Goal: Information Seeking & Learning: Learn about a topic

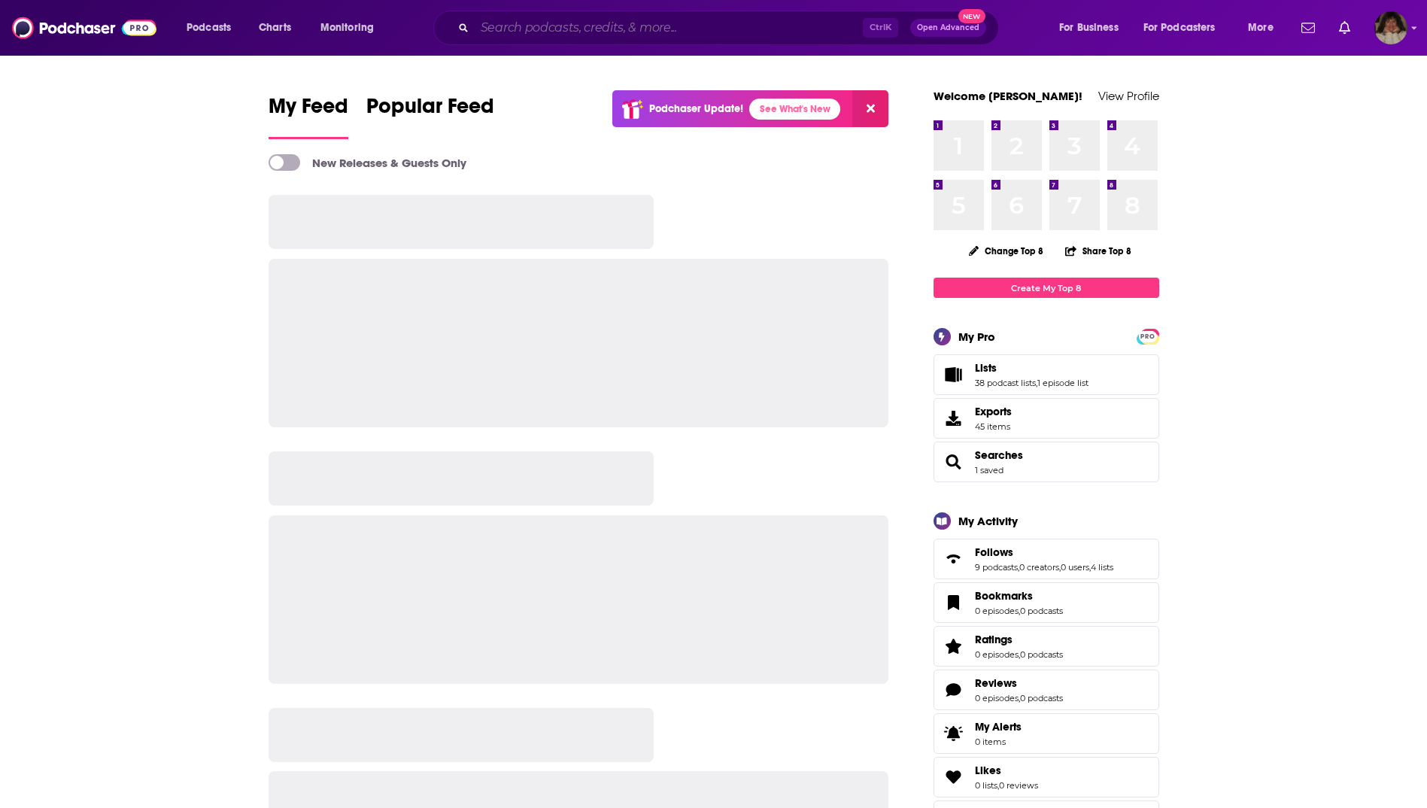
click at [544, 31] on input "Search podcasts, credits, & more..." at bounding box center [669, 28] width 388 height 24
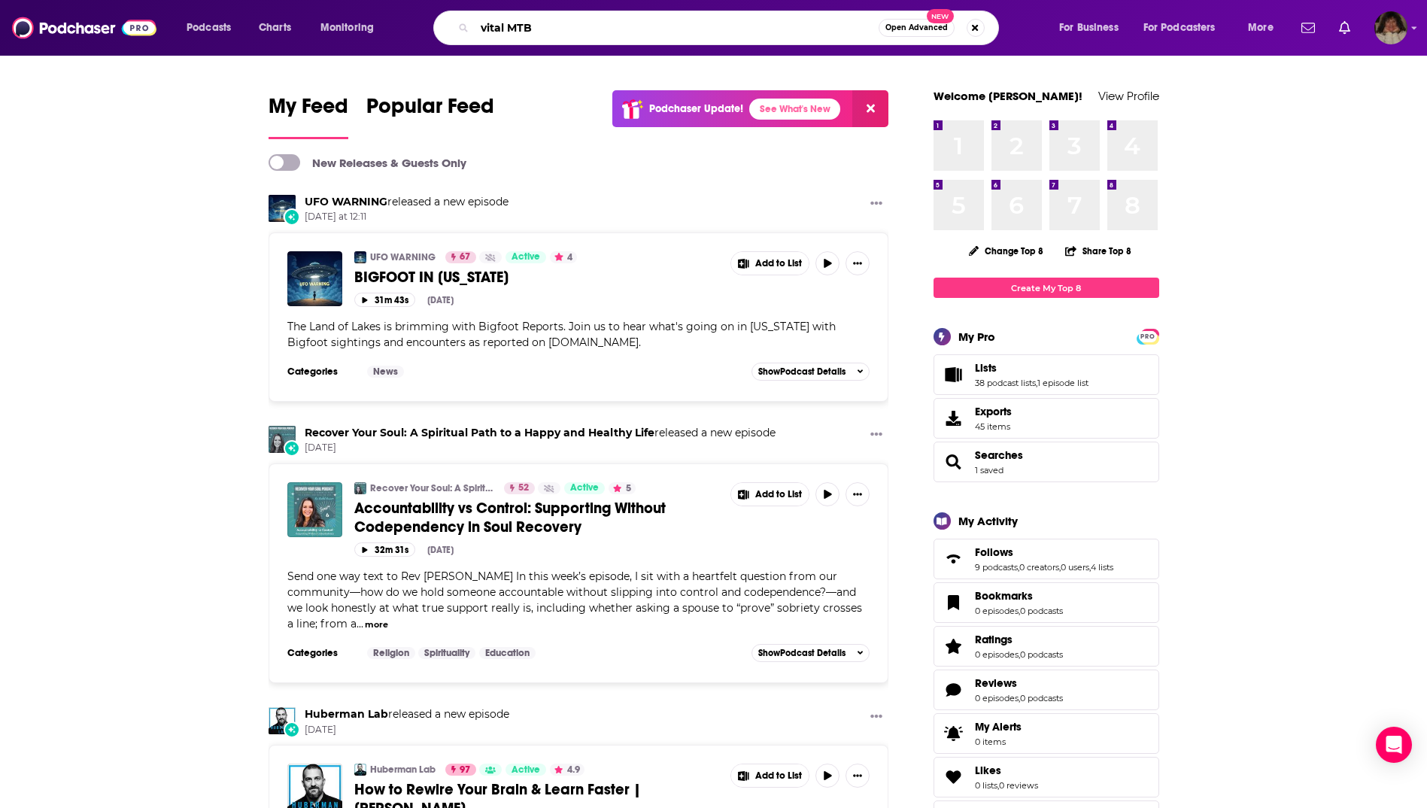
type input "vital MTB"
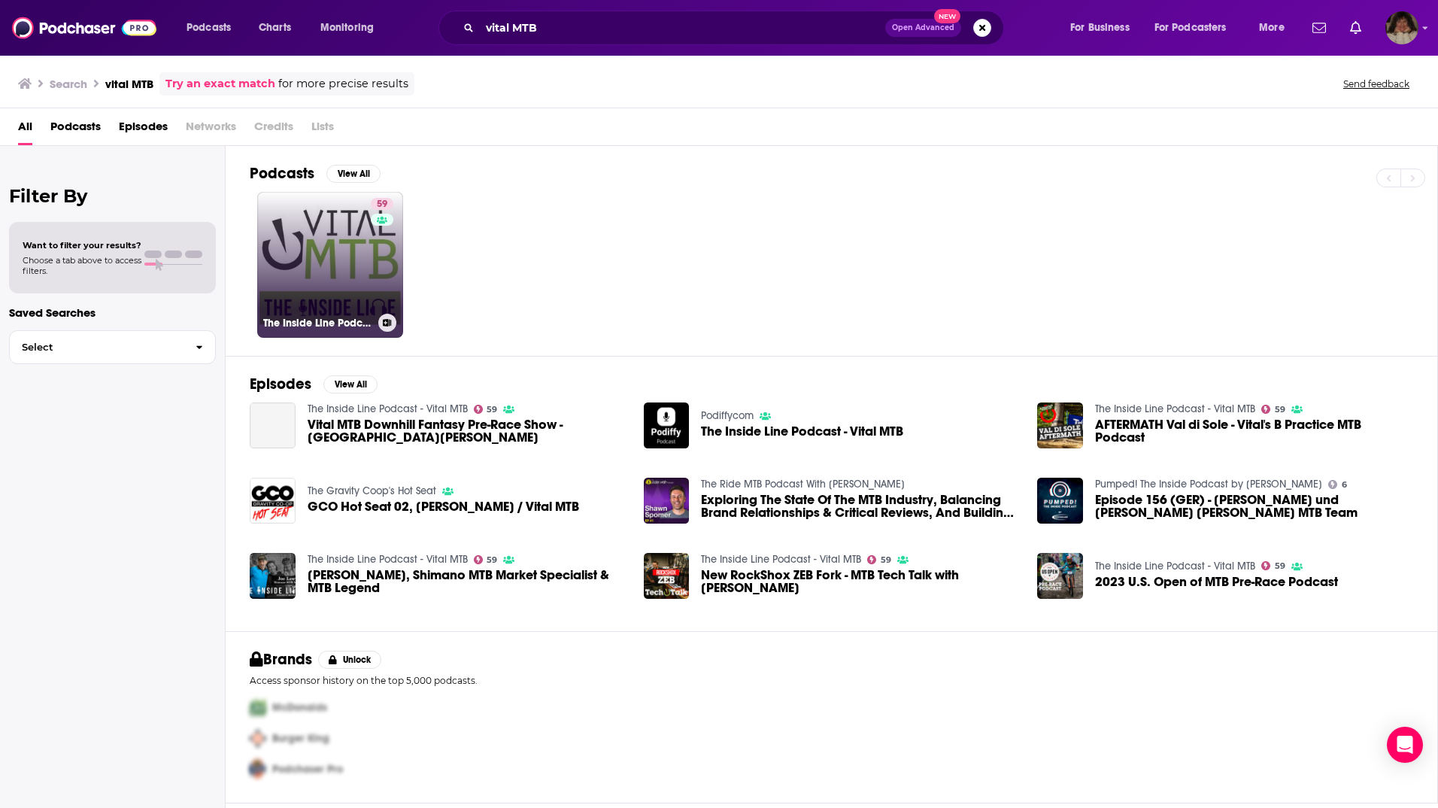
click at [353, 248] on link "59 The Inside Line Podcast - Vital MTB" at bounding box center [330, 265] width 146 height 146
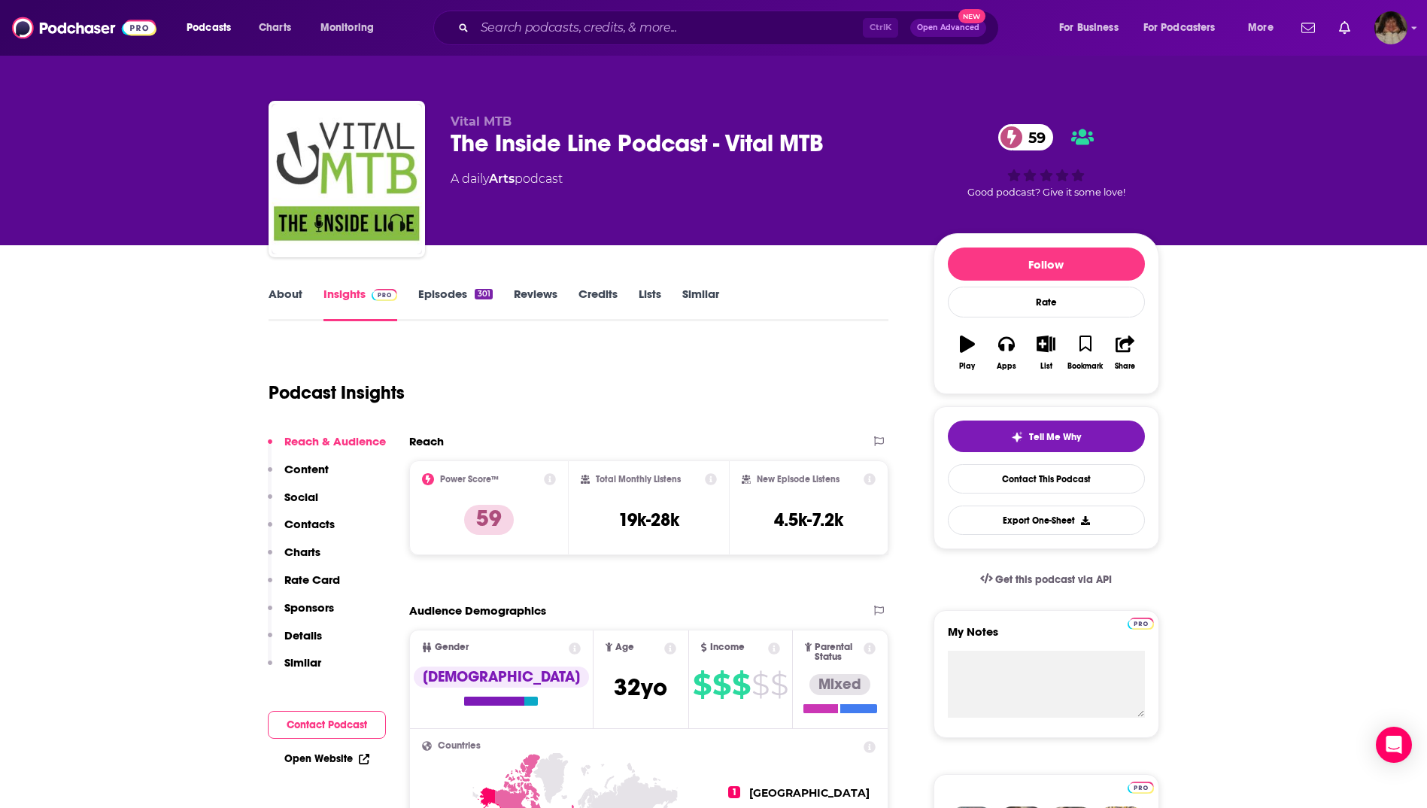
click at [290, 296] on link "About" at bounding box center [286, 304] width 34 height 35
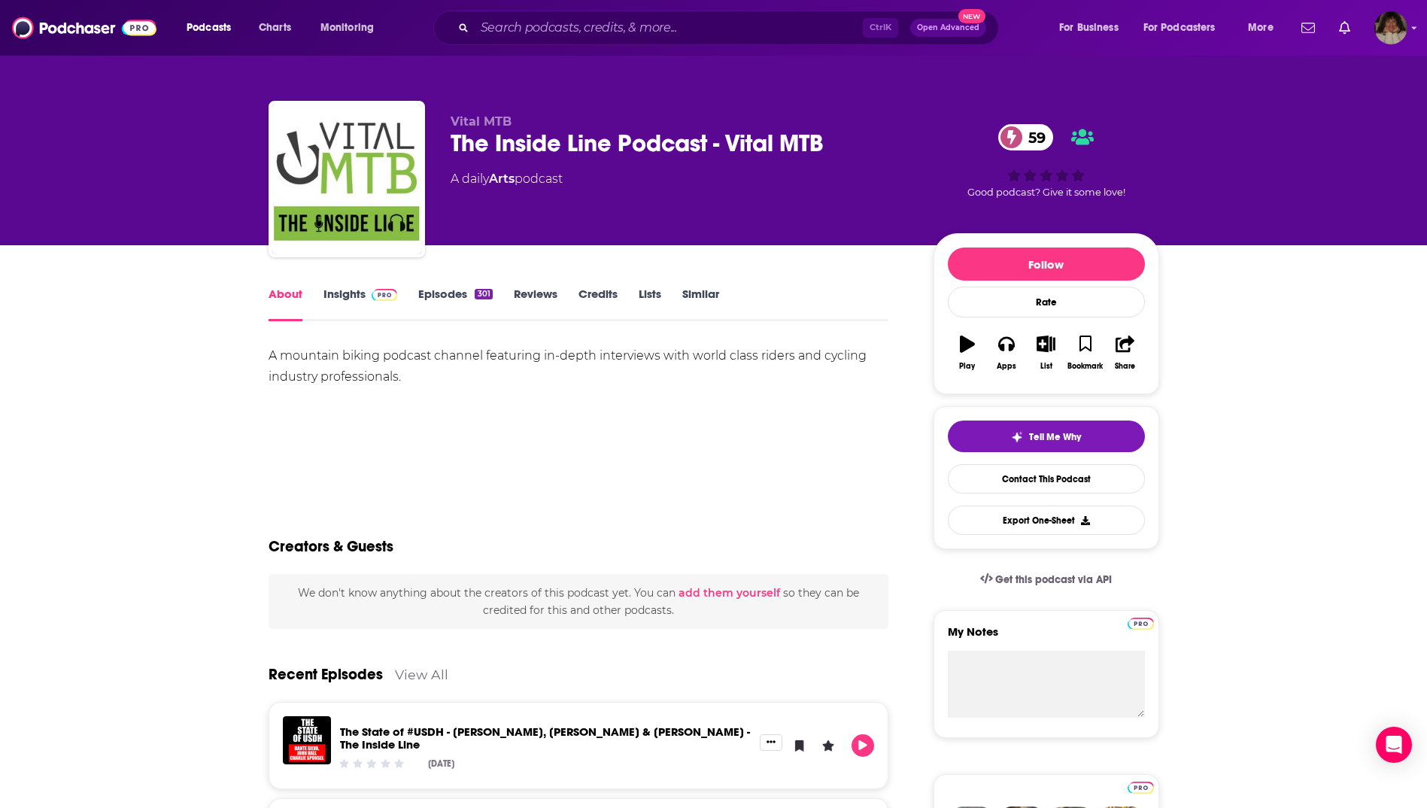
click at [350, 295] on link "Insights" at bounding box center [360, 304] width 74 height 35
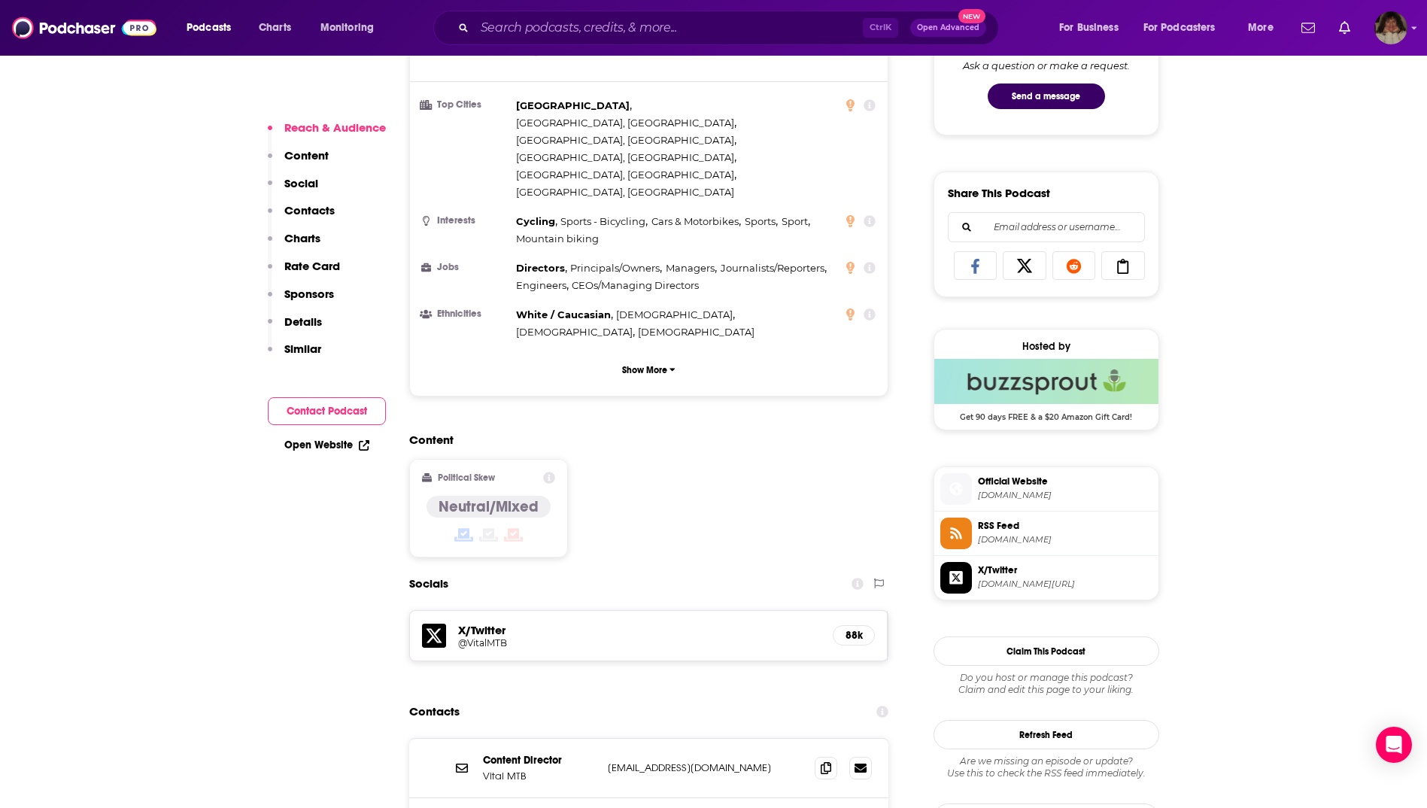
scroll to position [1053, 0]
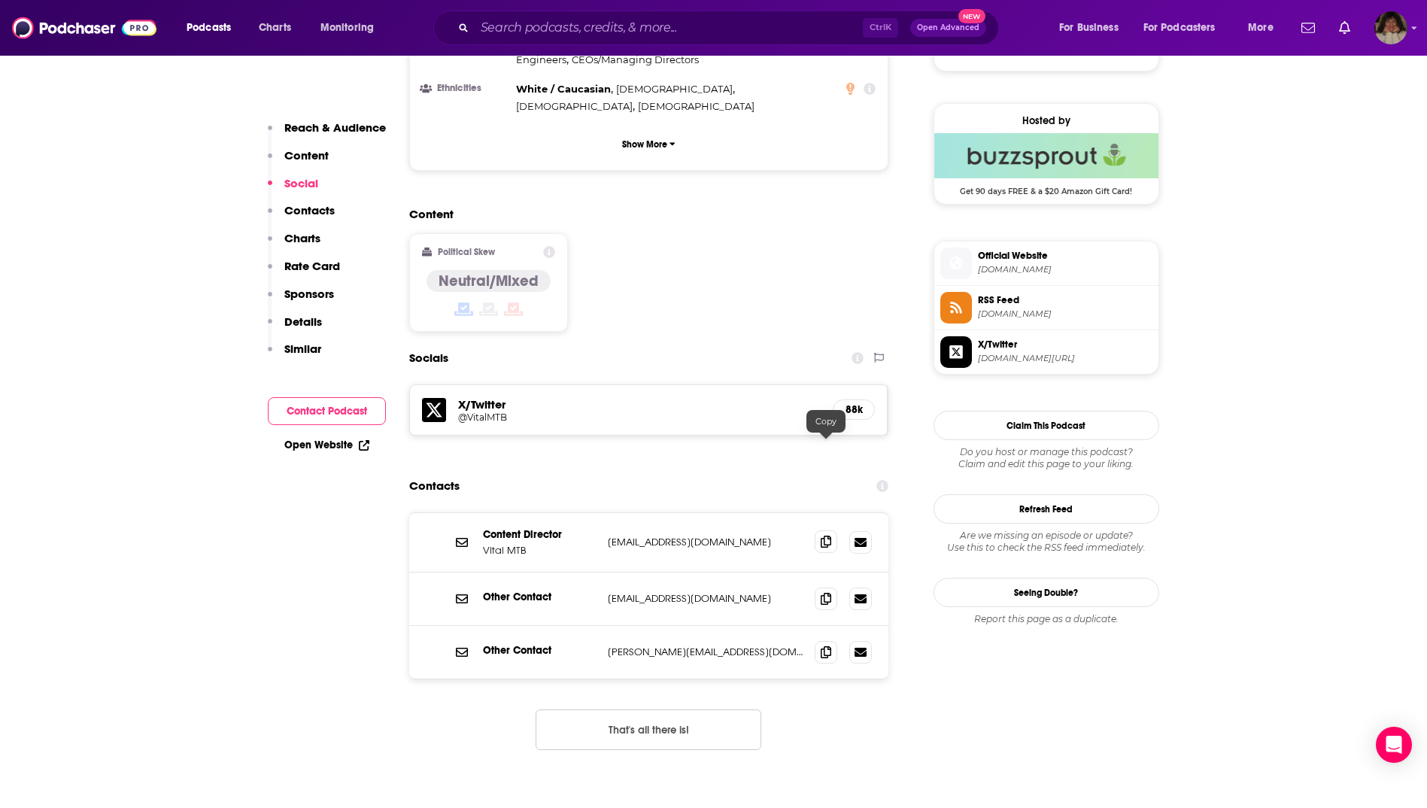
click at [823, 536] on icon at bounding box center [826, 542] width 11 height 12
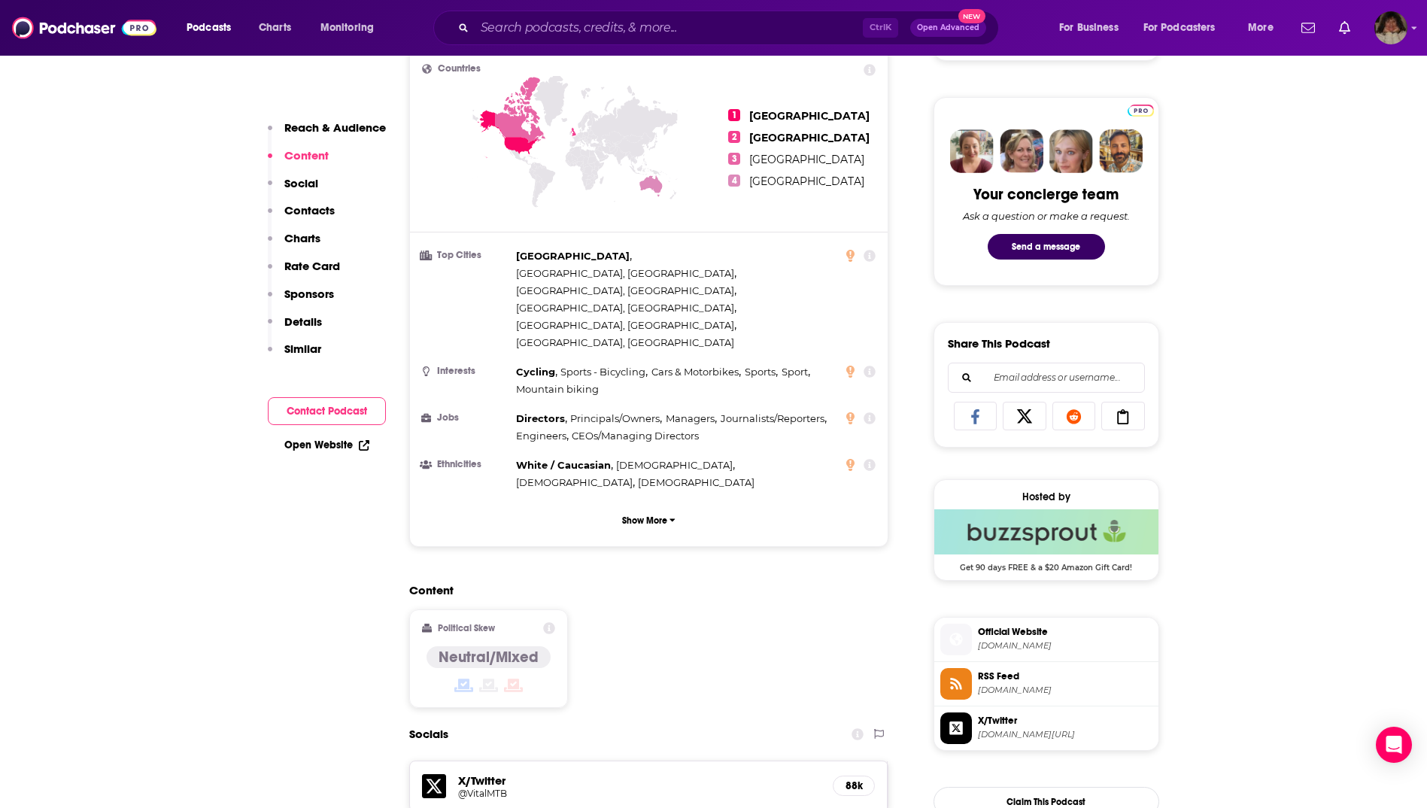
scroll to position [903, 0]
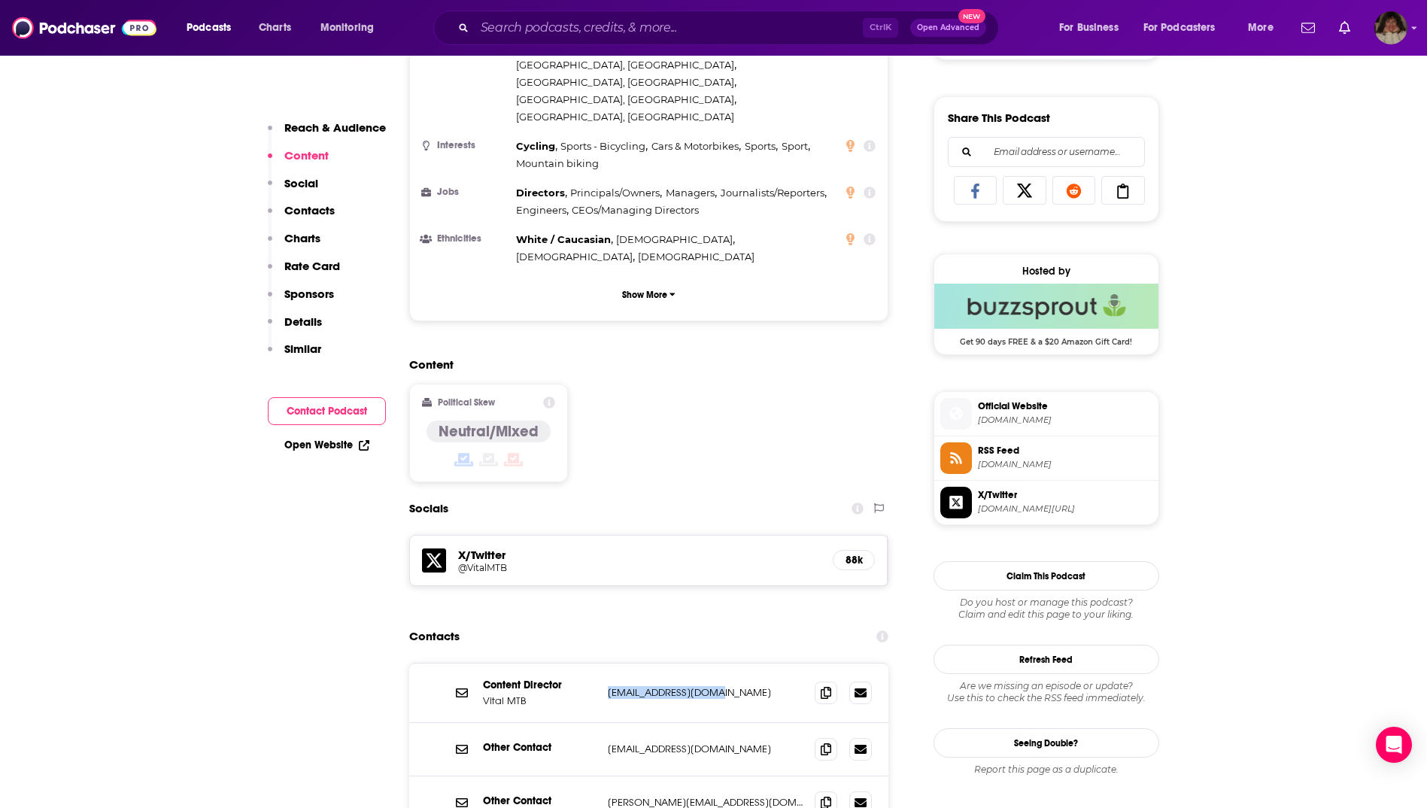
drag, startPoint x: 720, startPoint y: 597, endPoint x: 607, endPoint y: 597, distance: 112.8
click at [608, 686] on p "[EMAIL_ADDRESS][DOMAIN_NAME]" at bounding box center [706, 692] width 196 height 13
copy p "[EMAIL_ADDRESS][DOMAIN_NAME]"
drag, startPoint x: 718, startPoint y: 655, endPoint x: 609, endPoint y: 652, distance: 109.1
click at [609, 743] on p "[EMAIL_ADDRESS][DOMAIN_NAME]" at bounding box center [706, 749] width 196 height 13
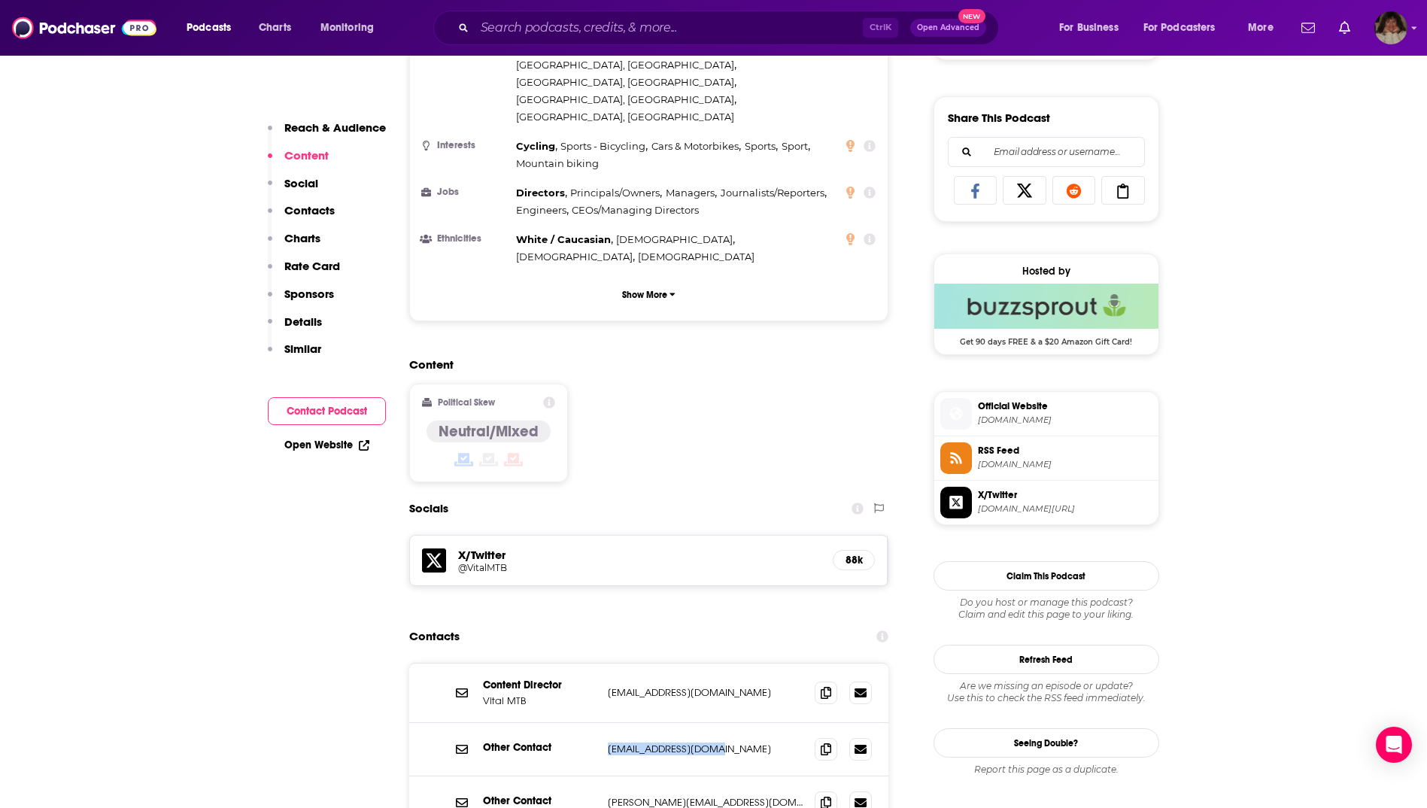
drag, startPoint x: 609, startPoint y: 652, endPoint x: 628, endPoint y: 655, distance: 19.8
copy p "[EMAIL_ADDRESS][DOMAIN_NAME]"
drag, startPoint x: 712, startPoint y: 706, endPoint x: 583, endPoint y: 707, distance: 128.7
click at [0, 0] on div "Other Contact [PERSON_NAME][EMAIL_ADDRESS][DOMAIN_NAME] [PERSON_NAME][EMAIL_ADD…" at bounding box center [0, 0] width 0 height 0
drag, startPoint x: 583, startPoint y: 707, endPoint x: 620, endPoint y: 709, distance: 36.9
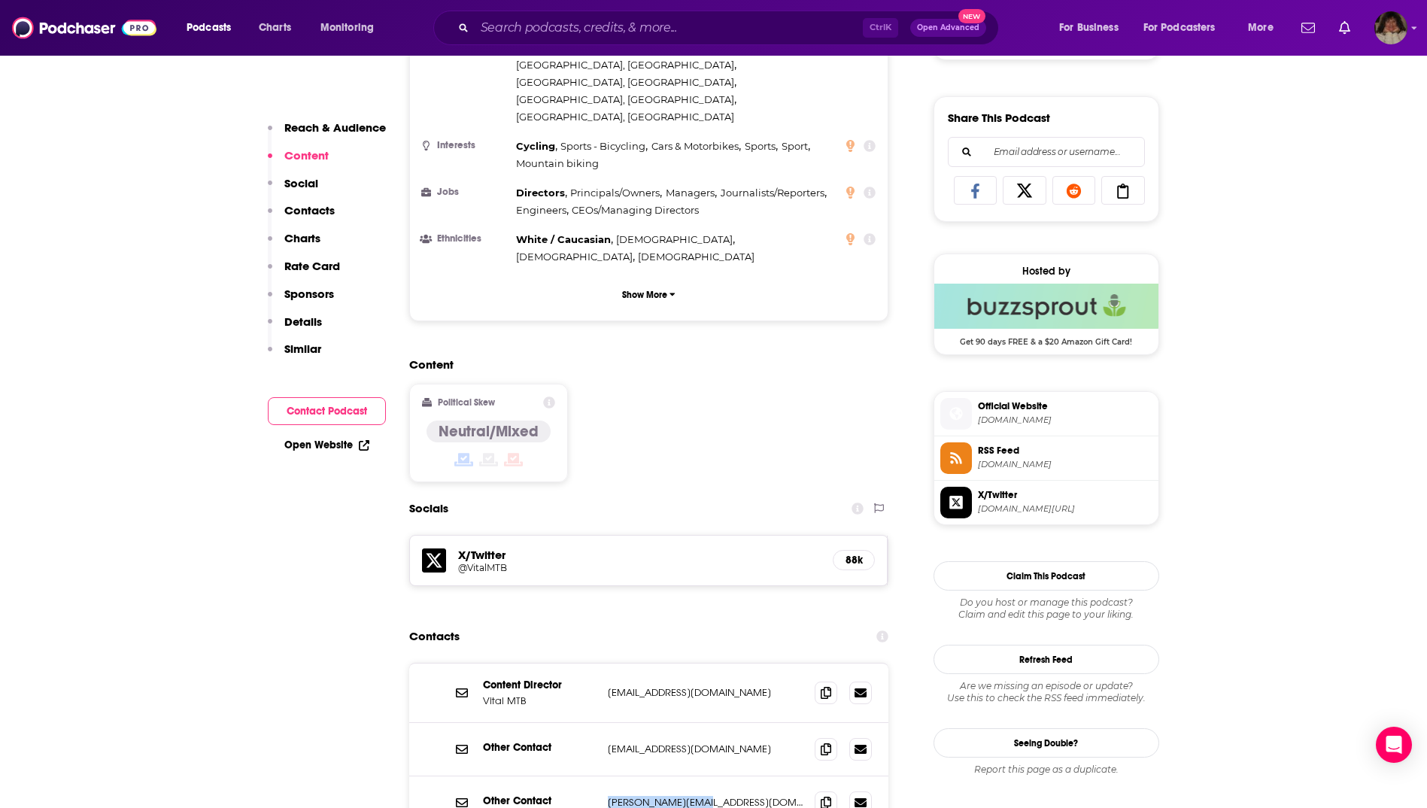
copy div "[PERSON_NAME][EMAIL_ADDRESS][DOMAIN_NAME]"
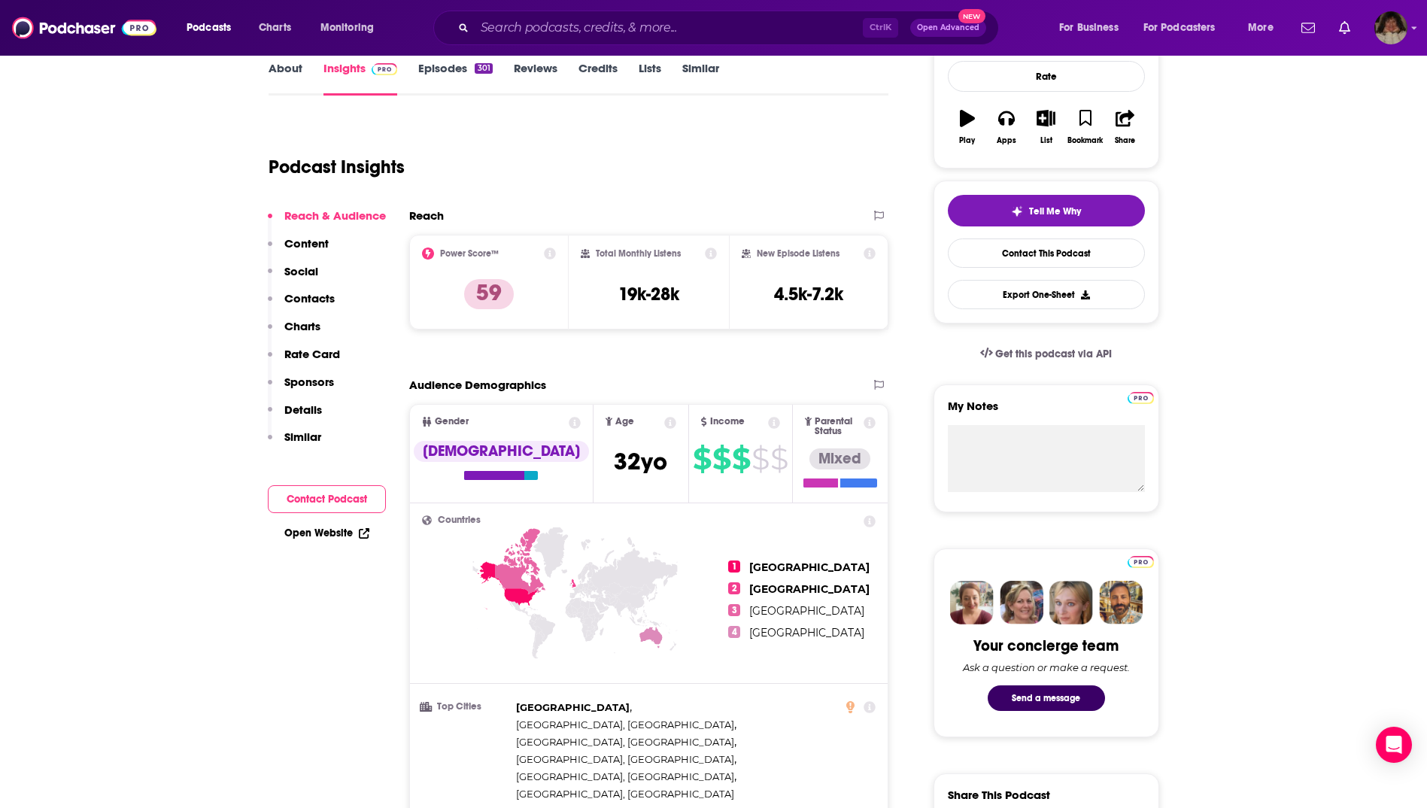
scroll to position [0, 0]
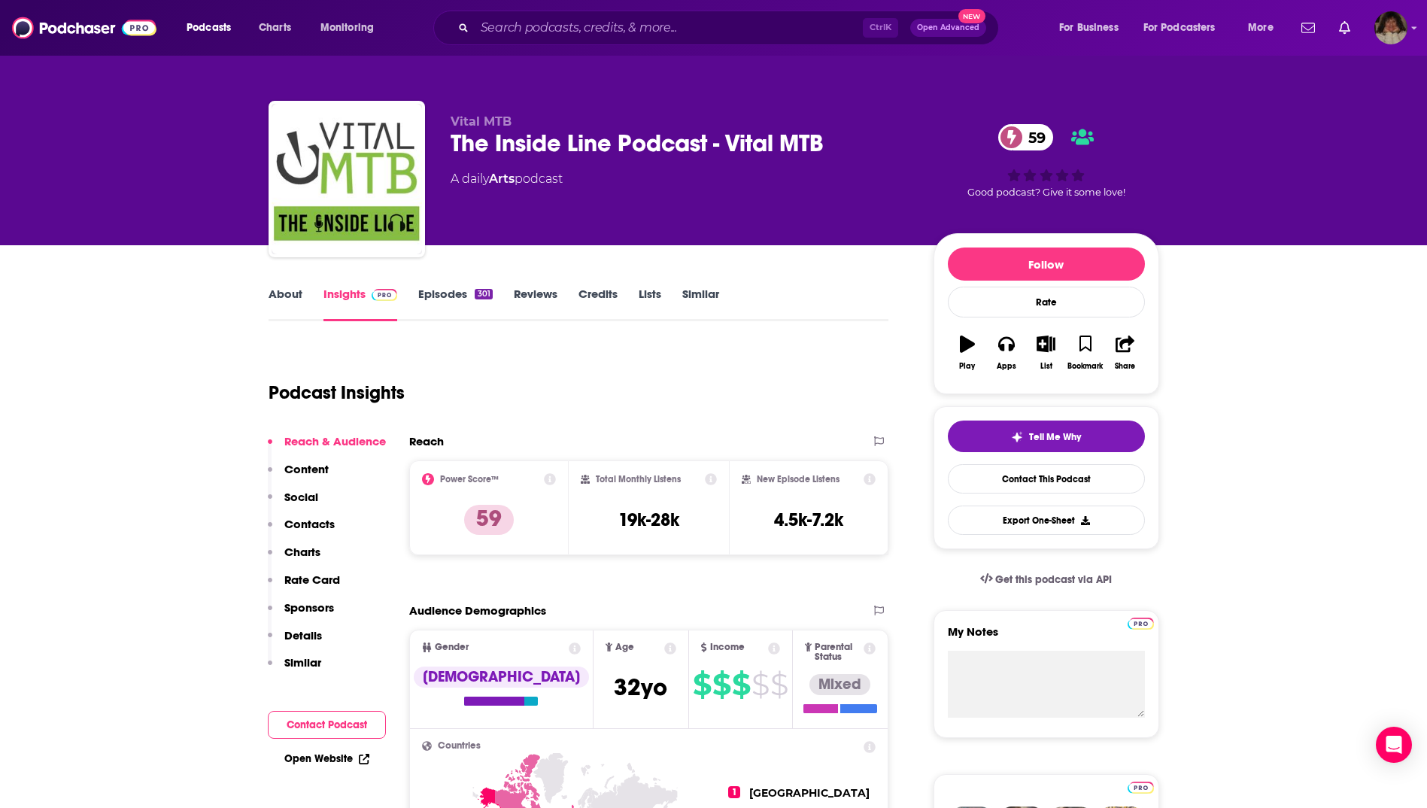
click at [293, 291] on link "About" at bounding box center [286, 304] width 34 height 35
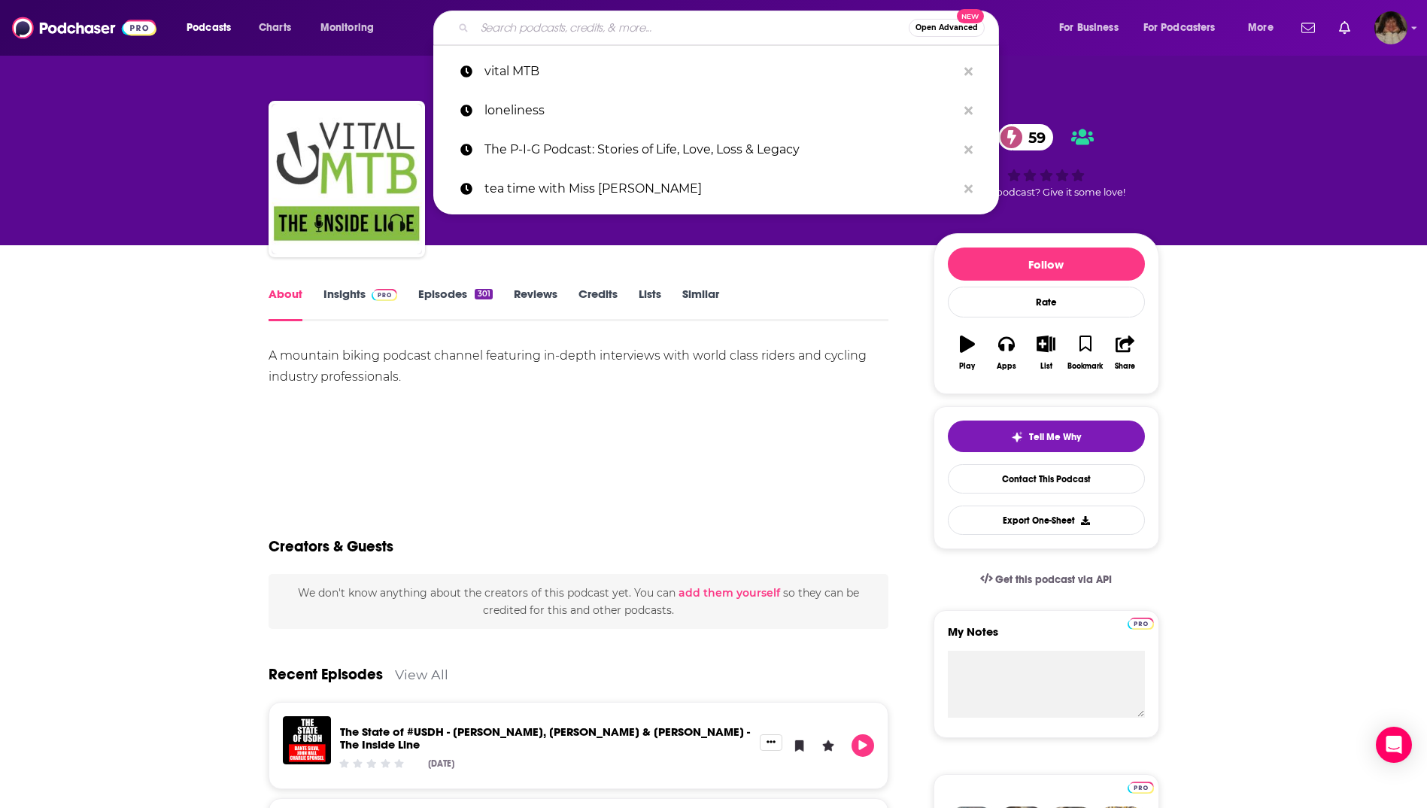
click at [534, 26] on input "Search podcasts, credits, & more..." at bounding box center [692, 28] width 434 height 24
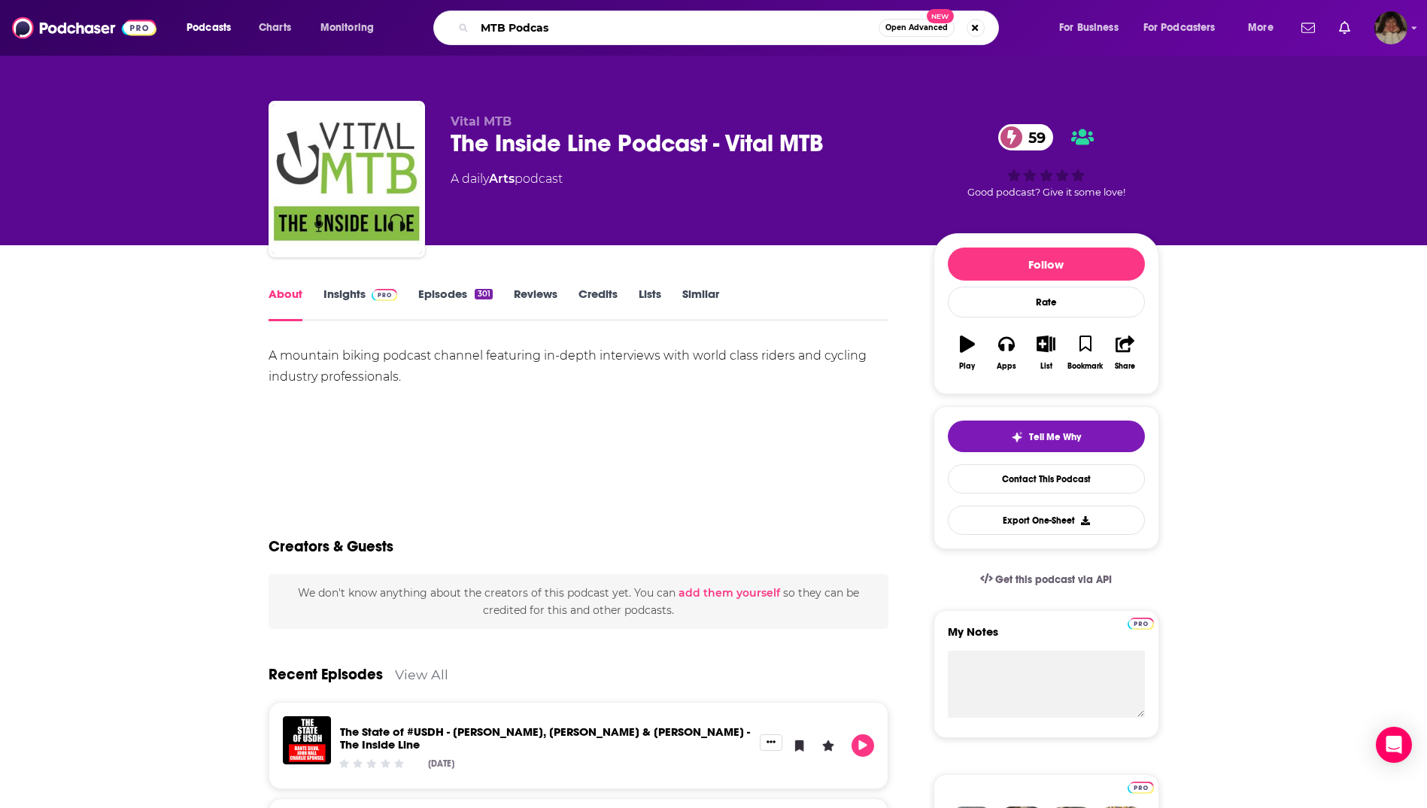
type input "MTB Podcast"
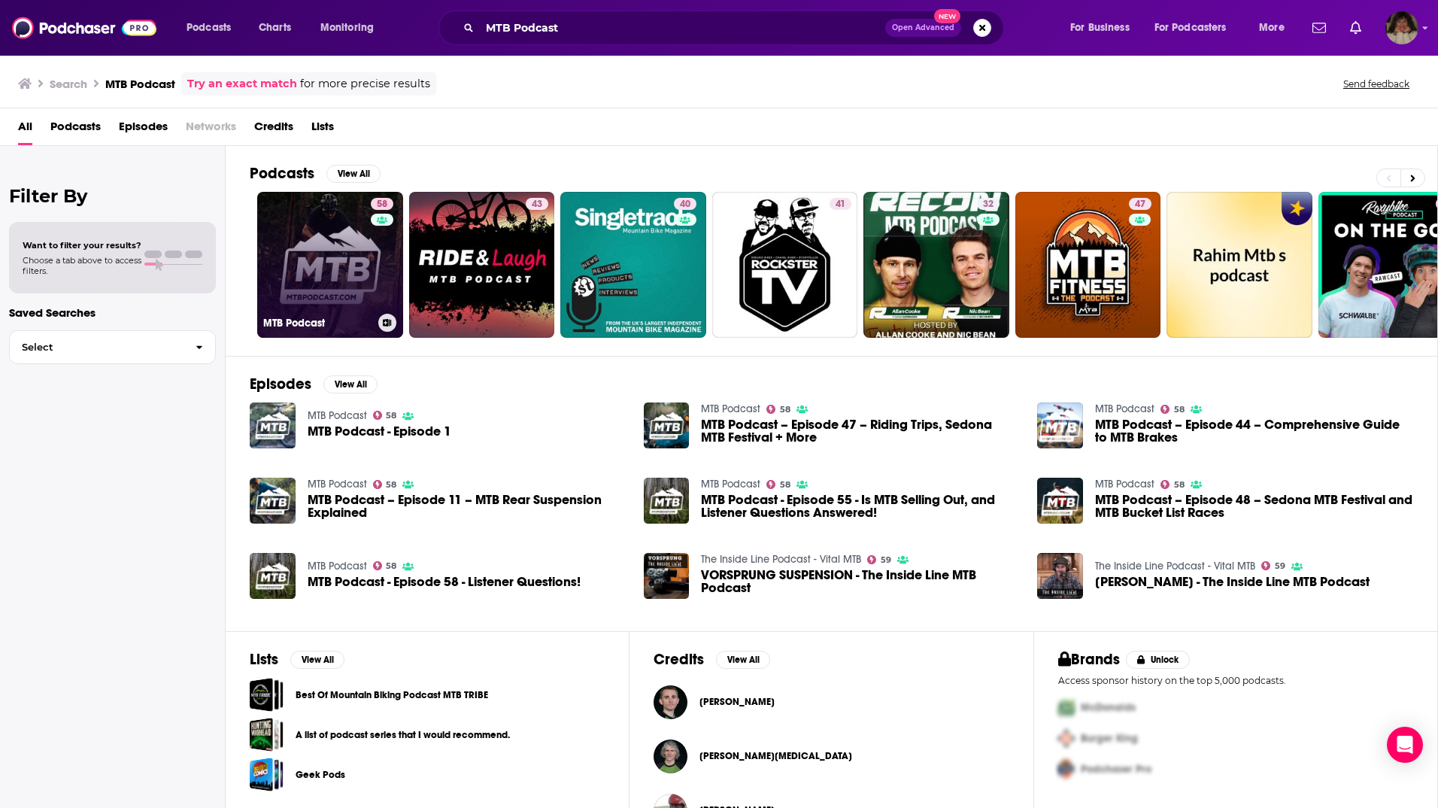
click at [319, 278] on link "58 MTB Podcast" at bounding box center [330, 265] width 146 height 146
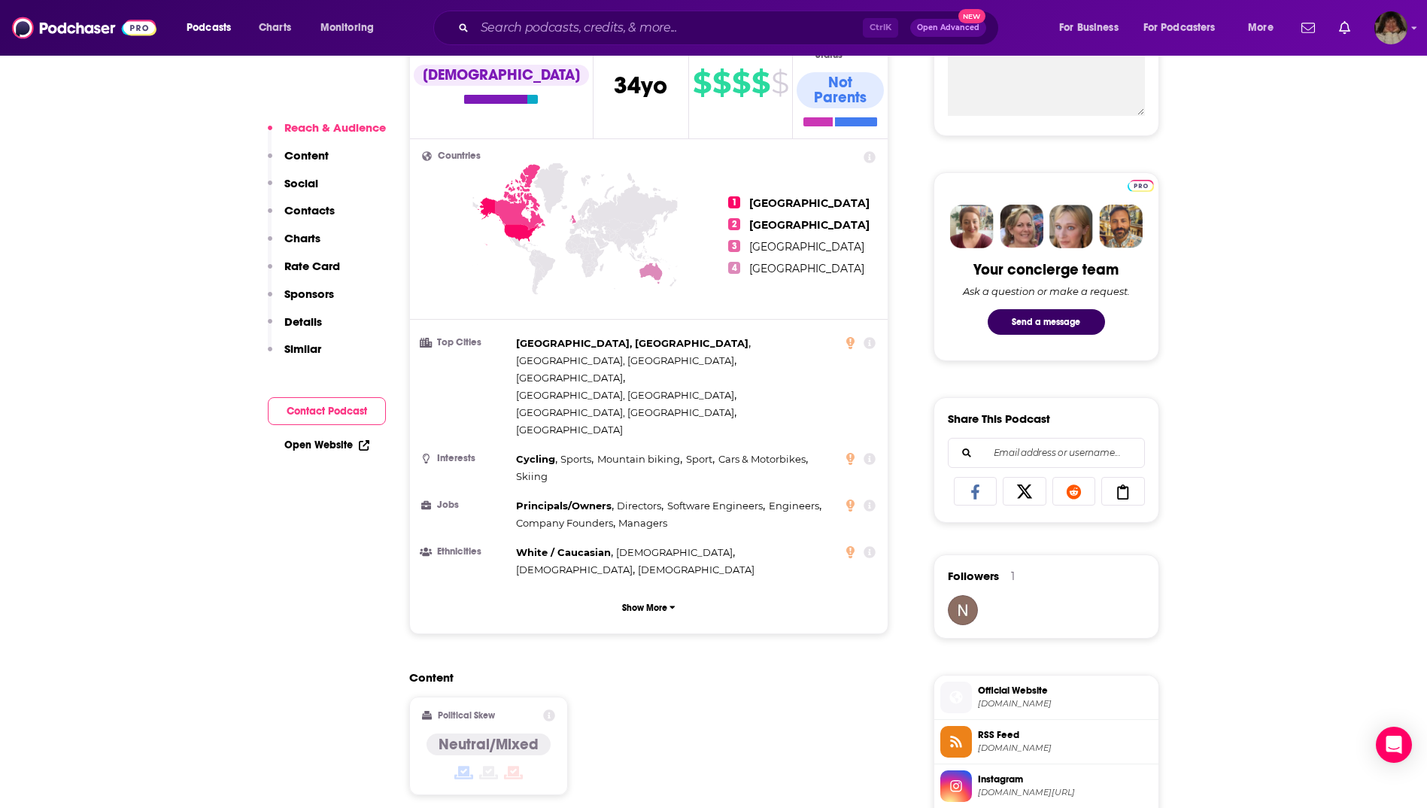
scroll to position [828, 0]
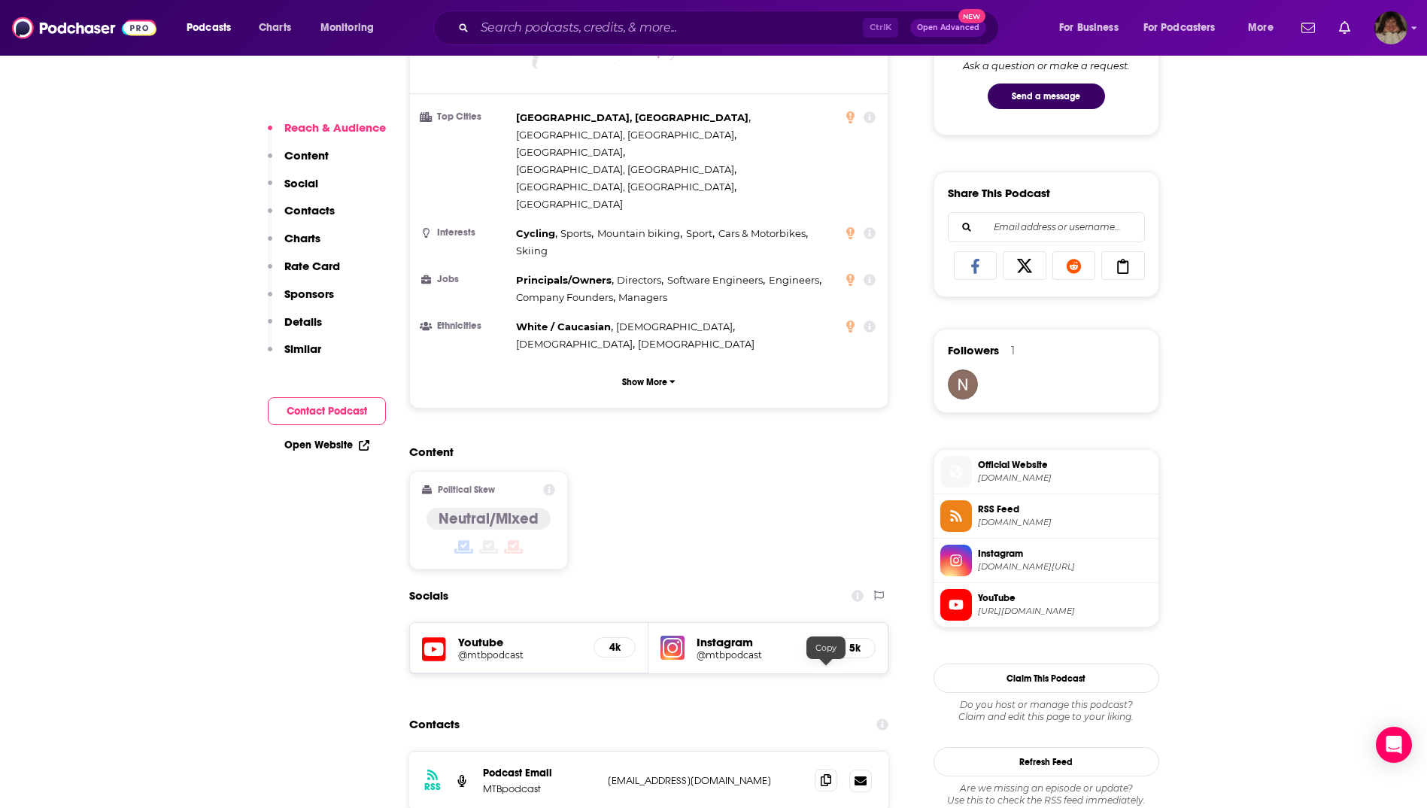
click at [822, 774] on icon at bounding box center [826, 780] width 11 height 12
click at [828, 752] on div "RSS Podcast Email MTBpodcast [EMAIL_ADDRESS][DOMAIN_NAME] [EMAIL_ADDRESS][DOMAI…" at bounding box center [649, 781] width 480 height 59
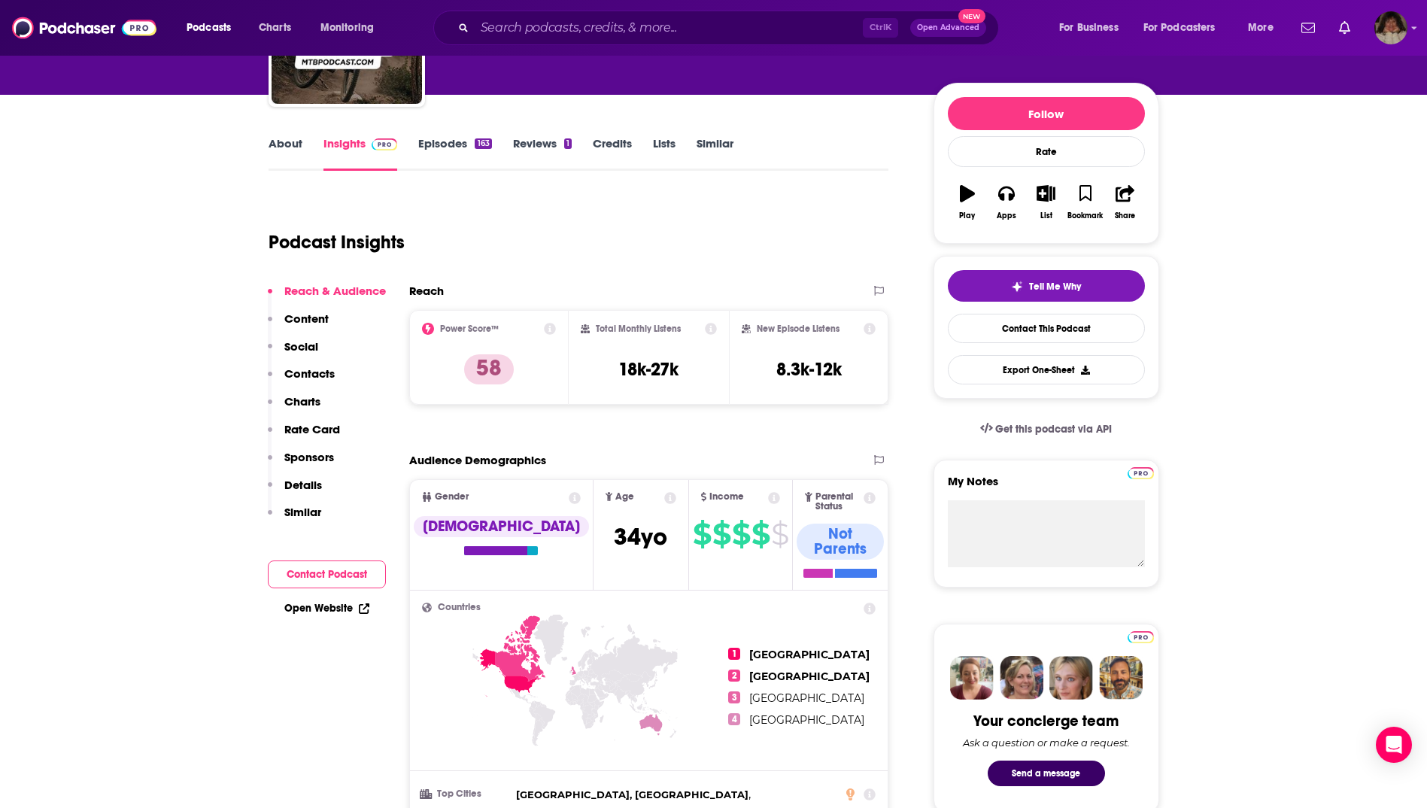
scroll to position [0, 0]
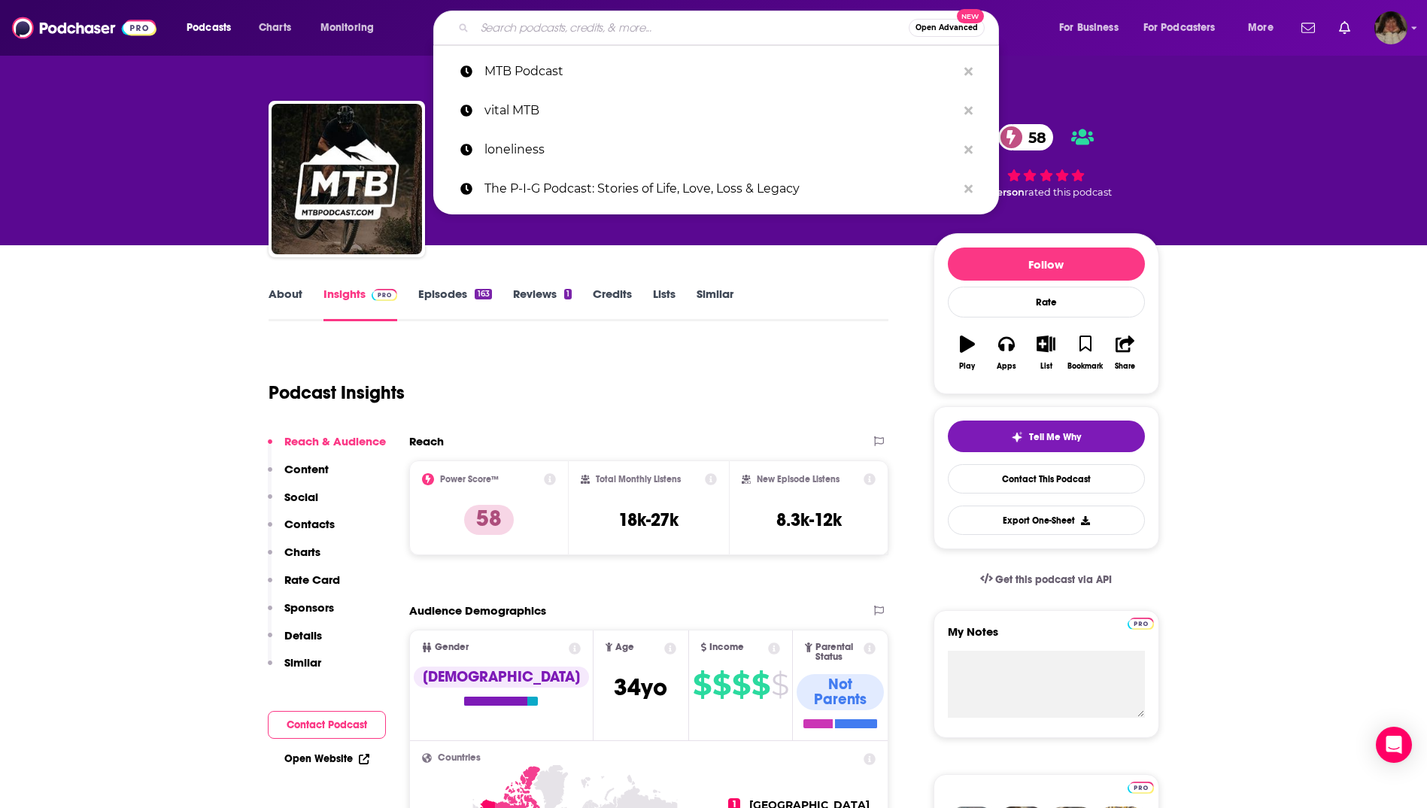
click at [524, 26] on input "Search podcasts, credits, & more..." at bounding box center [692, 28] width 434 height 24
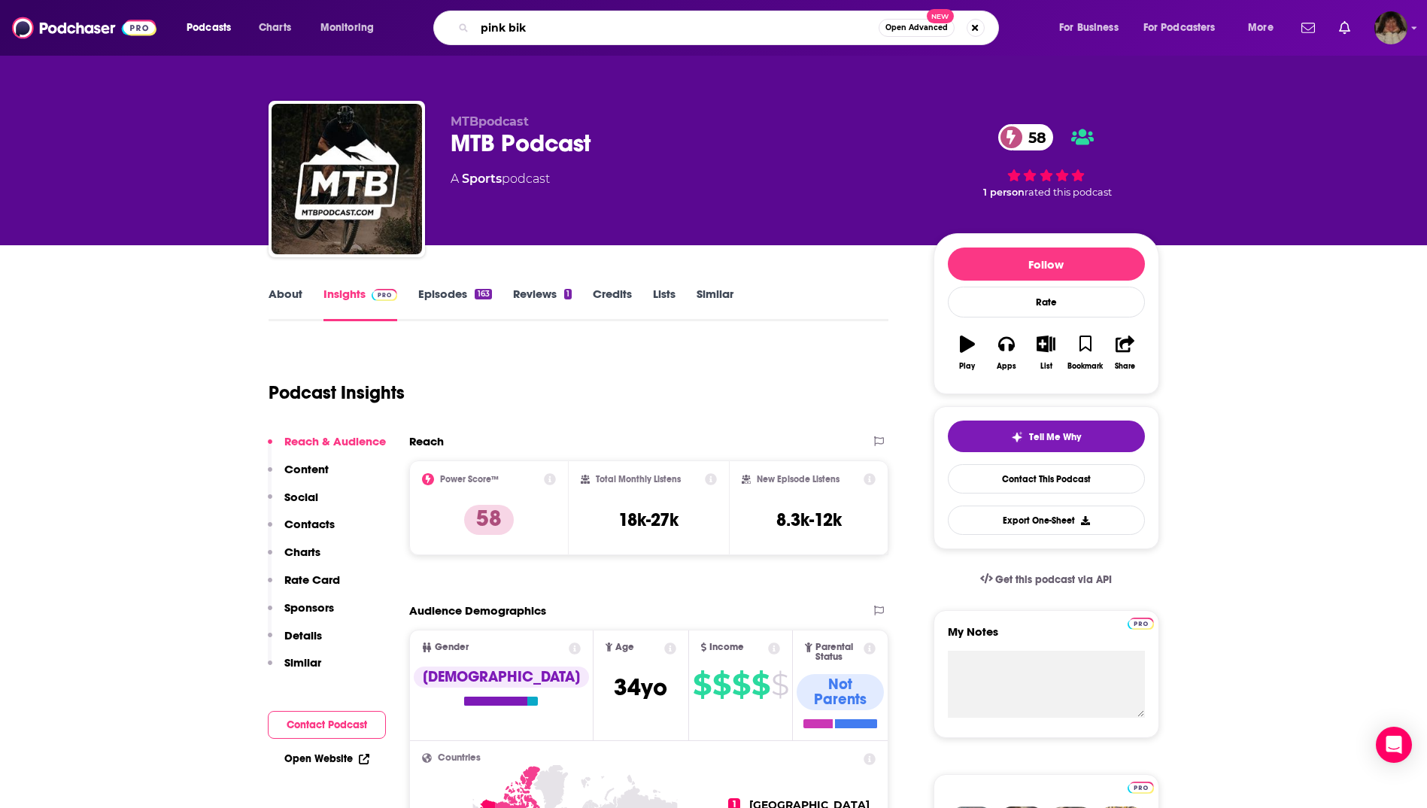
type input "pink bike"
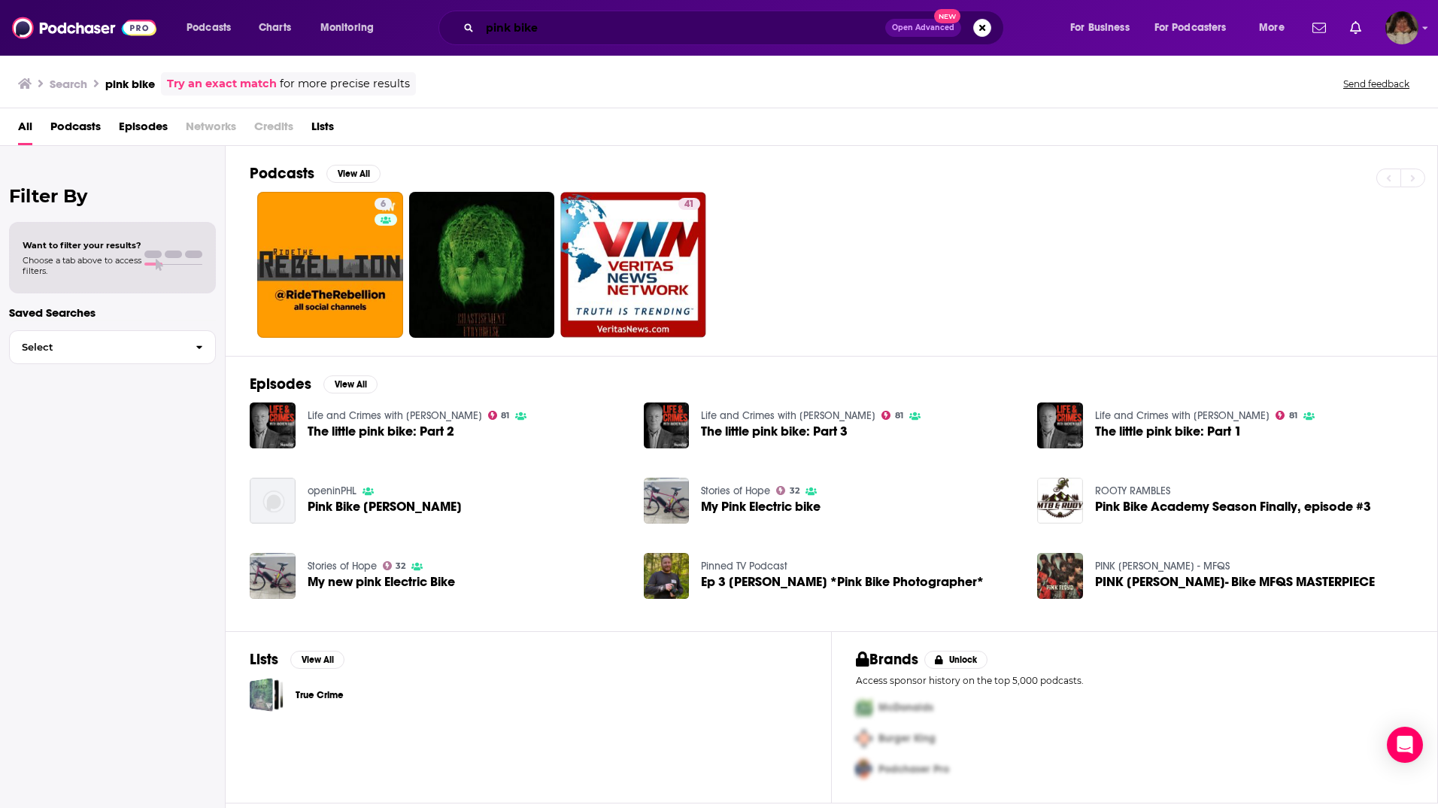
click at [515, 27] on input "pink bike" at bounding box center [682, 28] width 405 height 24
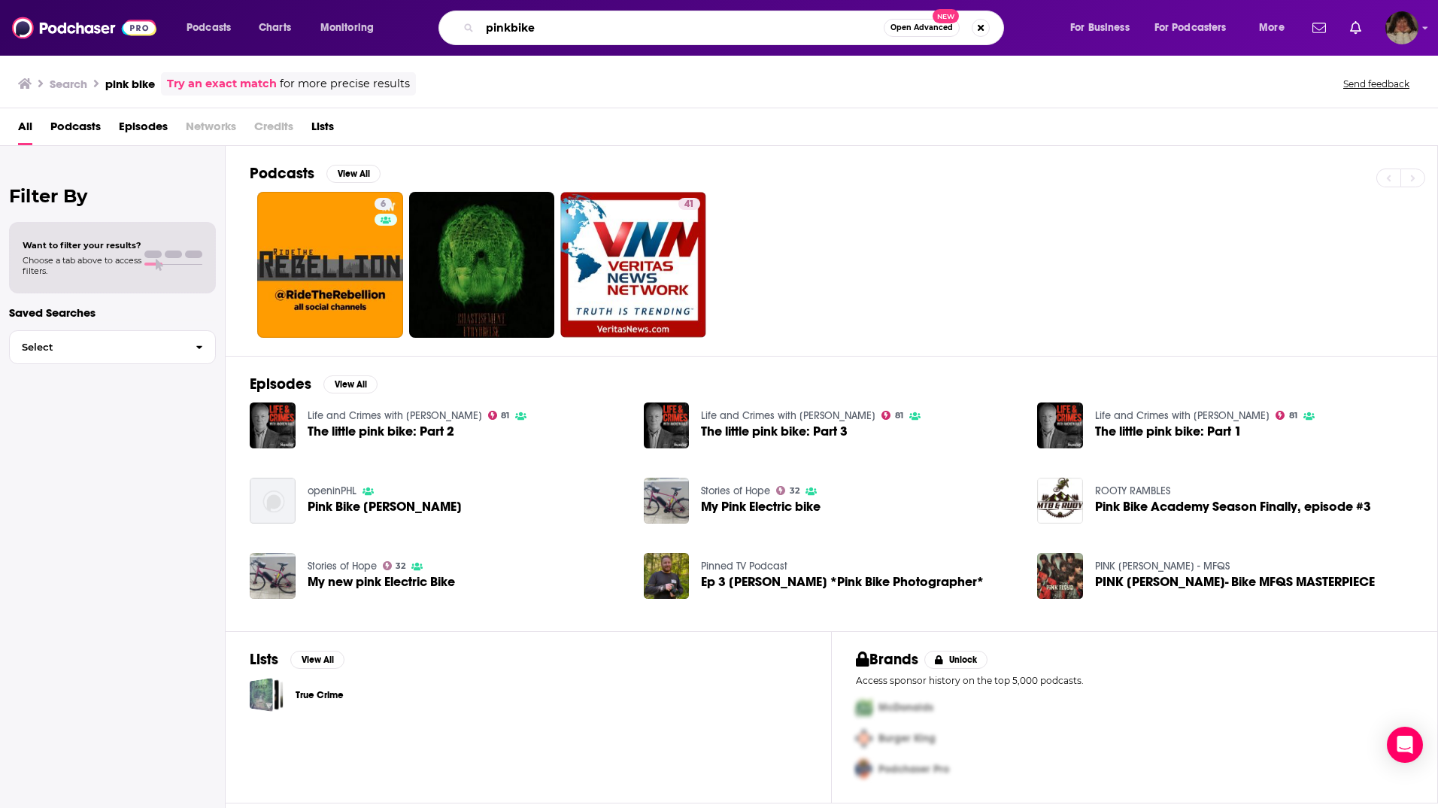
click at [538, 29] on input "pinkbike" at bounding box center [682, 28] width 404 height 24
type input "pinkbike"
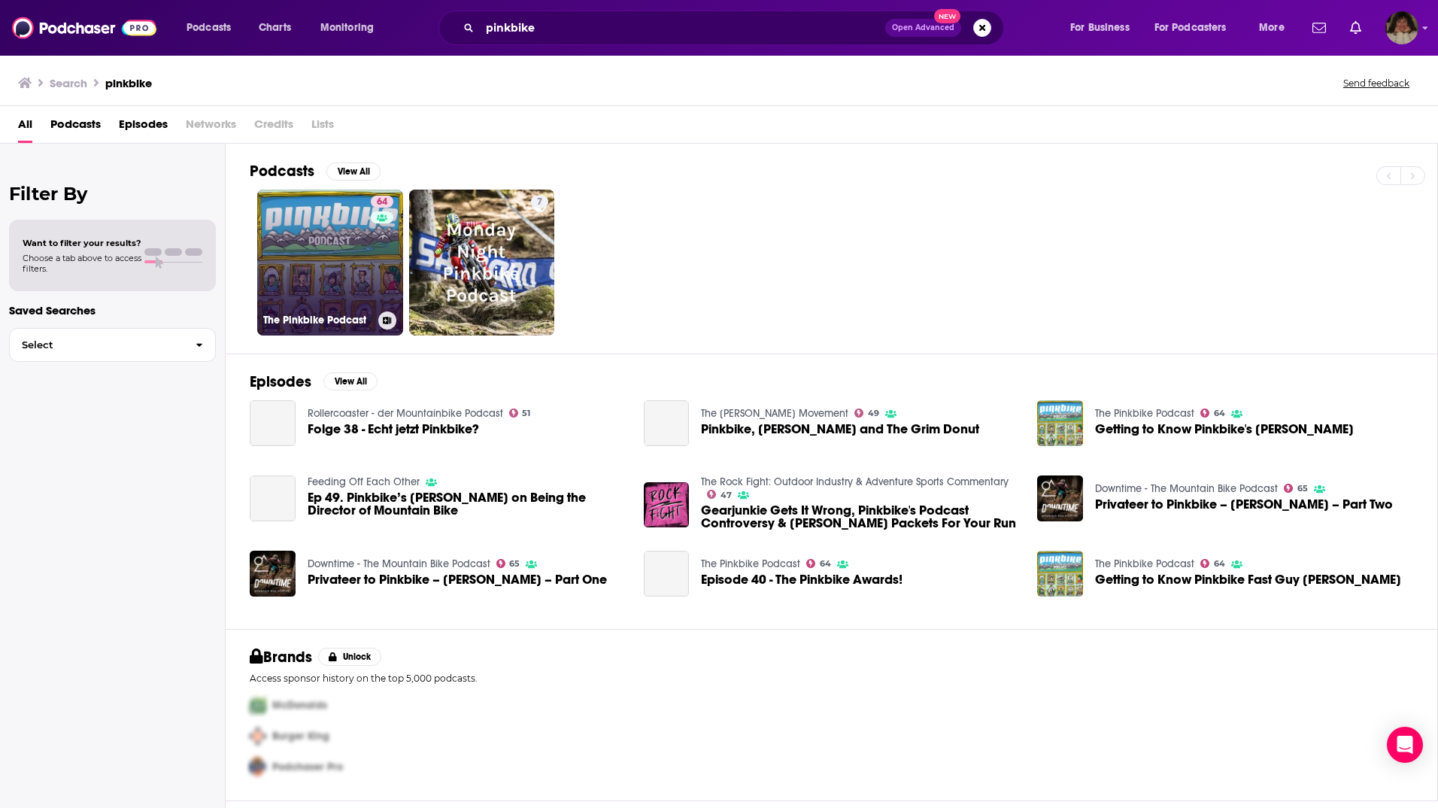
click at [296, 260] on link "64 The Pinkbike Podcast" at bounding box center [330, 263] width 146 height 146
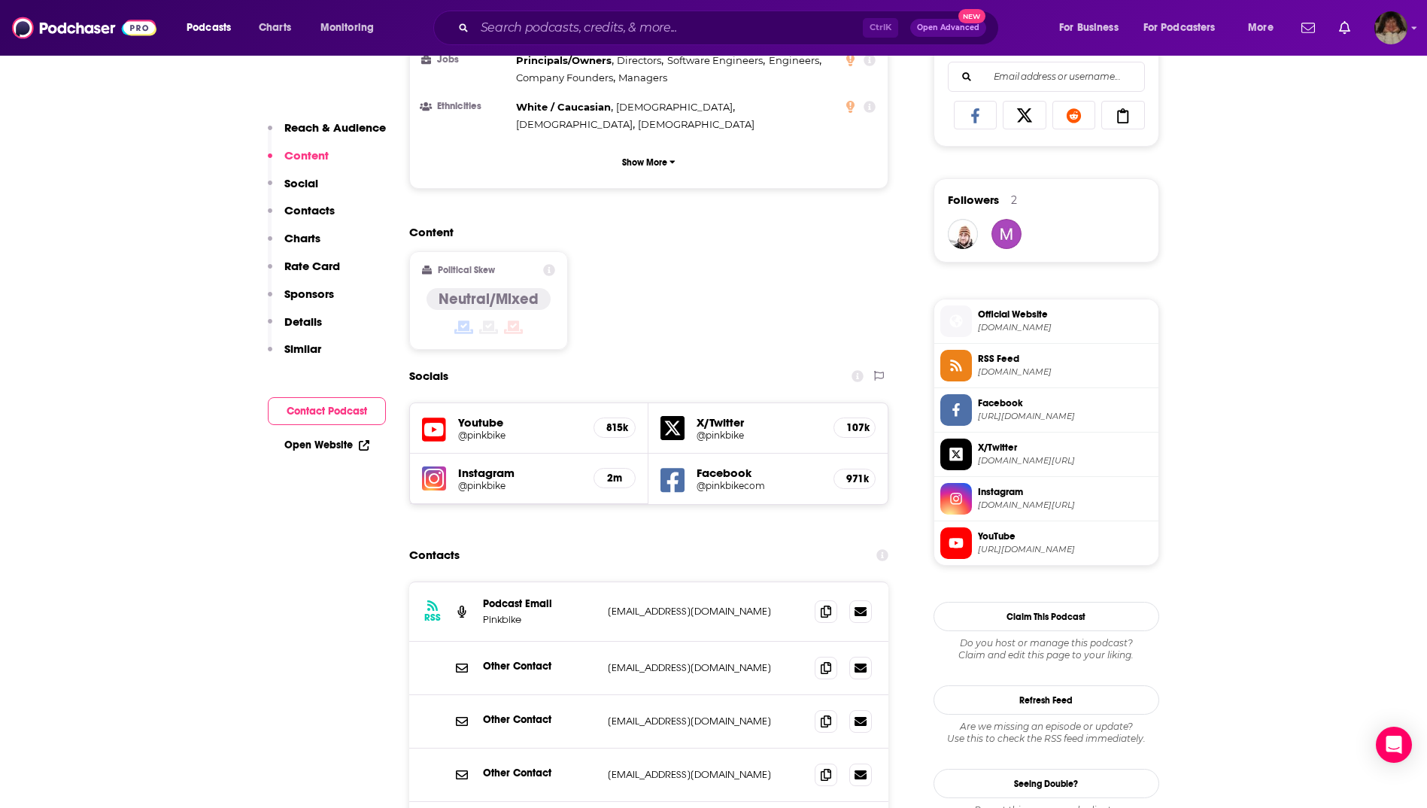
scroll to position [1053, 0]
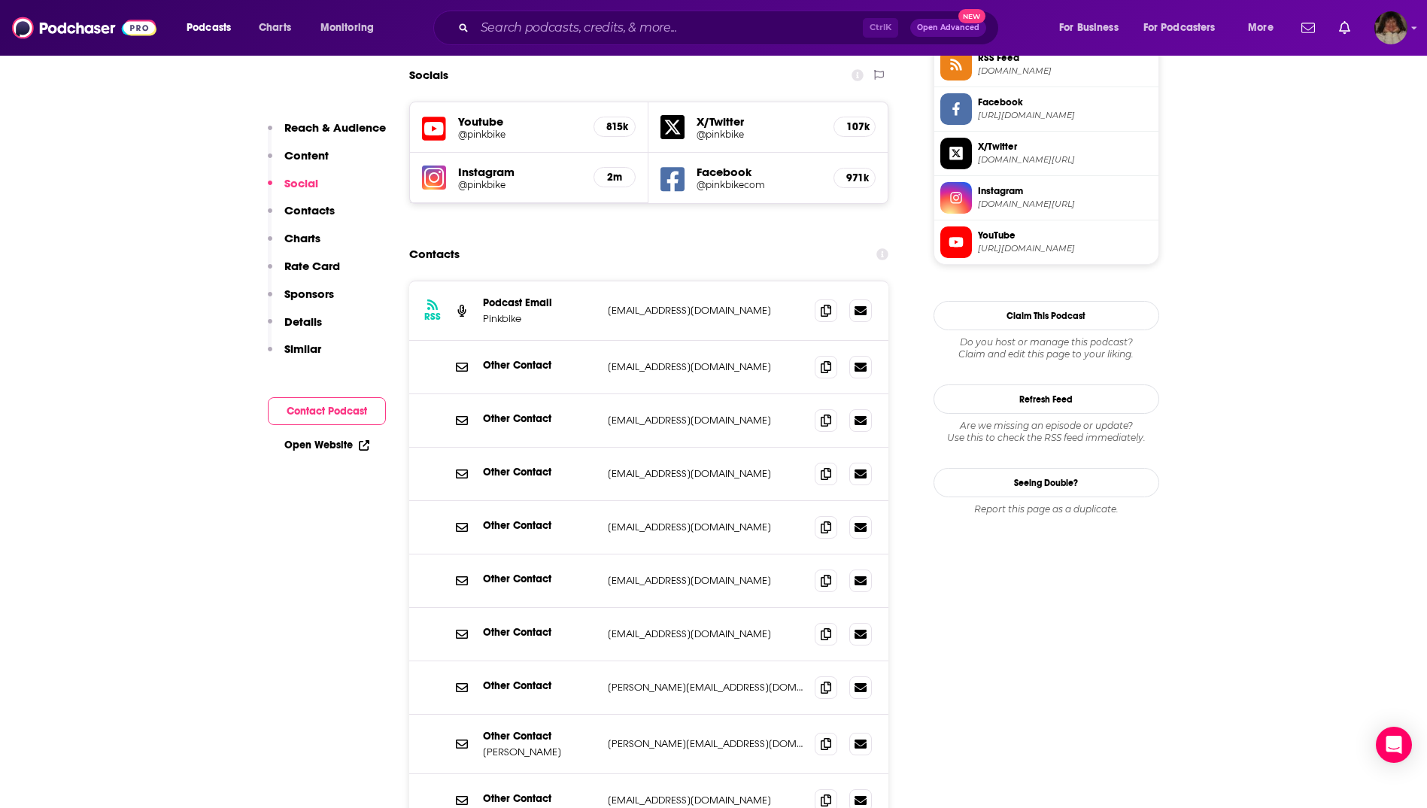
scroll to position [978, 0]
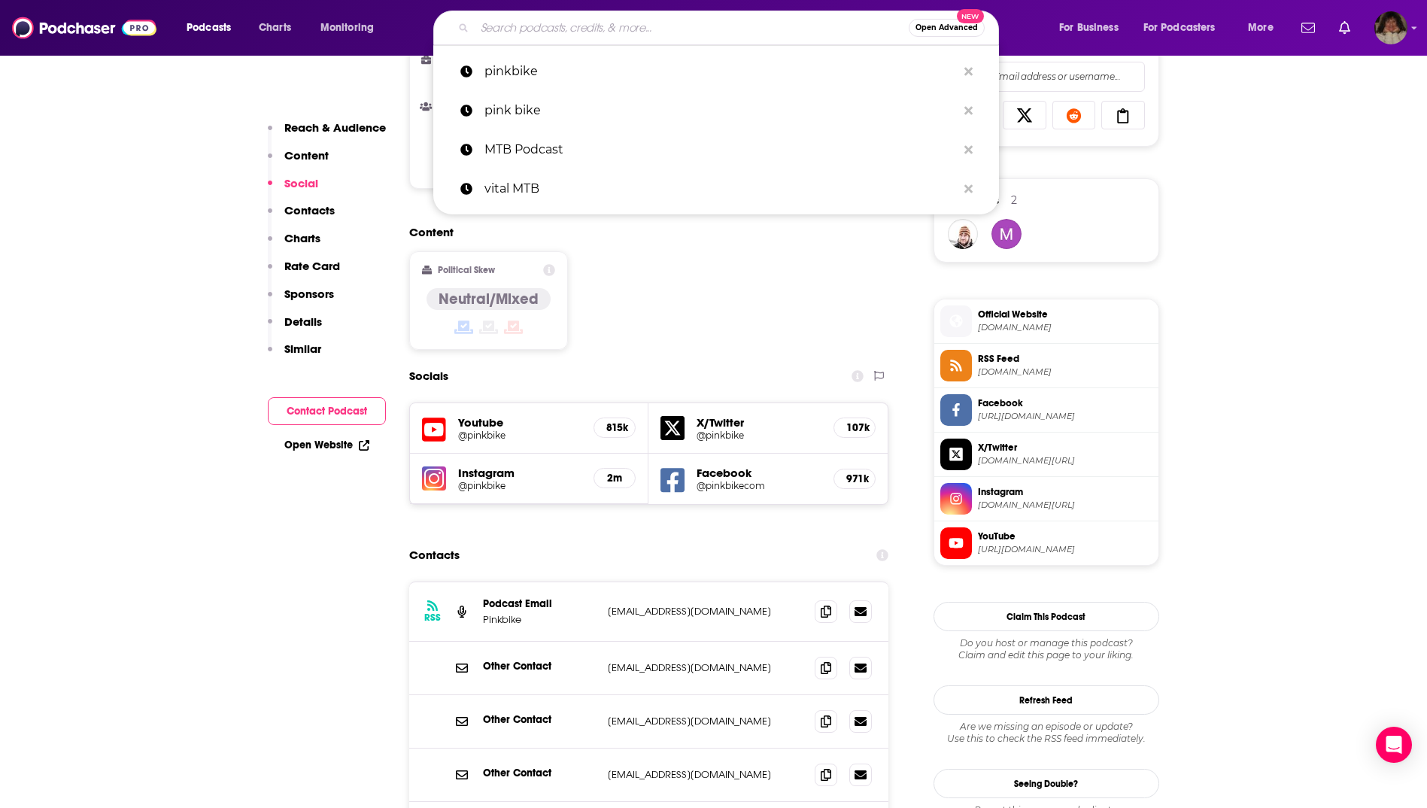
click at [563, 29] on input "Search podcasts, credits, & more..." at bounding box center [692, 28] width 434 height 24
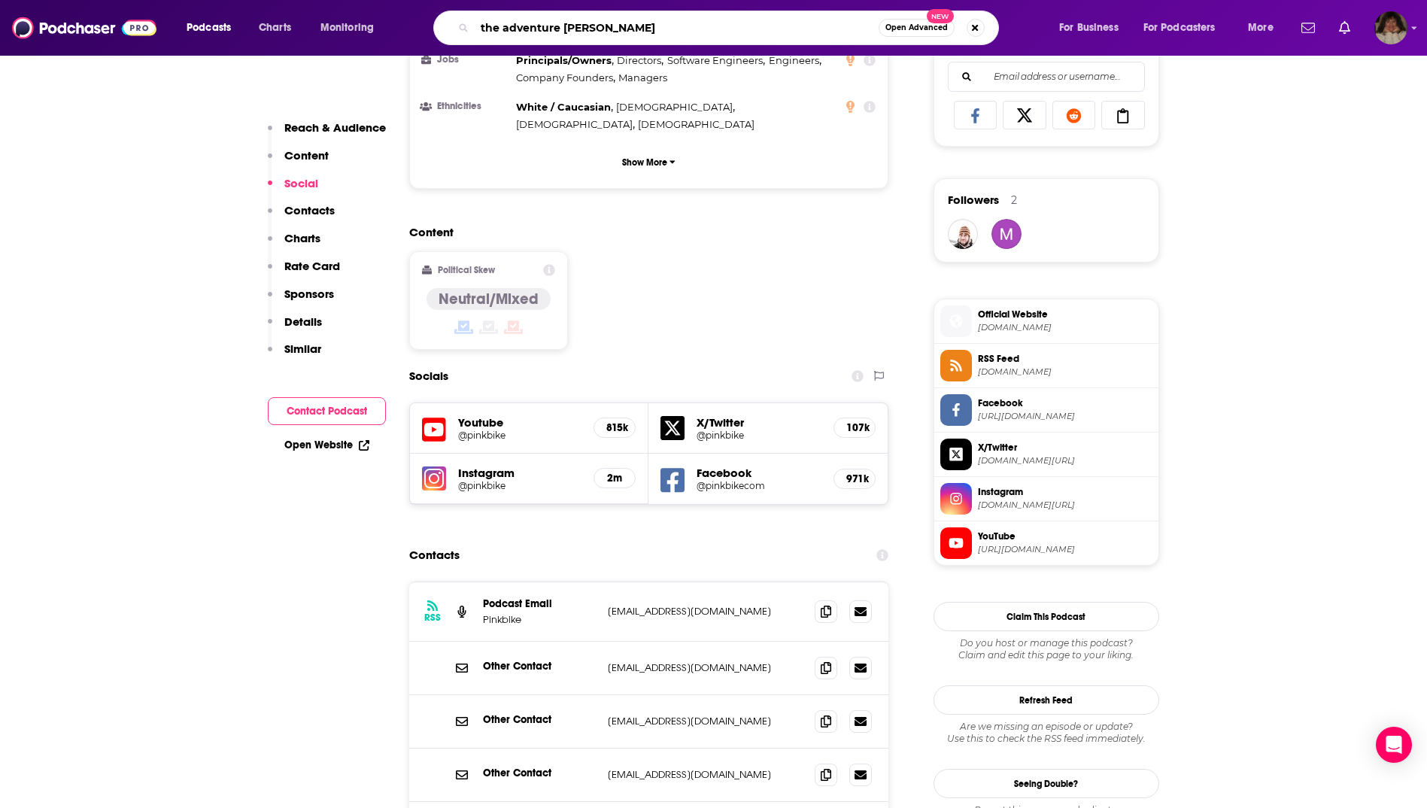
type input "the adventure stache"
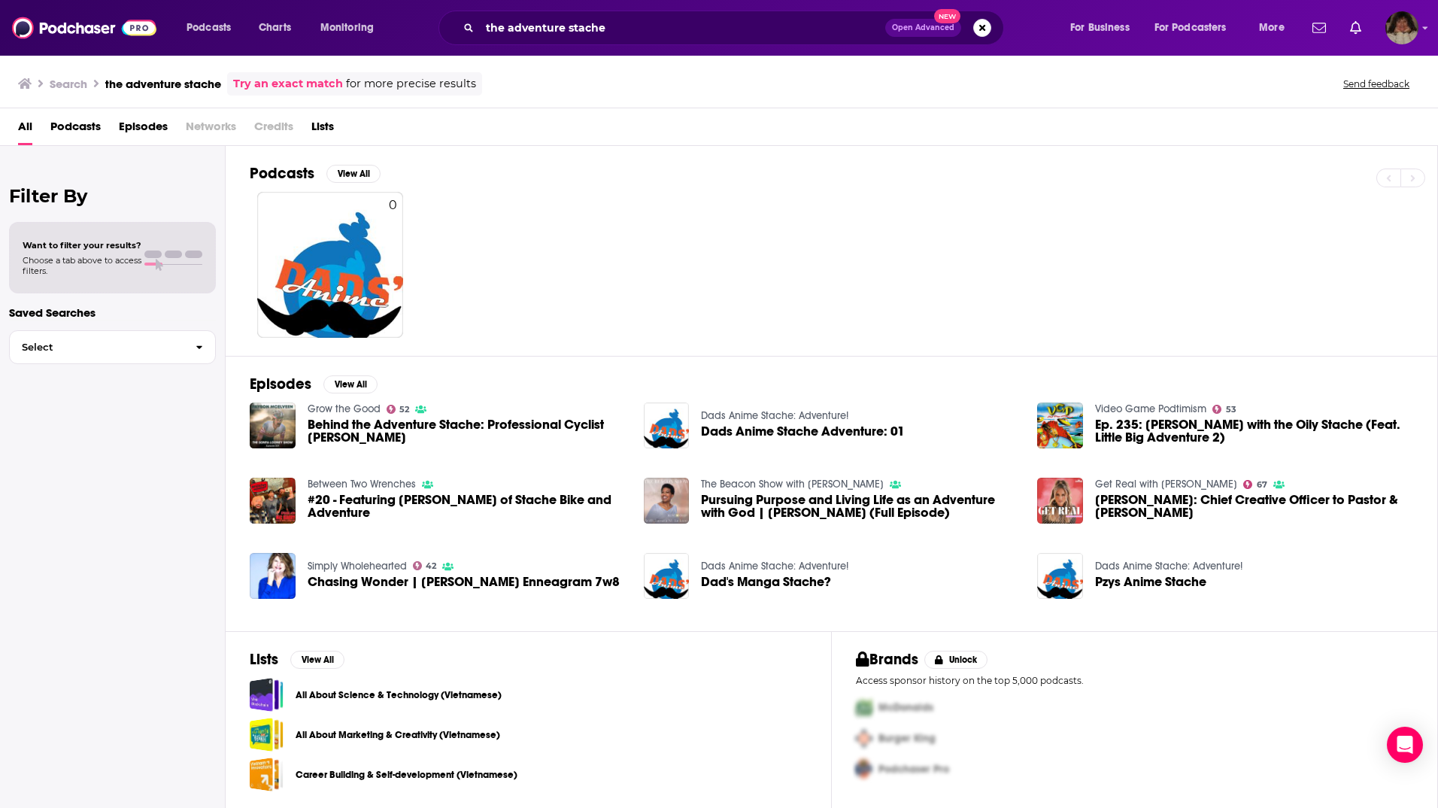
click at [415, 424] on span "Behind the Adventure Stache: Professional Cyclist [PERSON_NAME]" at bounding box center [467, 431] width 318 height 26
click at [1040, 363] on div "Episodes View All Grow the Good 52 Behind the Adventure Stache: Professional Cy…" at bounding box center [832, 493] width 1213 height 275
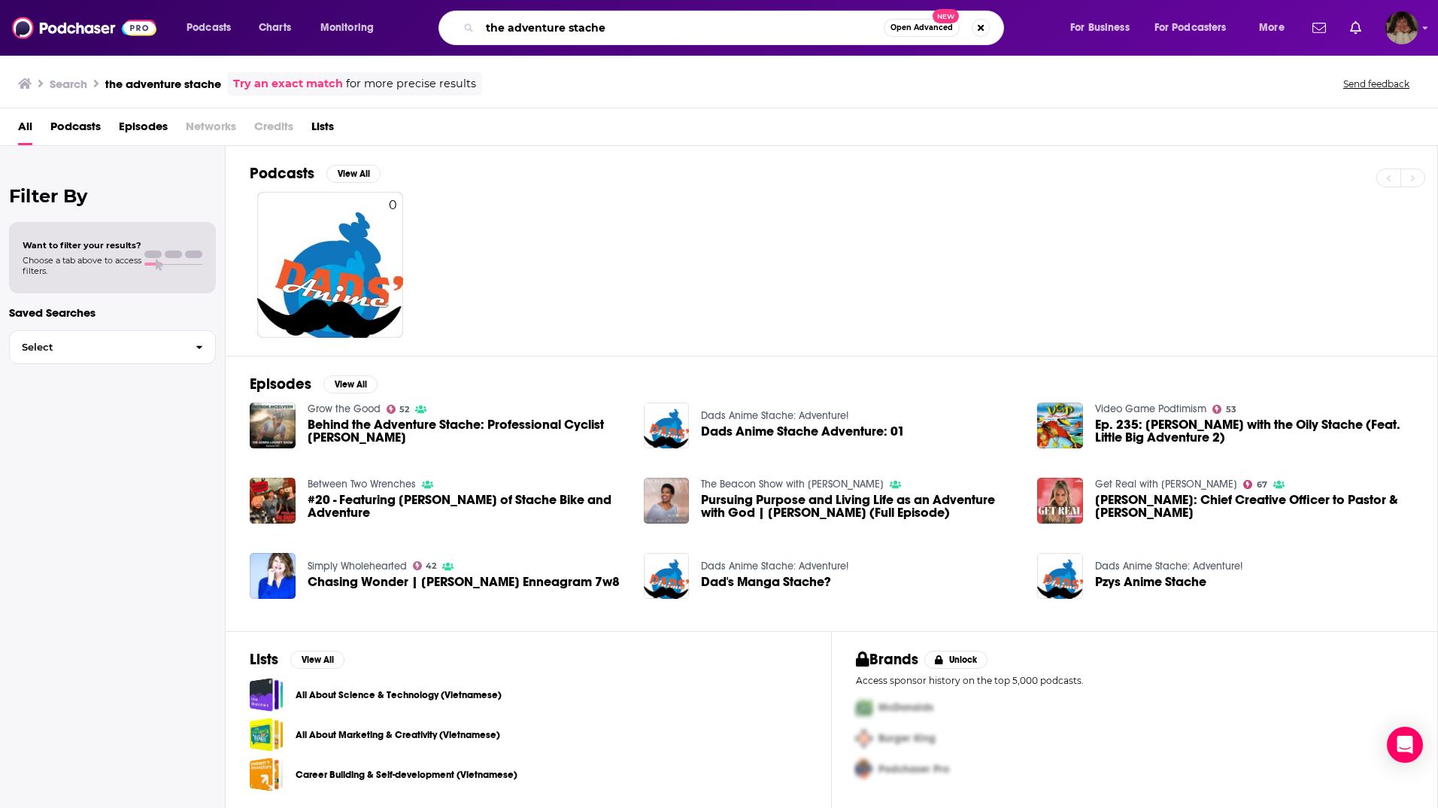
click at [510, 30] on input "the adventure stache" at bounding box center [682, 28] width 404 height 24
drag, startPoint x: 510, startPoint y: 30, endPoint x: 476, endPoint y: 30, distance: 33.9
click at [476, 30] on div "the adventure stache Open Advanced New" at bounding box center [722, 28] width 566 height 35
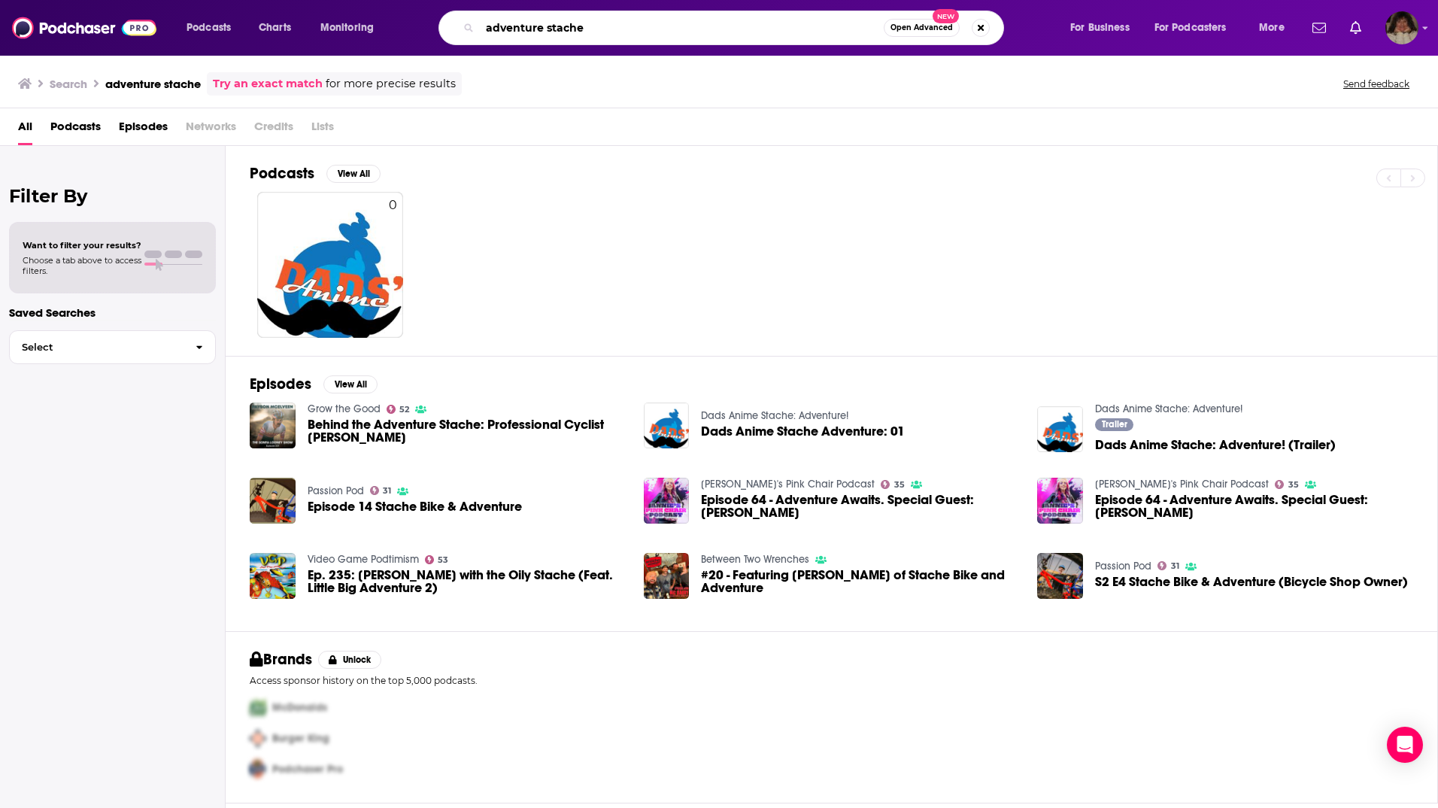
drag, startPoint x: 593, startPoint y: 25, endPoint x: 459, endPoint y: 24, distance: 133.9
click at [459, 24] on div "adventure stache Open Advanced New" at bounding box center [722, 28] width 566 height 35
type input "with pace"
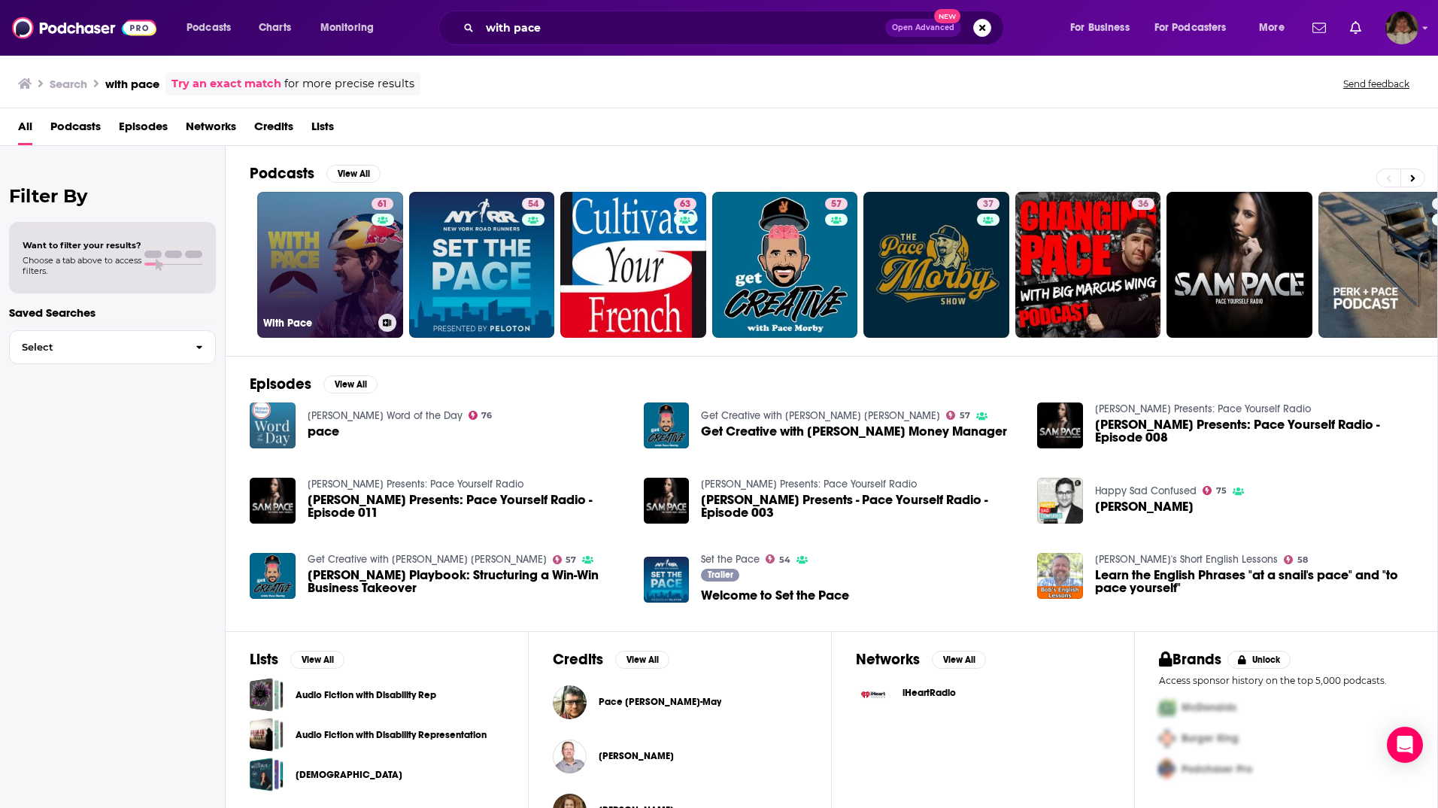
click at [317, 274] on link "61 With Pace" at bounding box center [330, 265] width 146 height 146
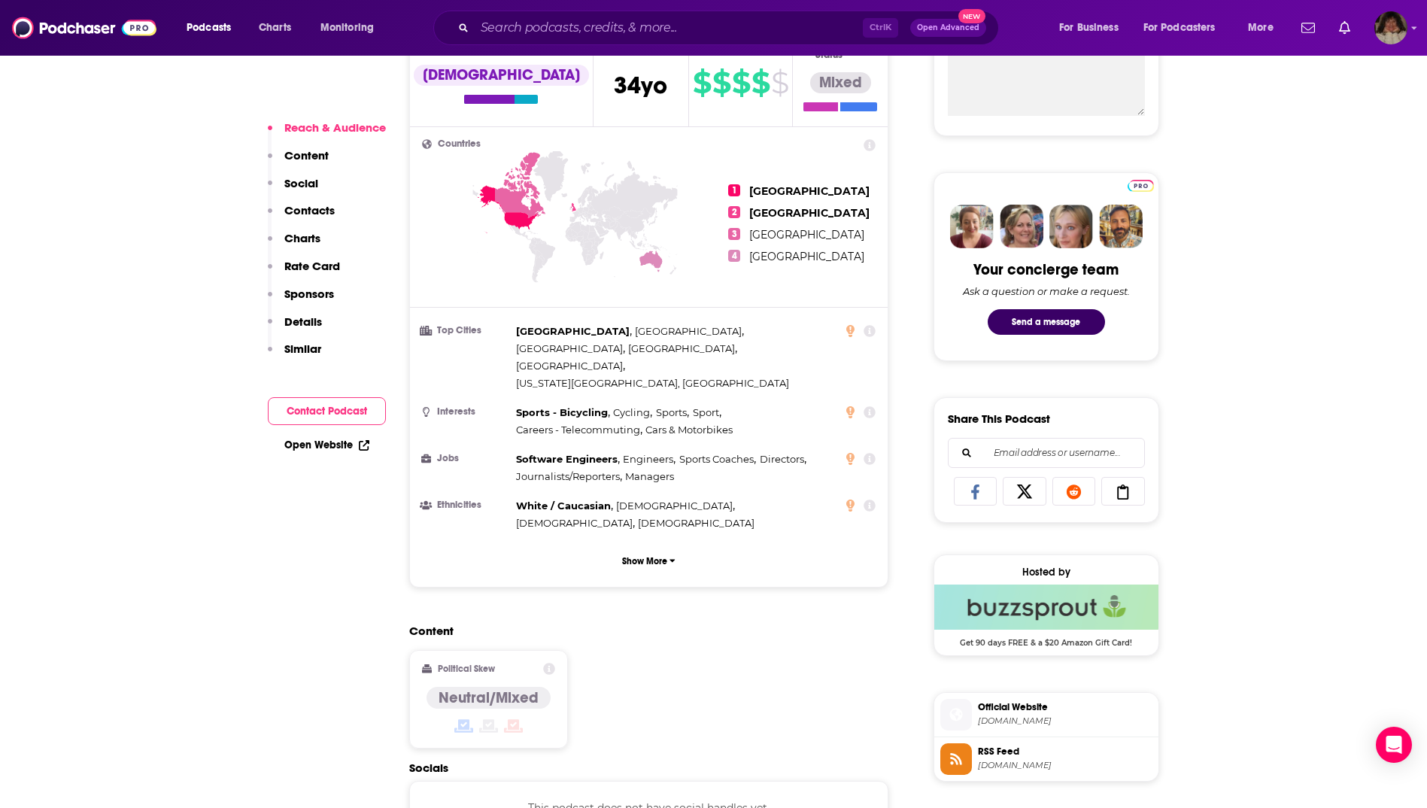
scroll to position [903, 0]
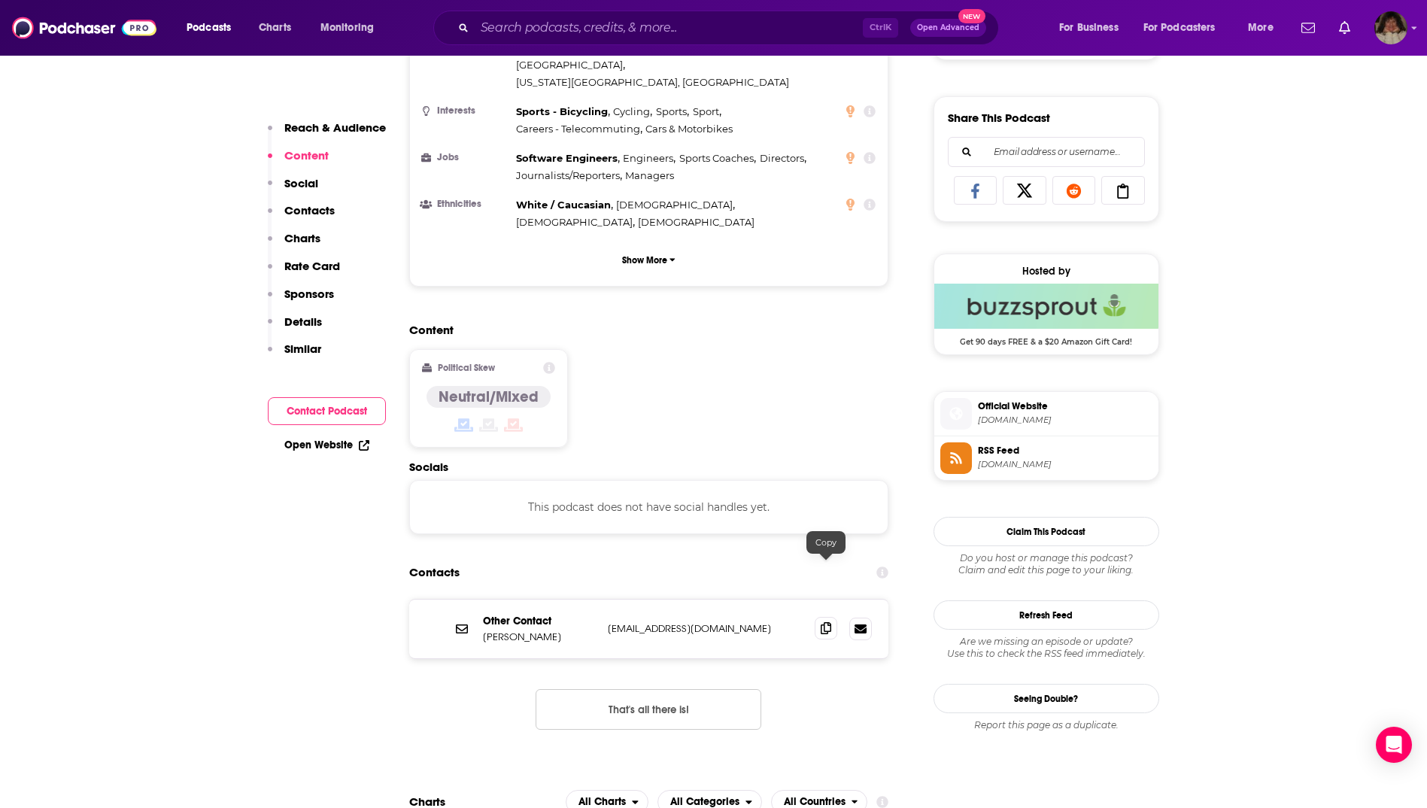
click at [825, 622] on icon at bounding box center [826, 628] width 11 height 12
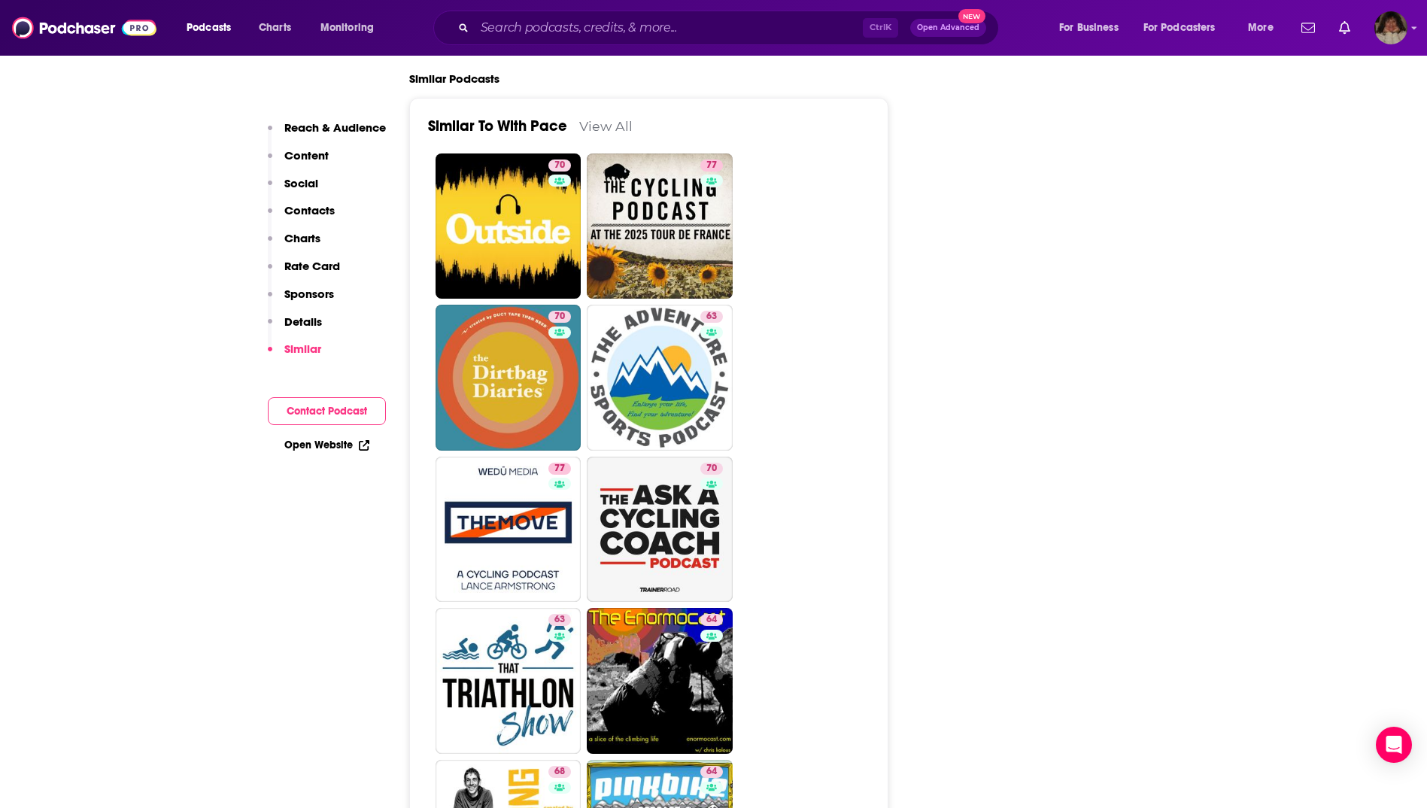
scroll to position [2558, 0]
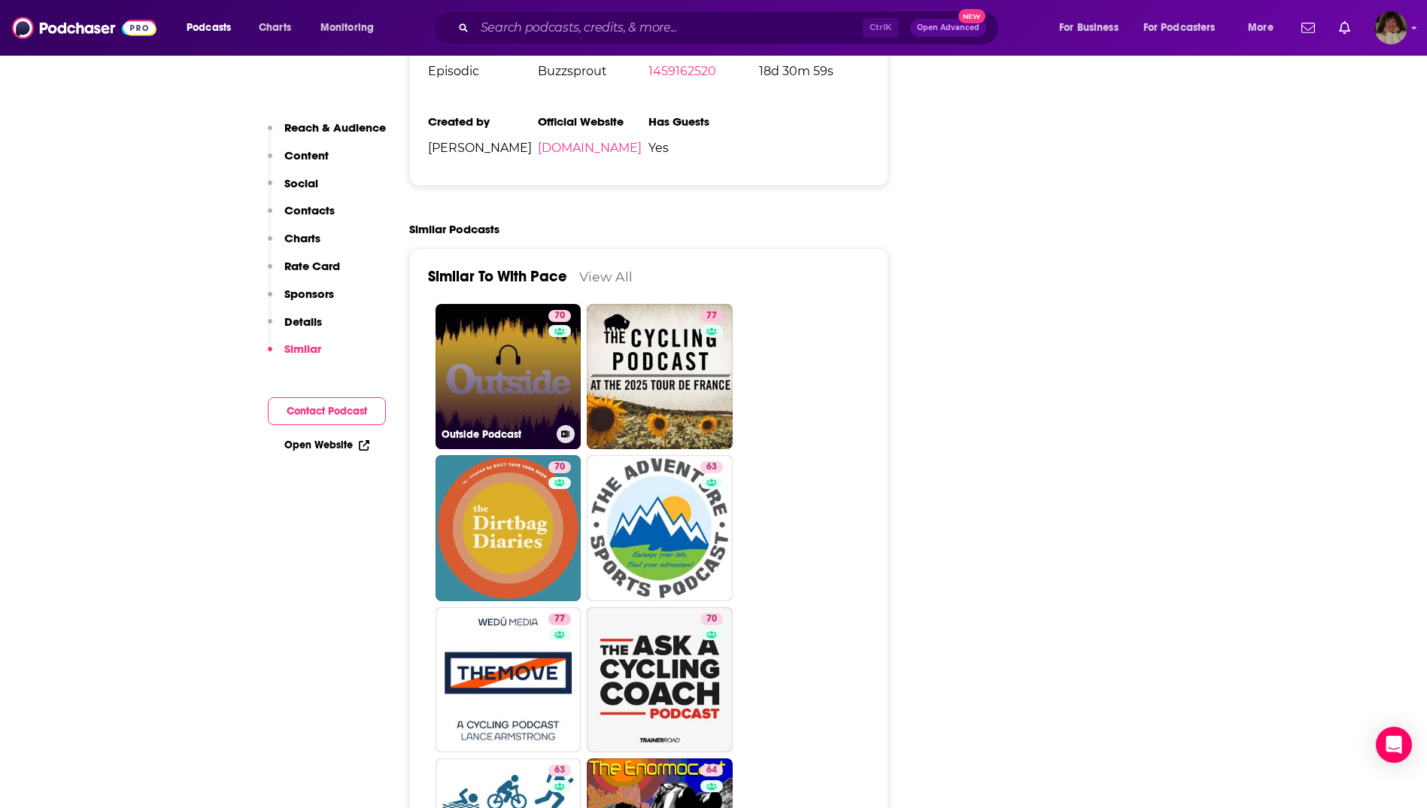
click at [524, 314] on link "70 Outside Podcast" at bounding box center [509, 377] width 146 height 146
type input "[URL][DOMAIN_NAME]"
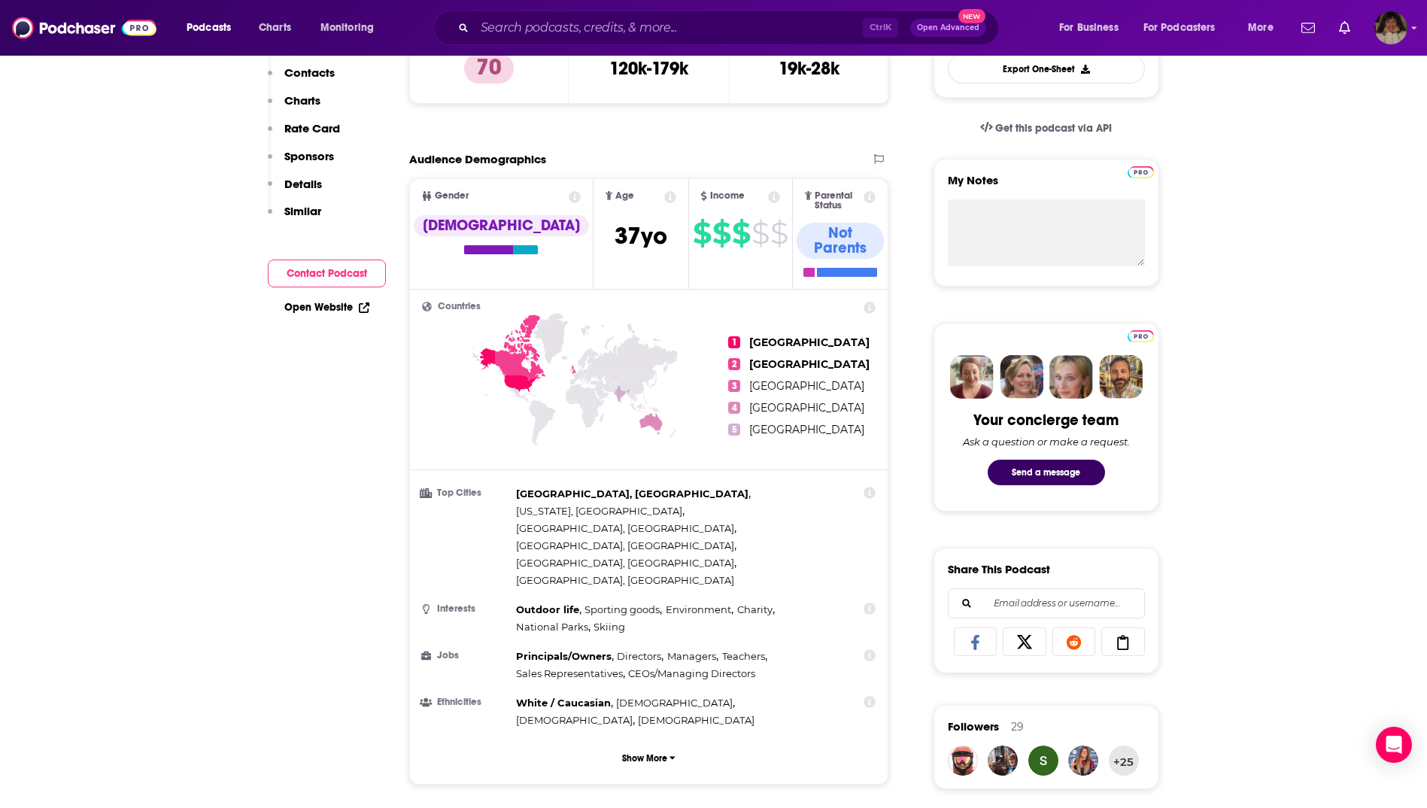
scroll to position [75, 0]
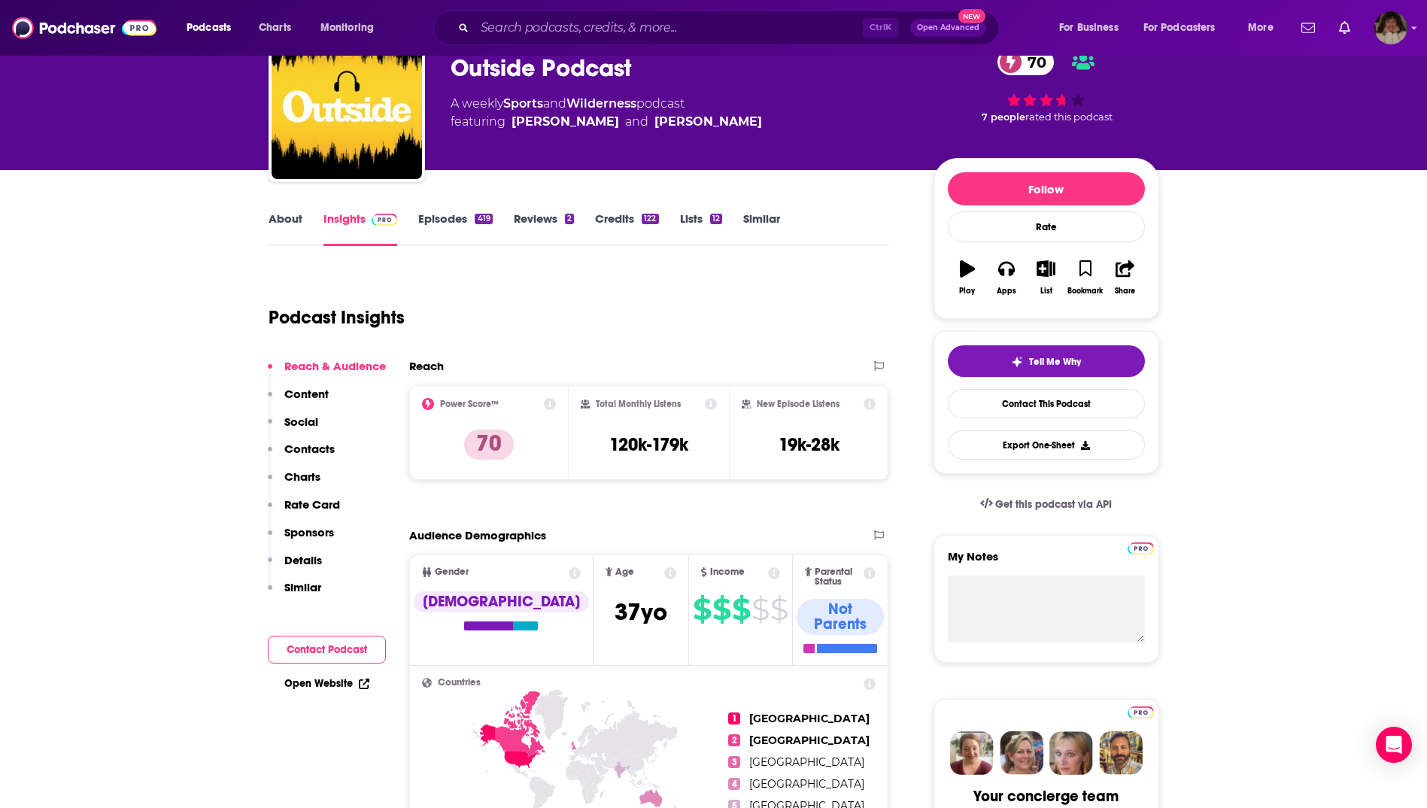
click at [290, 222] on link "About" at bounding box center [286, 228] width 34 height 35
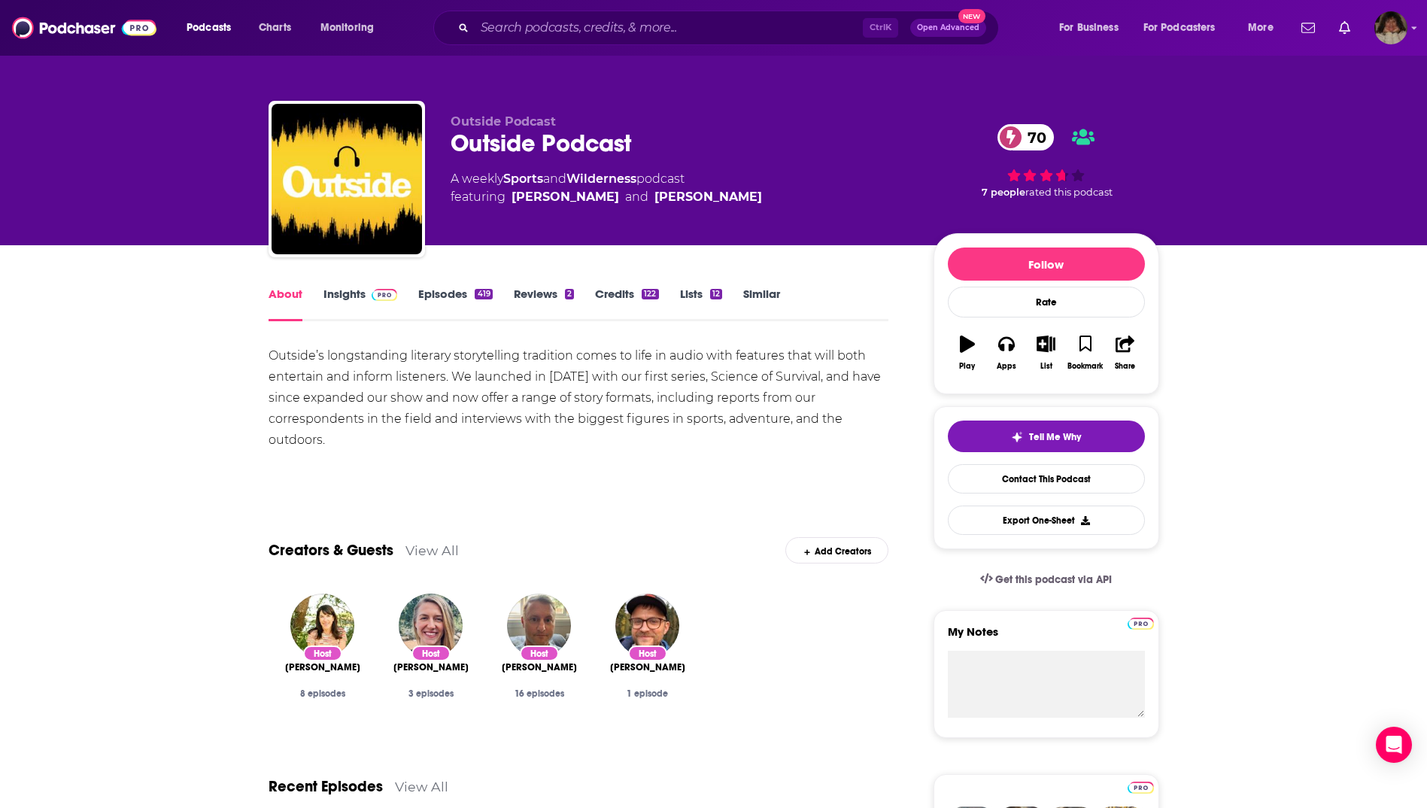
click at [342, 302] on link "Insights" at bounding box center [360, 304] width 74 height 35
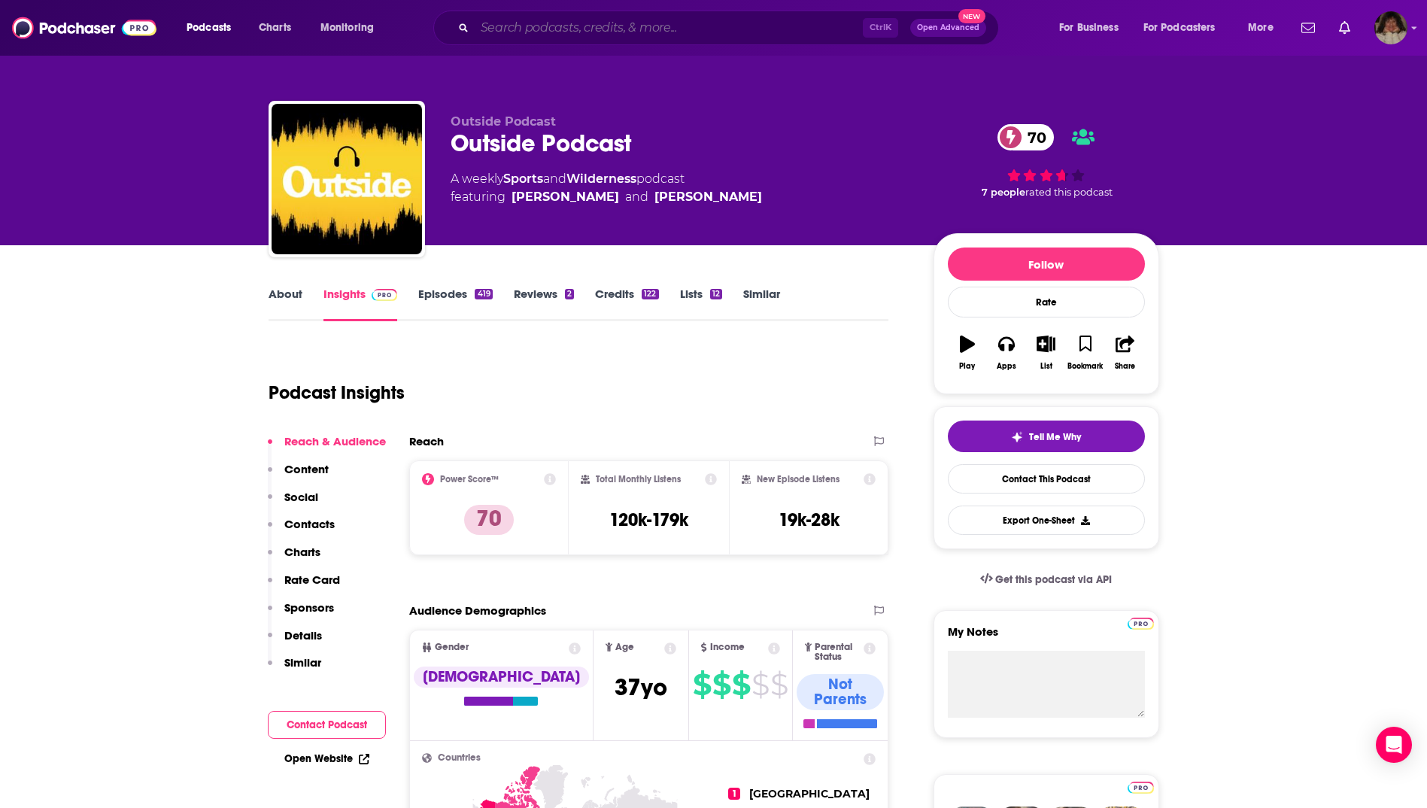
click at [627, 31] on input "Search podcasts, credits, & more..." at bounding box center [669, 28] width 388 height 24
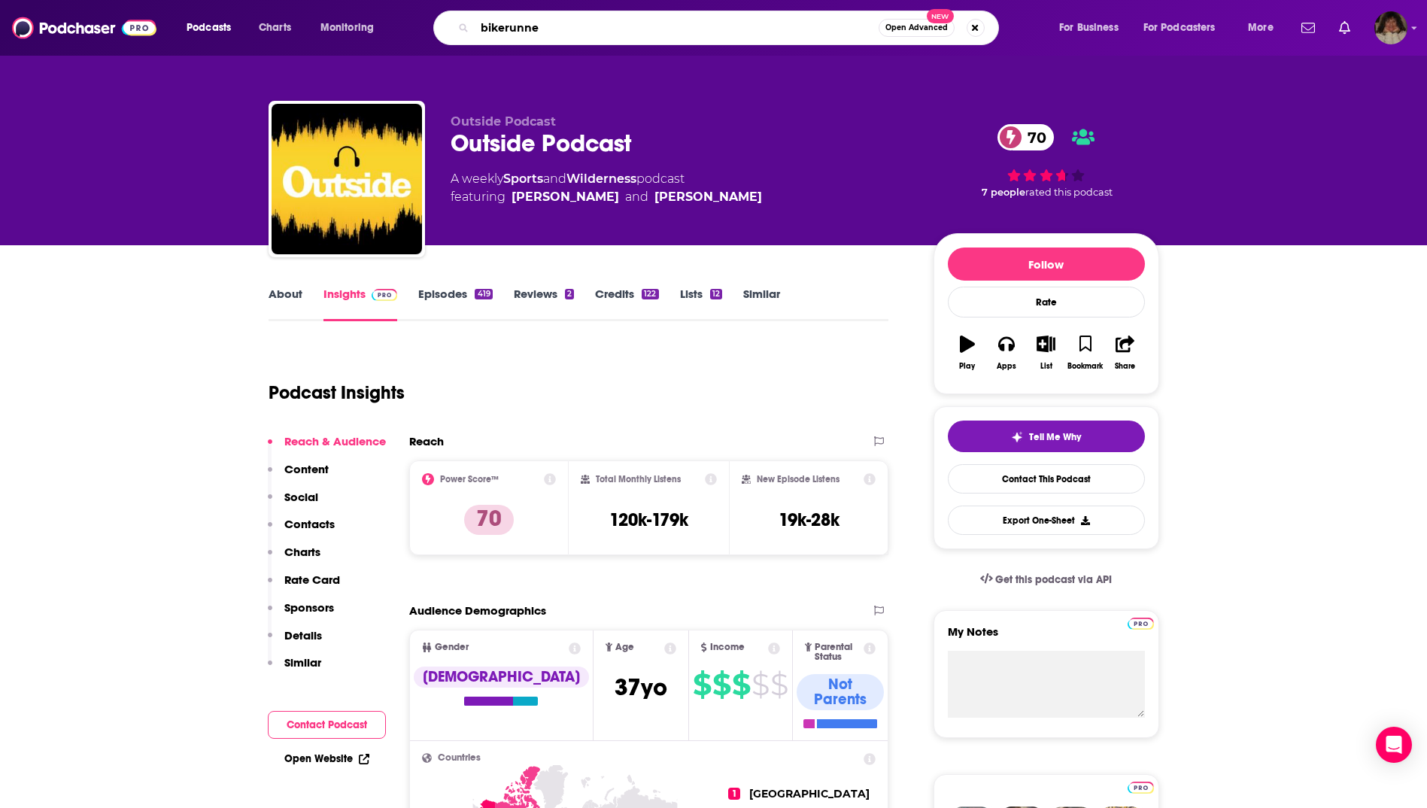
type input "bikerunner"
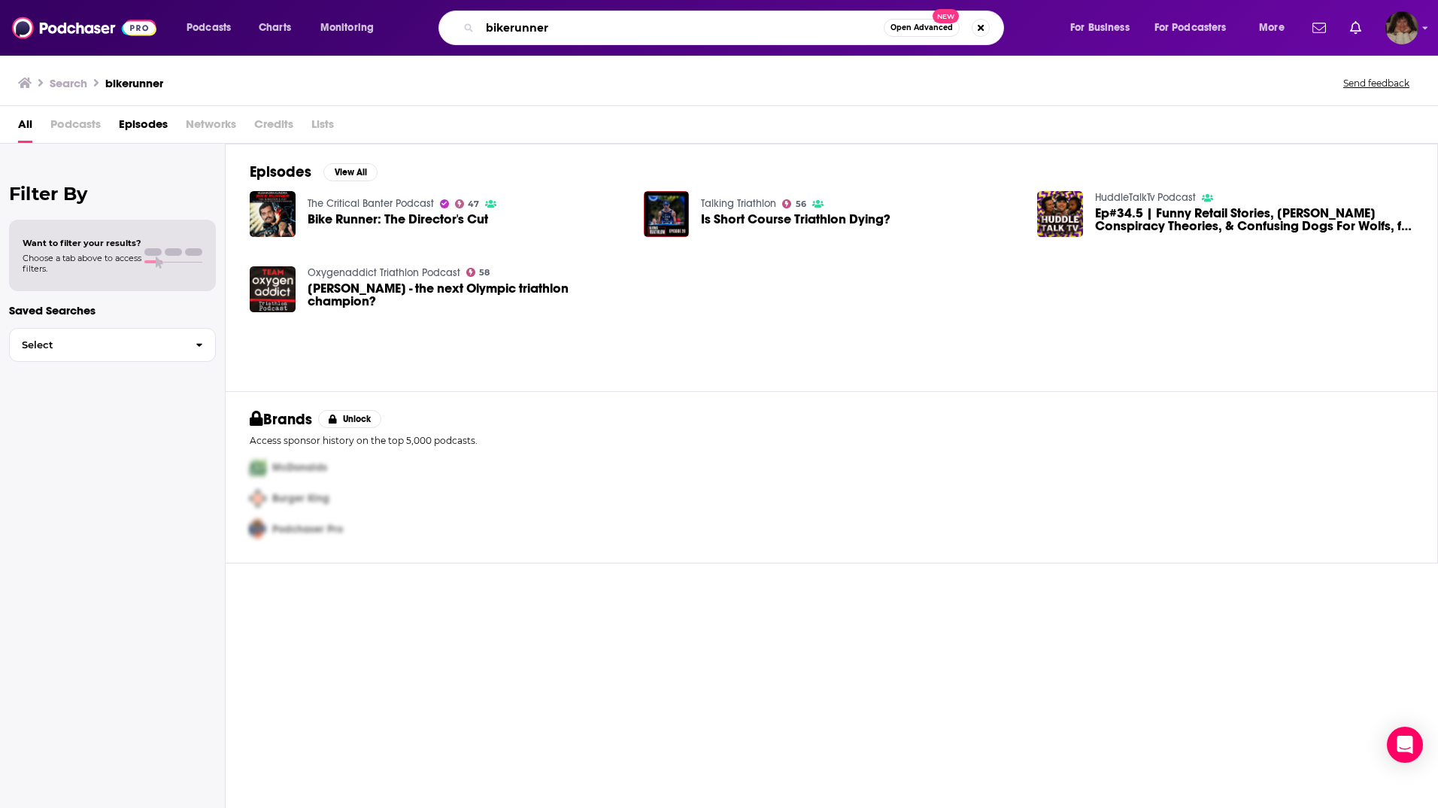
drag, startPoint x: 555, startPoint y: 30, endPoint x: 469, endPoint y: 26, distance: 86.6
click at [469, 26] on div "bikerunner Open Advanced New" at bounding box center [722, 28] width 566 height 35
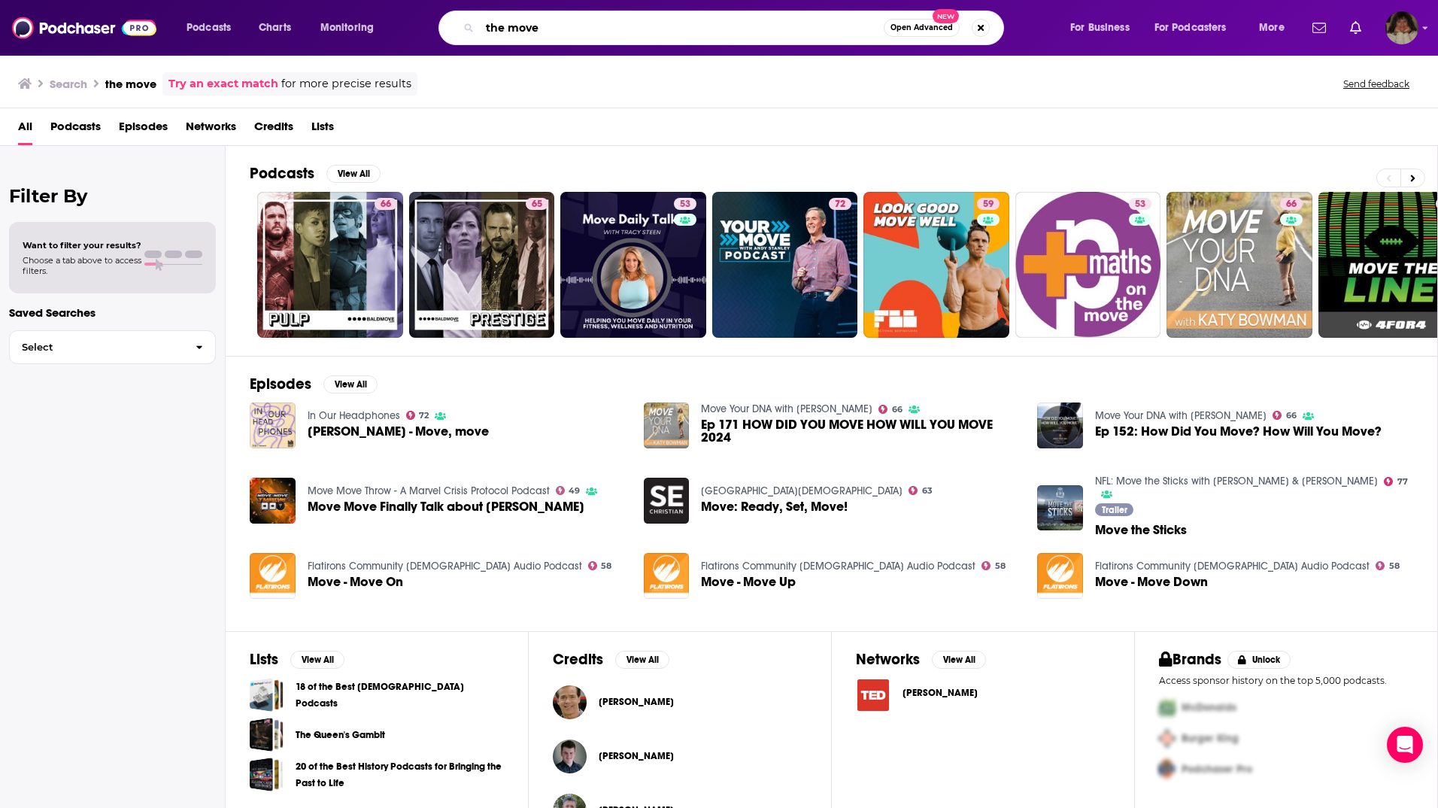
click at [509, 29] on input "the move" at bounding box center [682, 28] width 404 height 24
type input "themove"
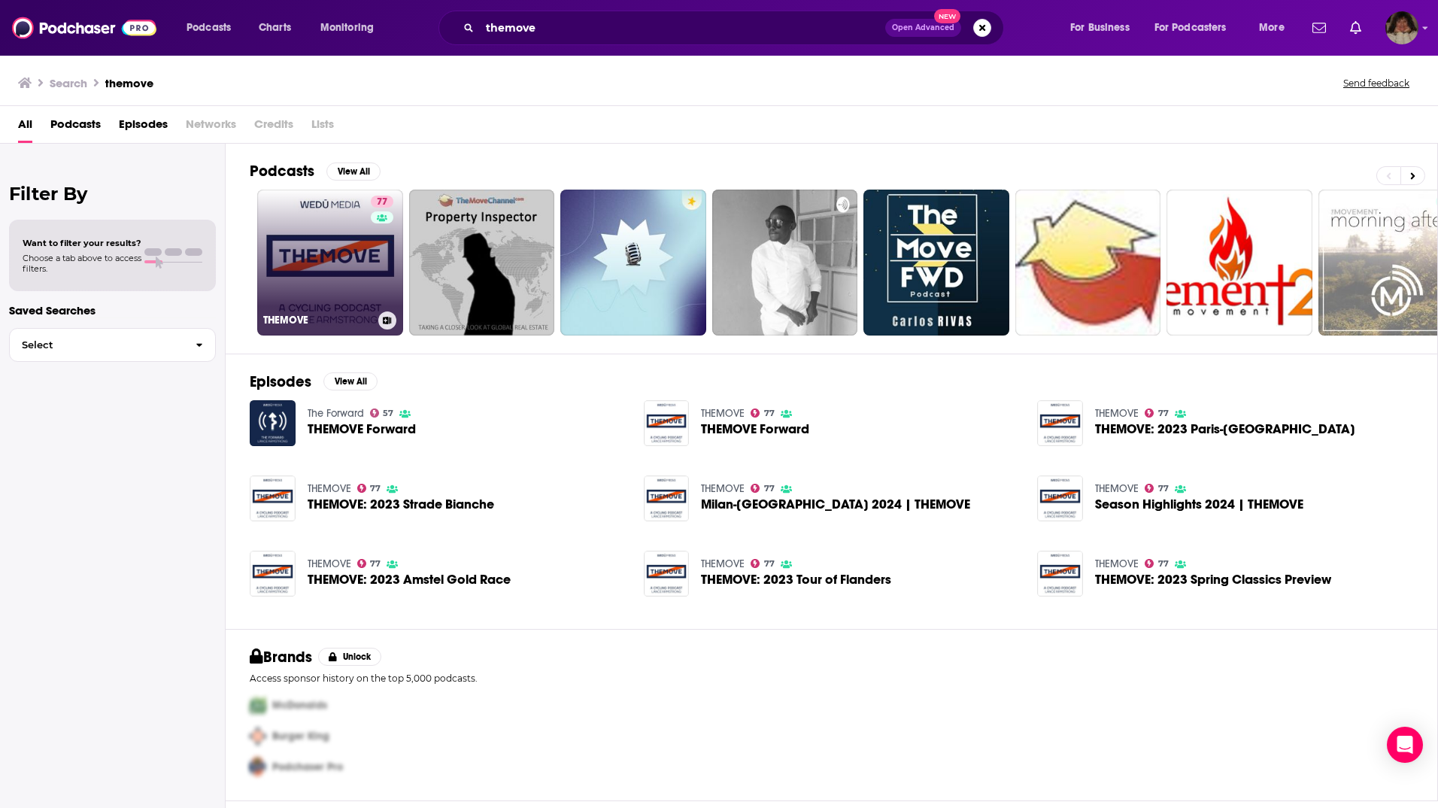
click at [333, 266] on link "77 THEMOVE" at bounding box center [330, 263] width 146 height 146
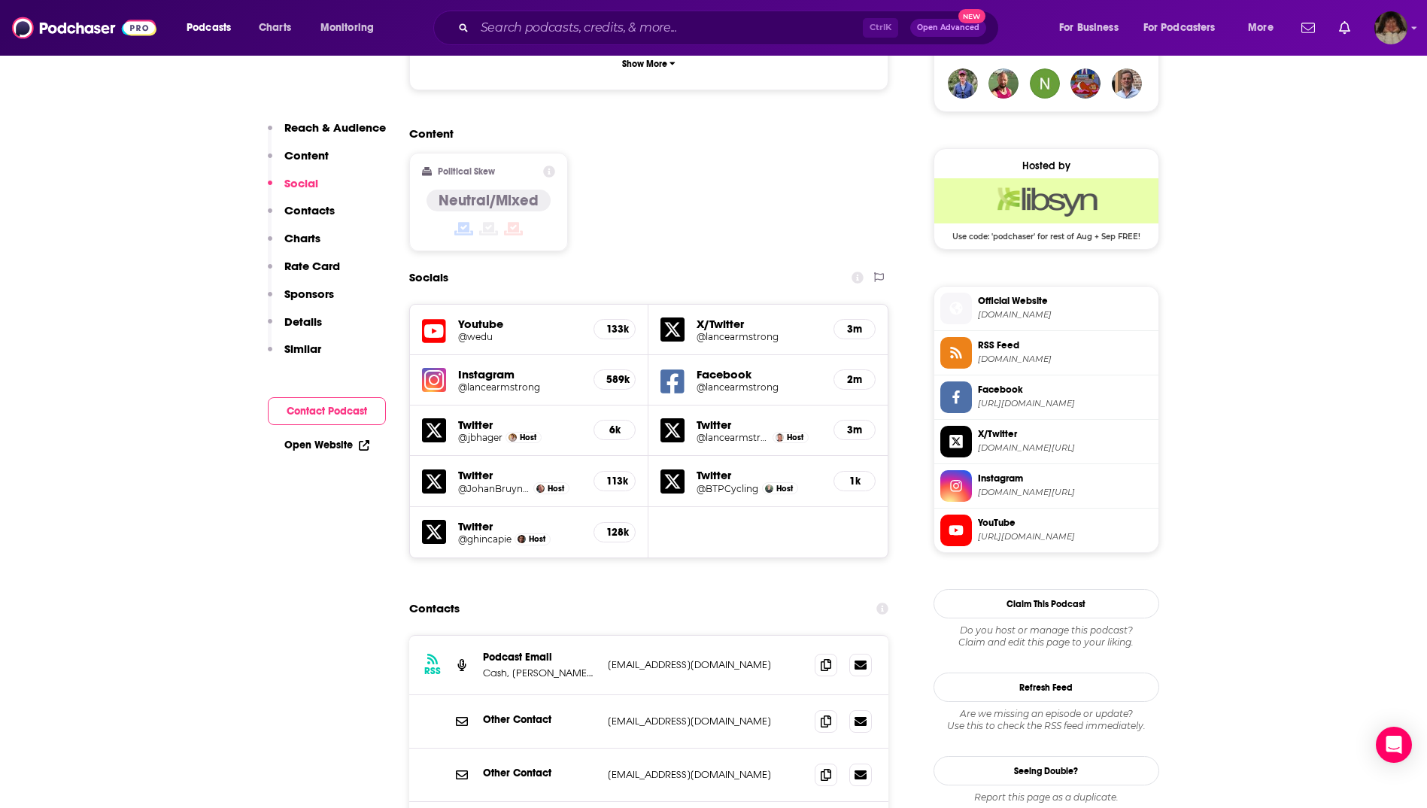
scroll to position [1354, 0]
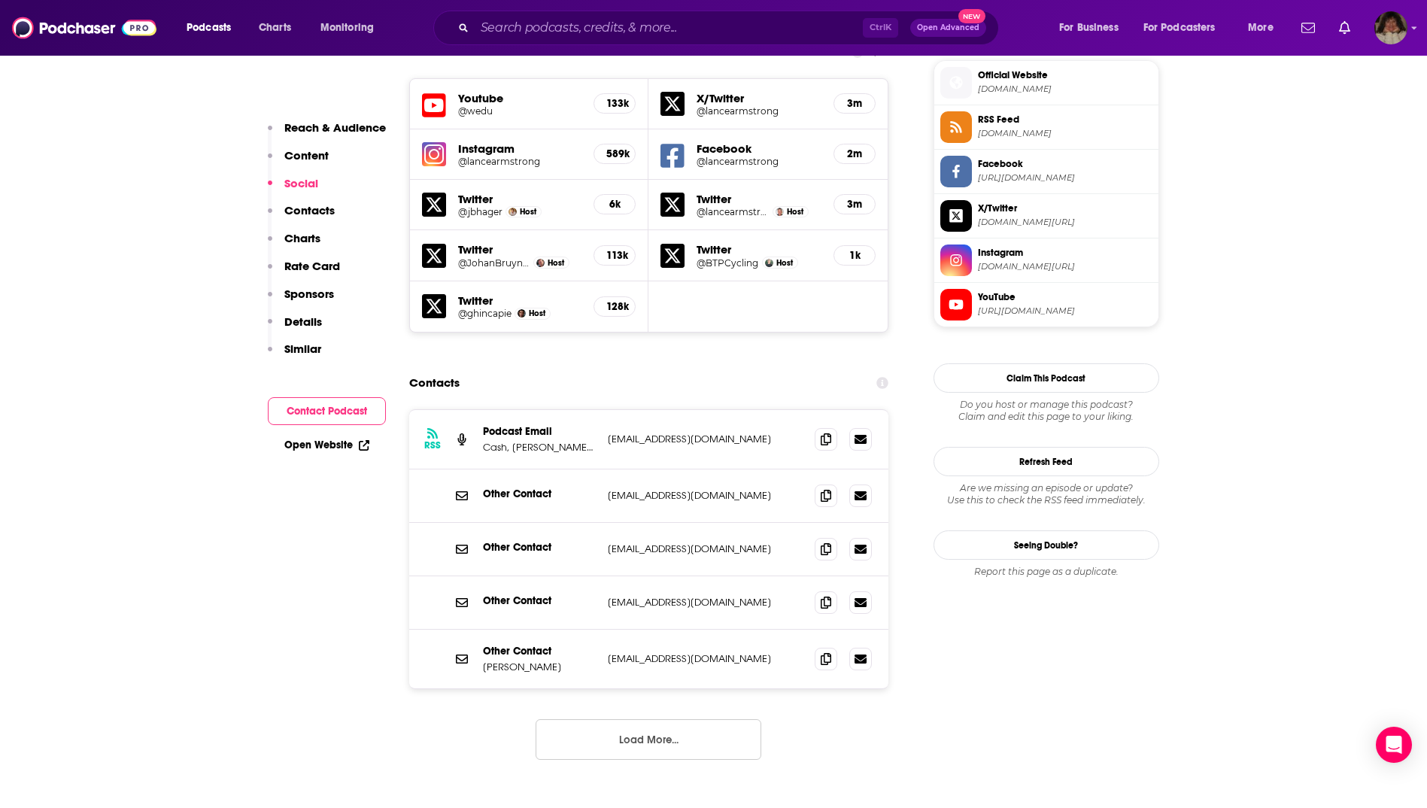
click at [670, 719] on button "Load More..." at bounding box center [649, 739] width 226 height 41
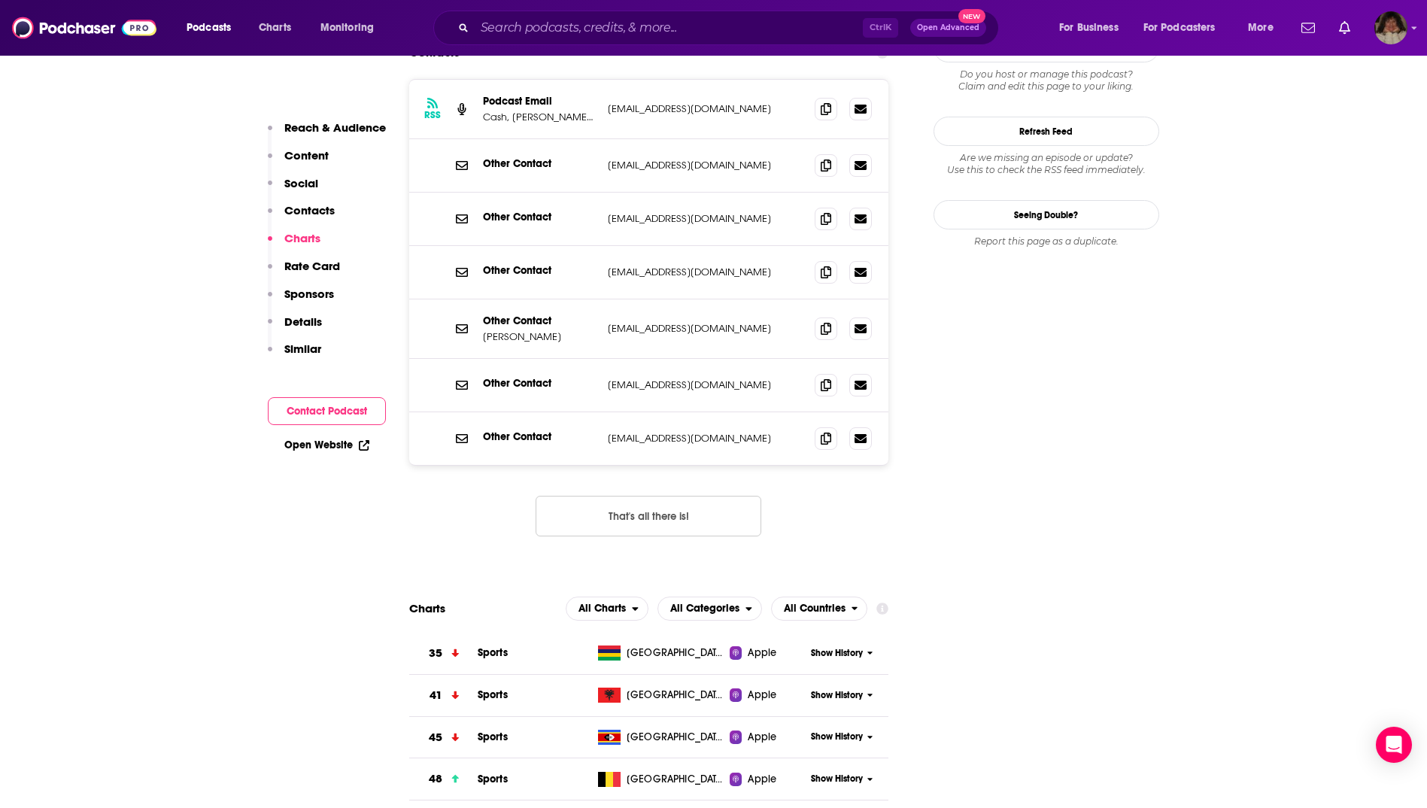
scroll to position [1534, 0]
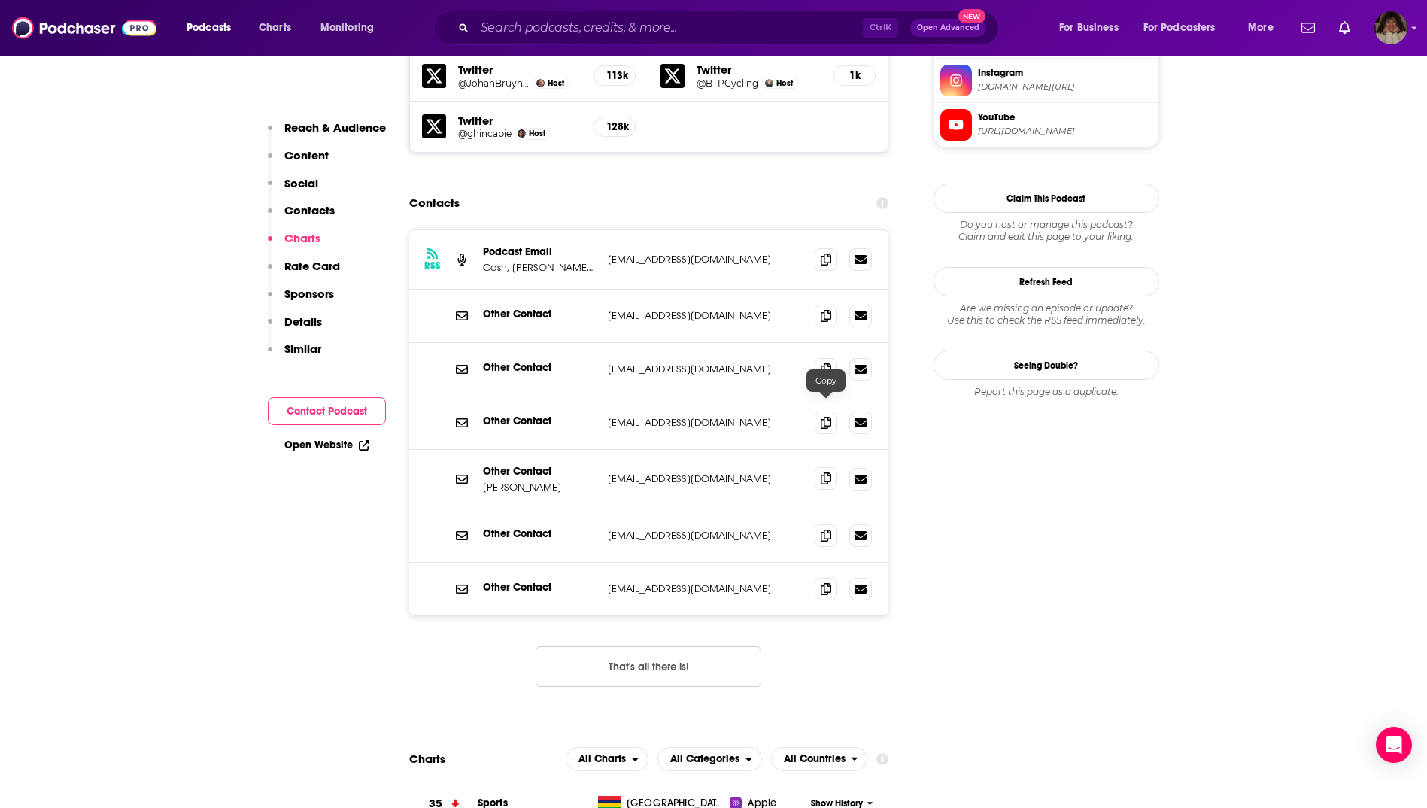
click at [830, 472] on icon at bounding box center [826, 478] width 11 height 12
click at [825, 309] on icon at bounding box center [826, 315] width 11 height 12
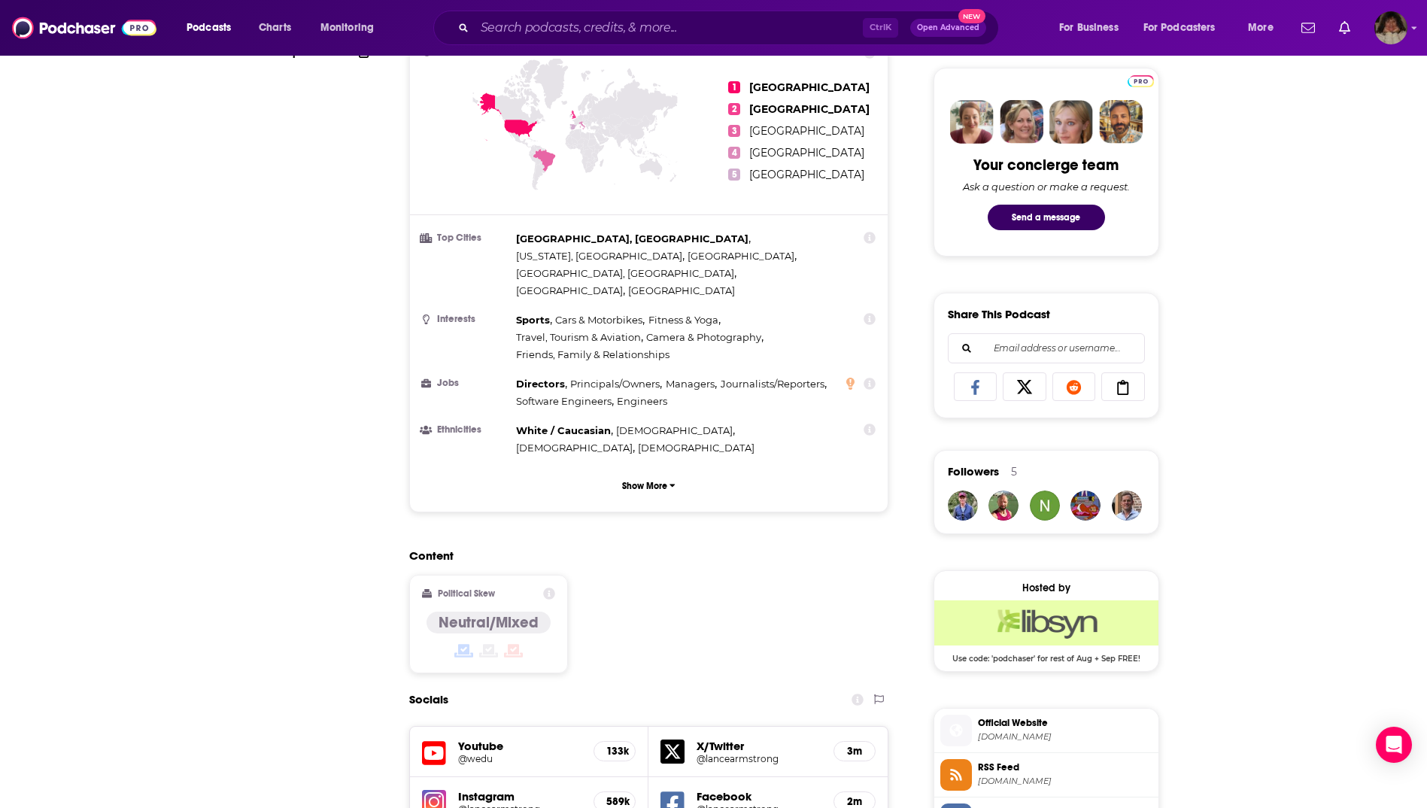
scroll to position [180, 0]
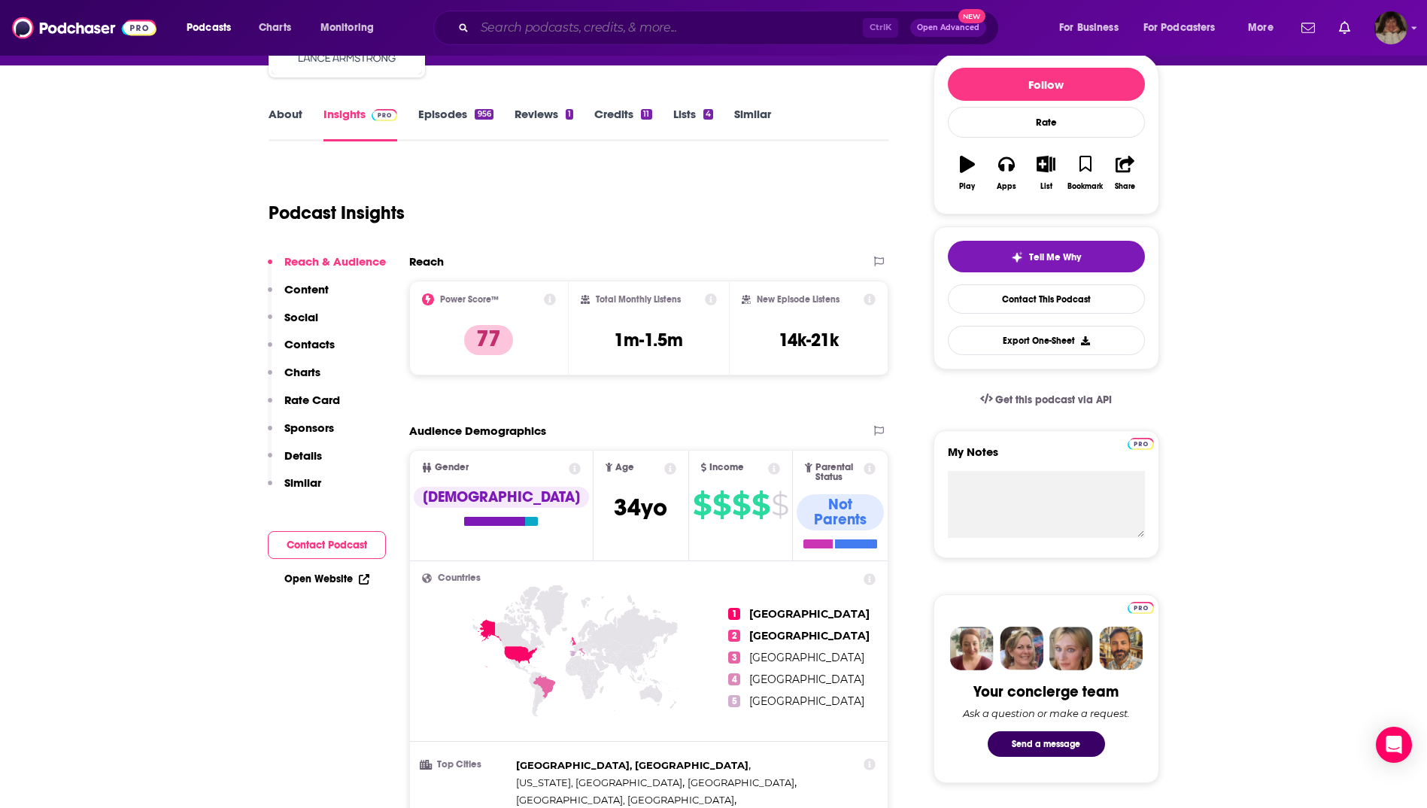
click at [557, 29] on input "Search podcasts, credits, & more..." at bounding box center [669, 28] width 388 height 24
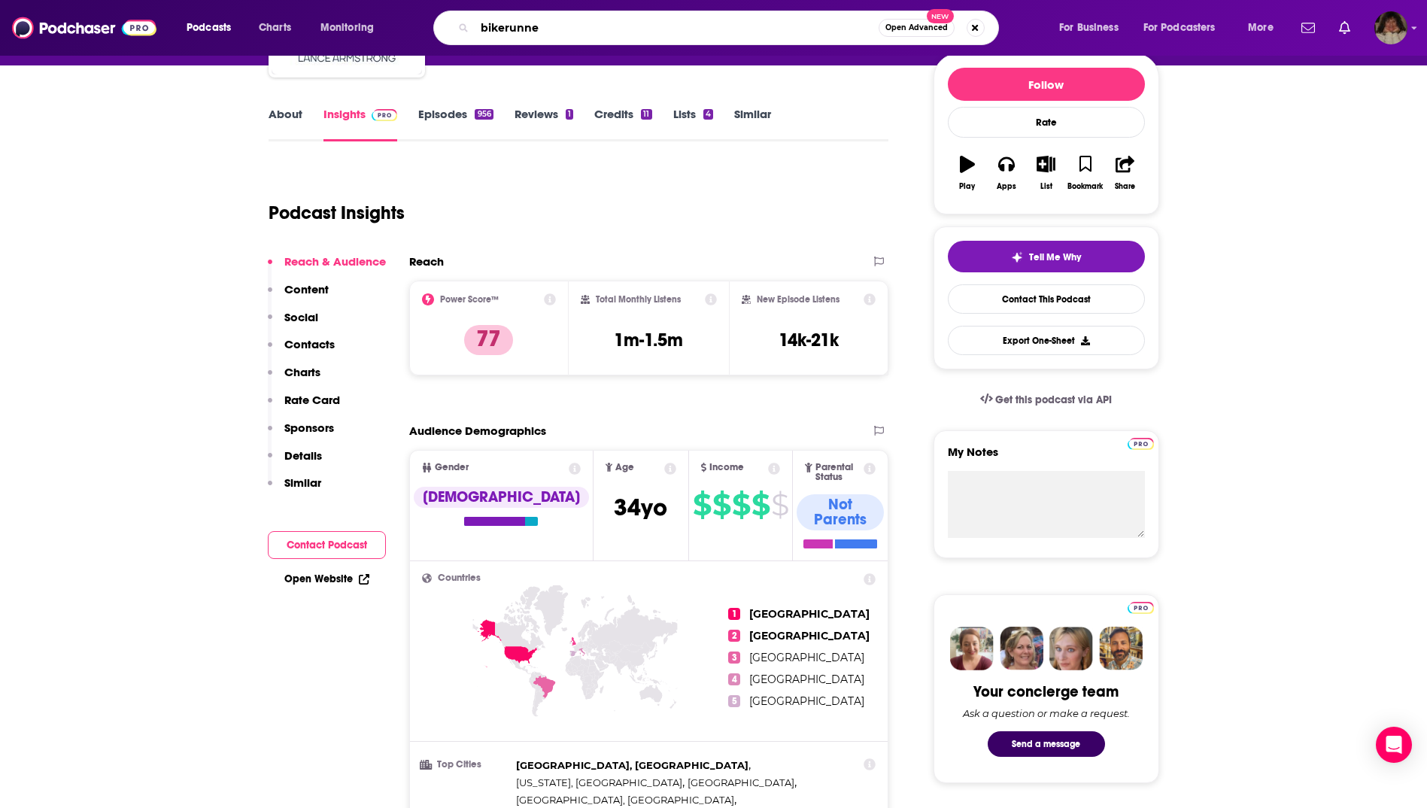
type input "bikerunner"
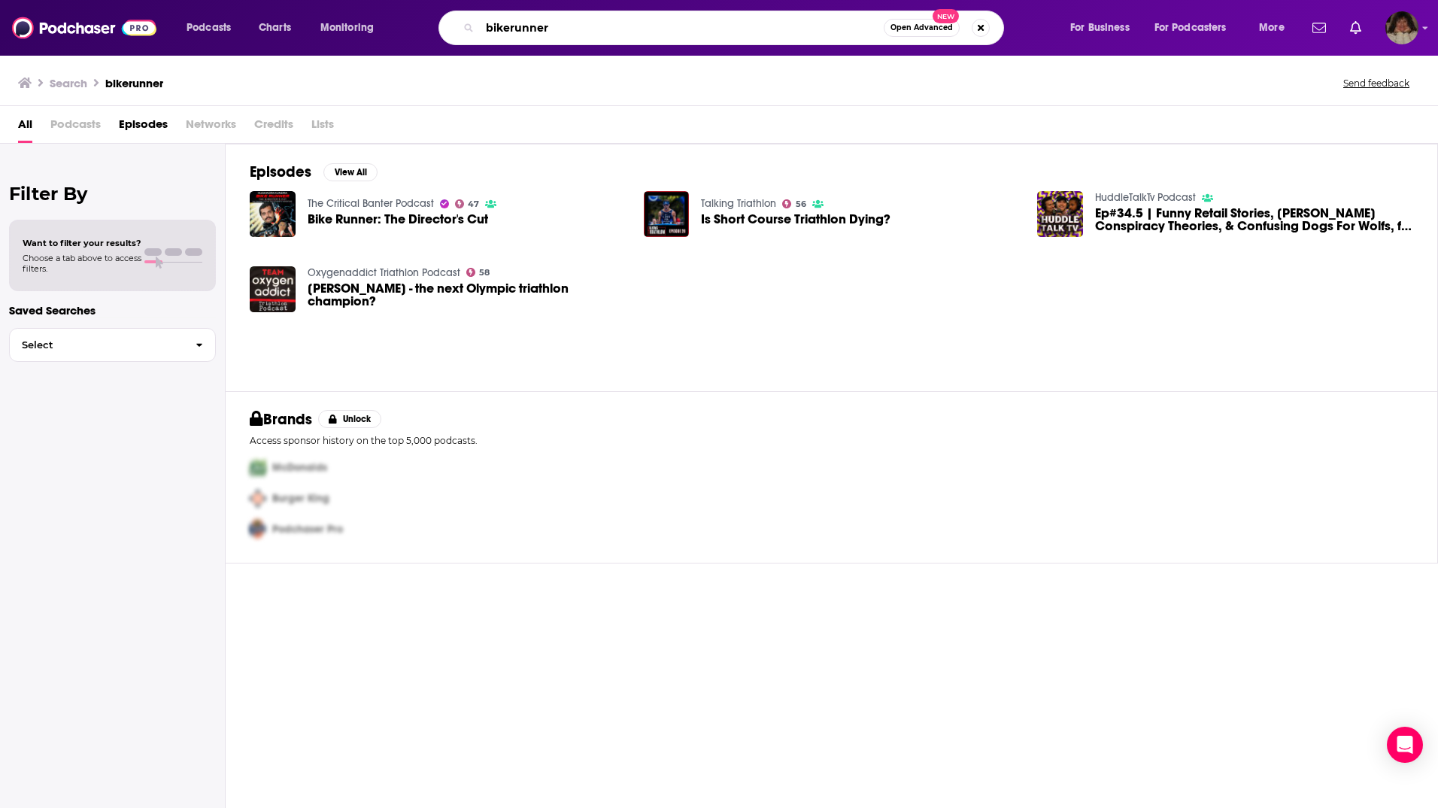
drag, startPoint x: 576, startPoint y: 29, endPoint x: 428, endPoint y: 26, distance: 147.5
click at [428, 26] on div "bikerunner Open Advanced New" at bounding box center [736, 28] width 637 height 35
type input "downtime"
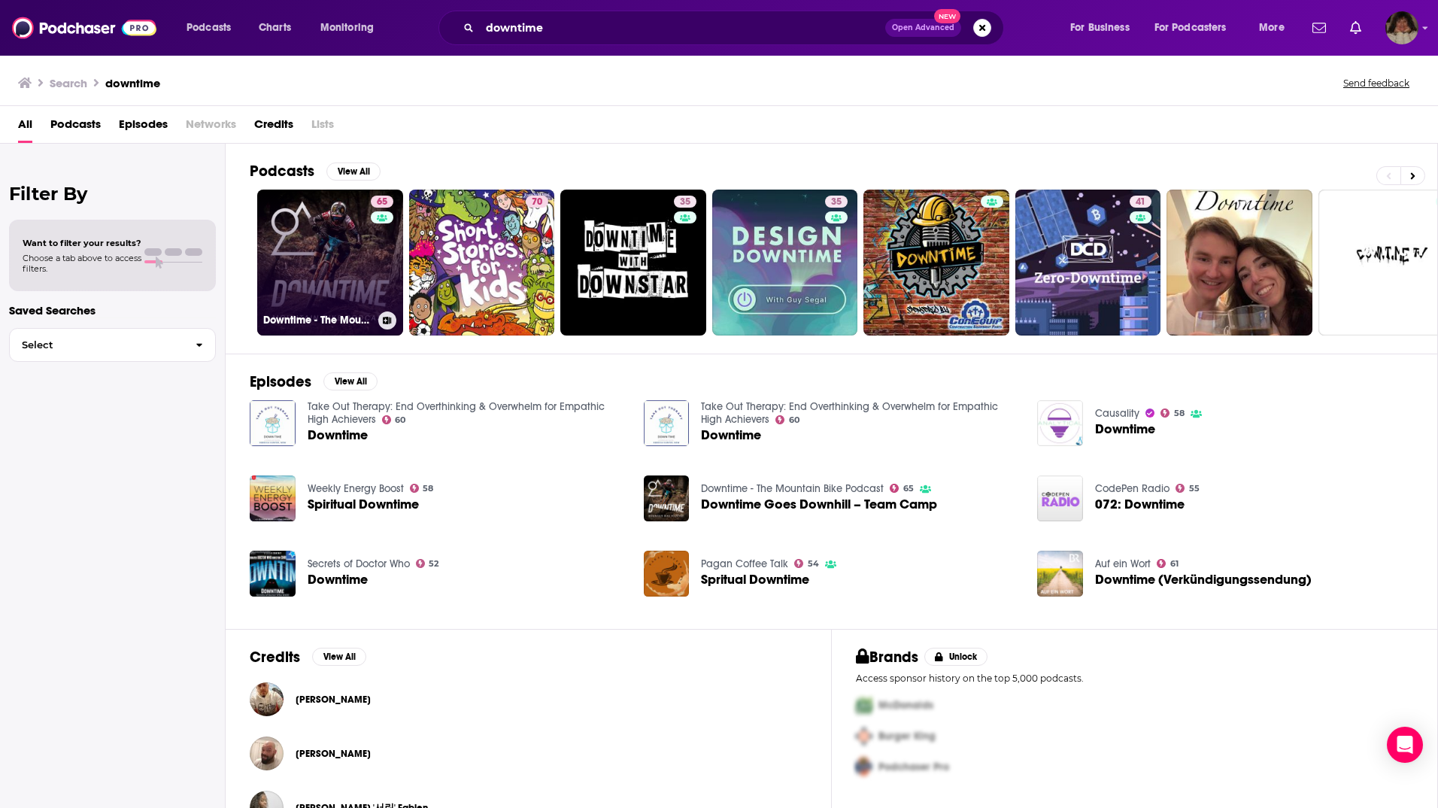
click at [309, 281] on link "65 Downtime - The Mountain Bike Podcast" at bounding box center [330, 263] width 146 height 146
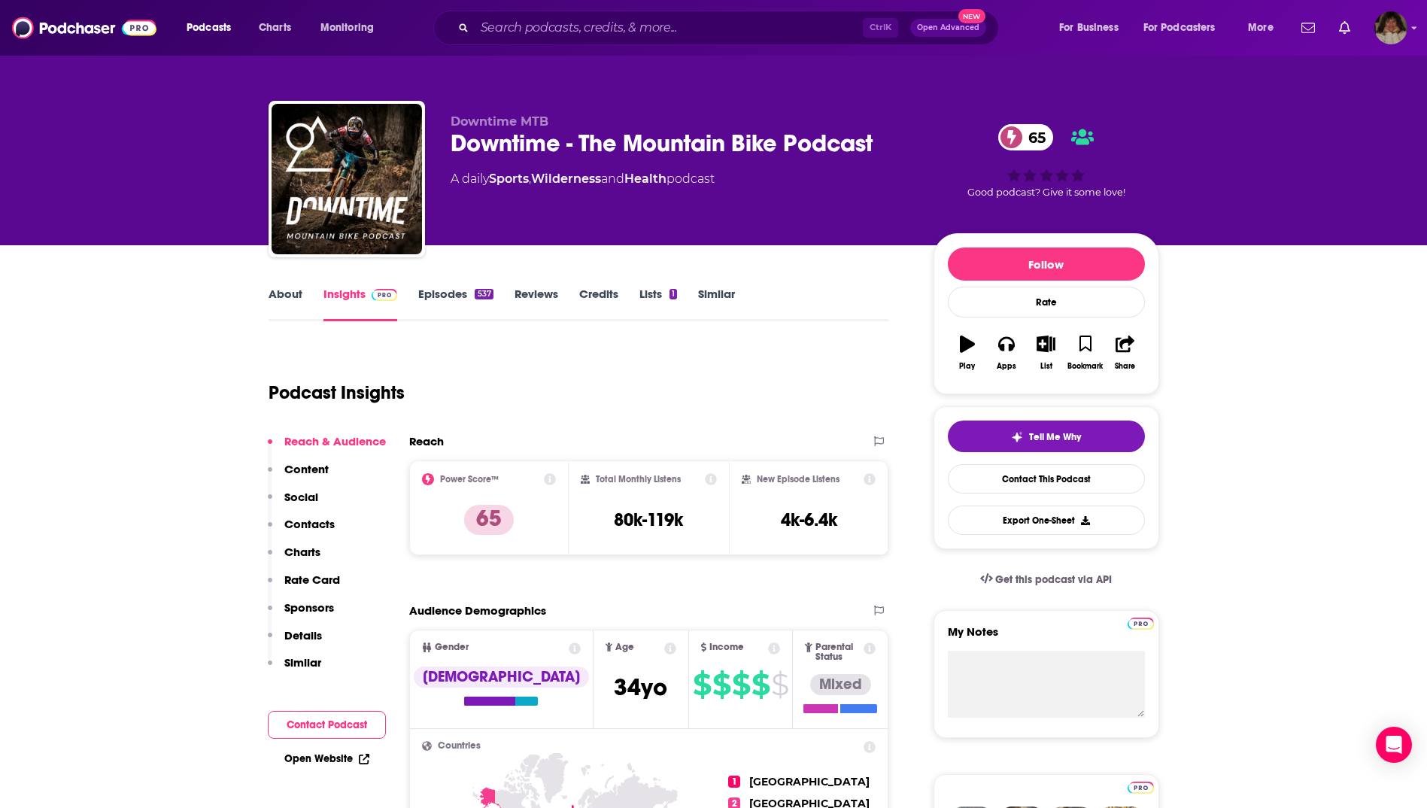
click at [285, 303] on link "About" at bounding box center [286, 304] width 34 height 35
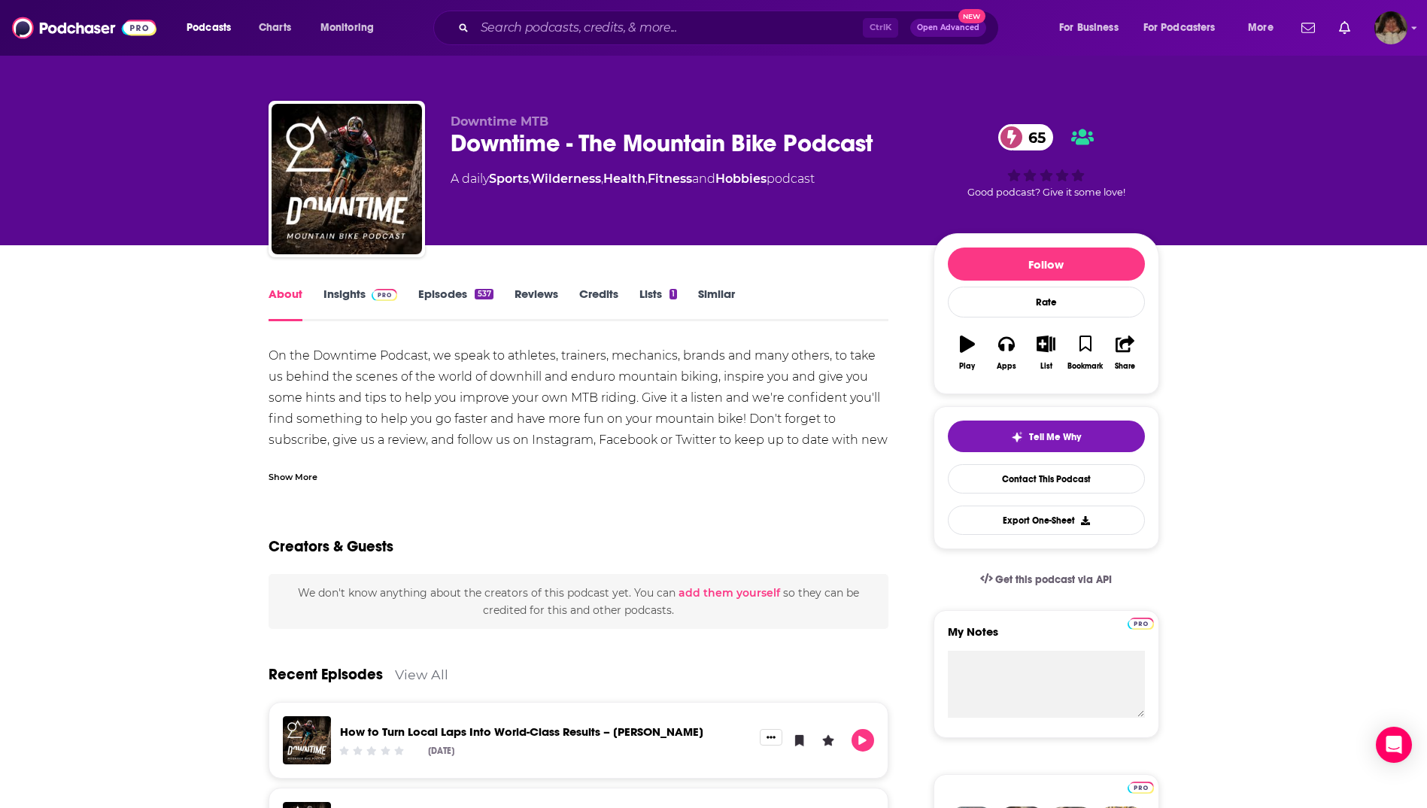
click at [336, 296] on link "Insights" at bounding box center [360, 304] width 74 height 35
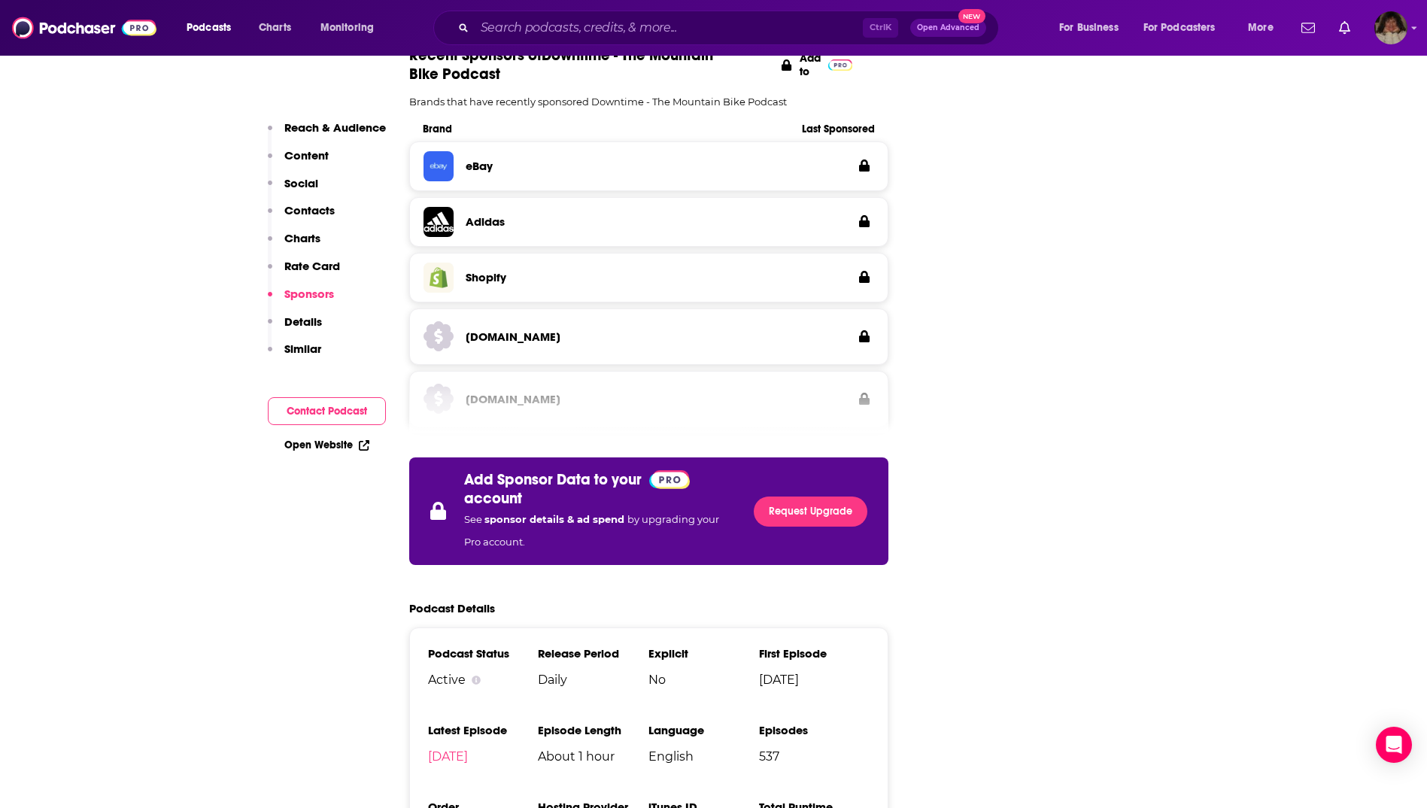
scroll to position [2257, 0]
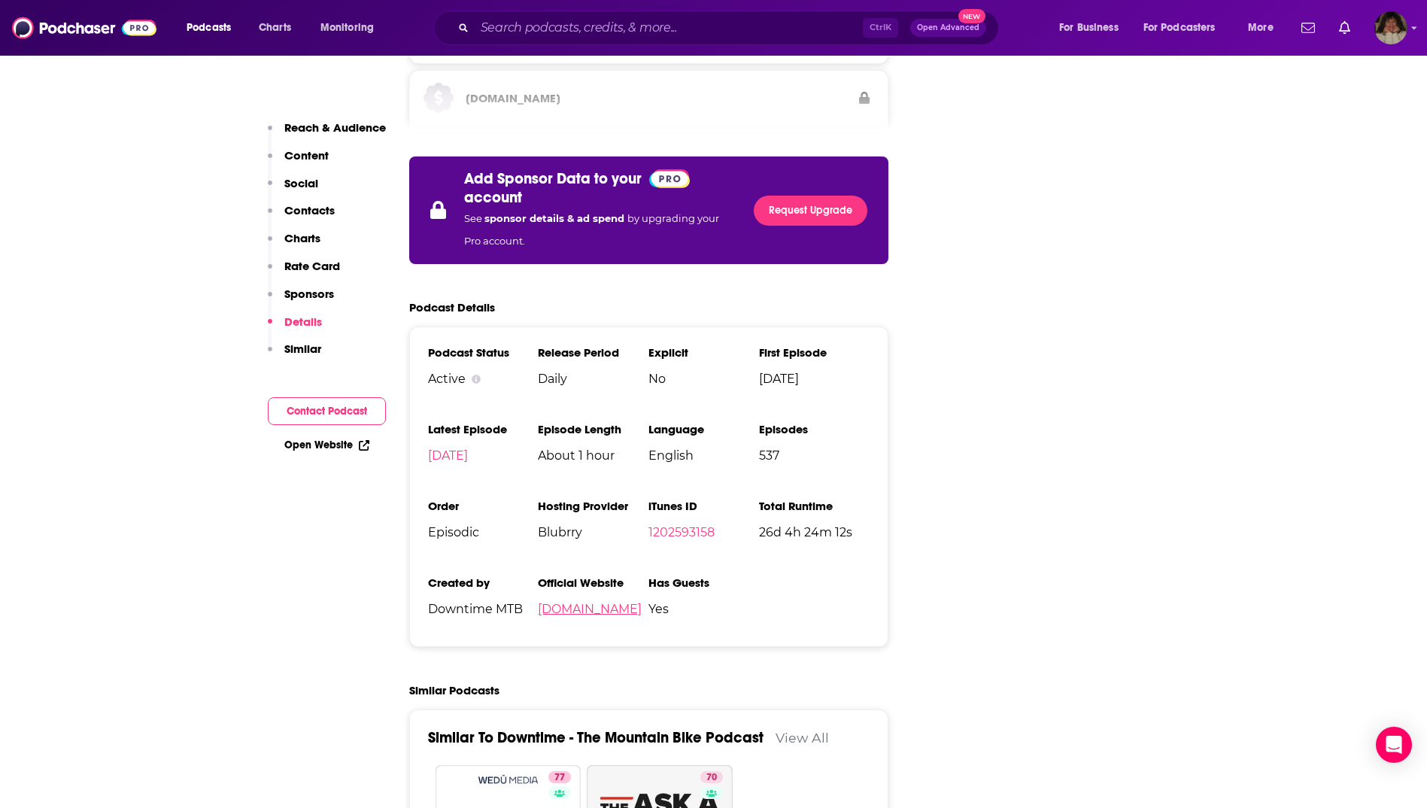
click at [599, 602] on link "[DOMAIN_NAME]" at bounding box center [590, 609] width 104 height 14
click at [595, 28] on input "Search podcasts, credits, & more..." at bounding box center [669, 28] width 388 height 24
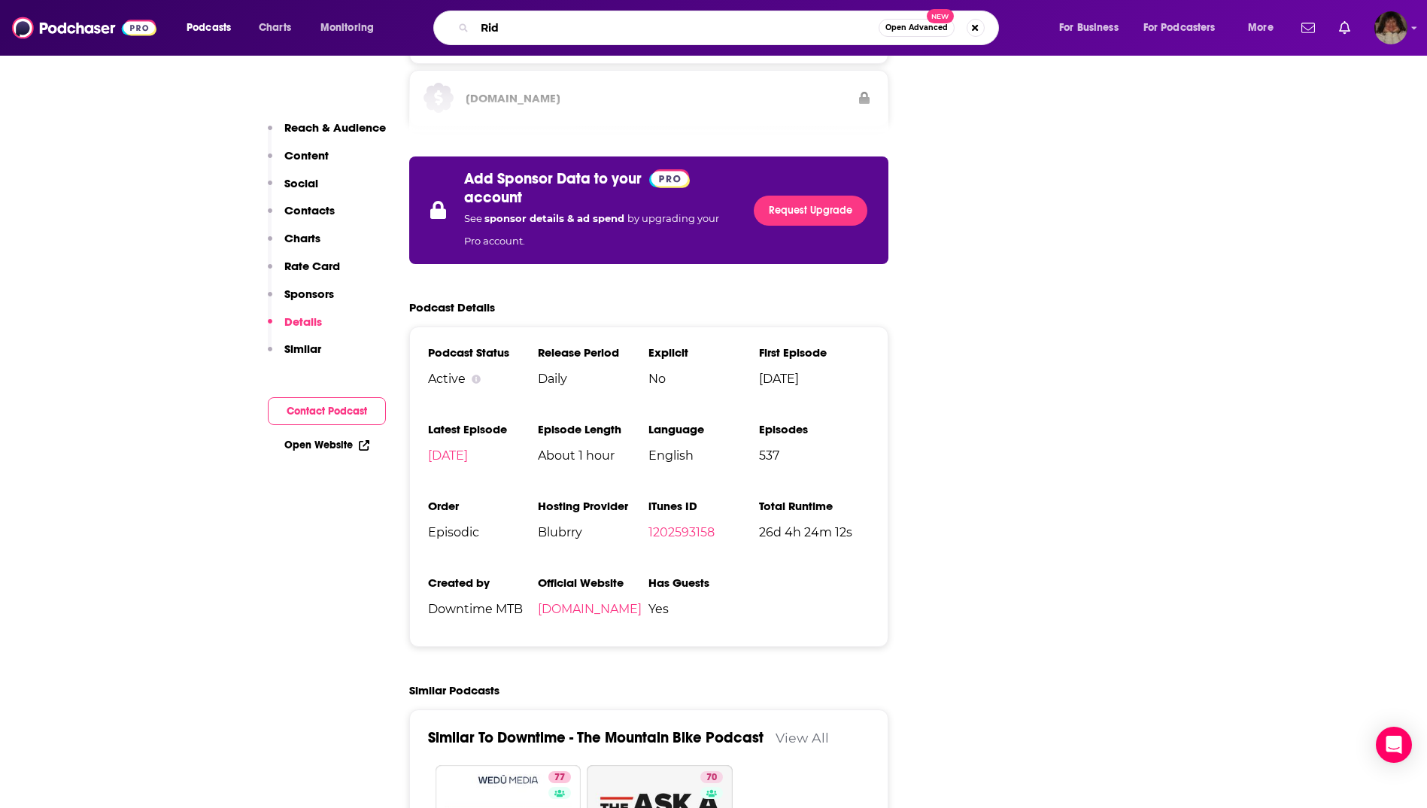
type input "Ride"
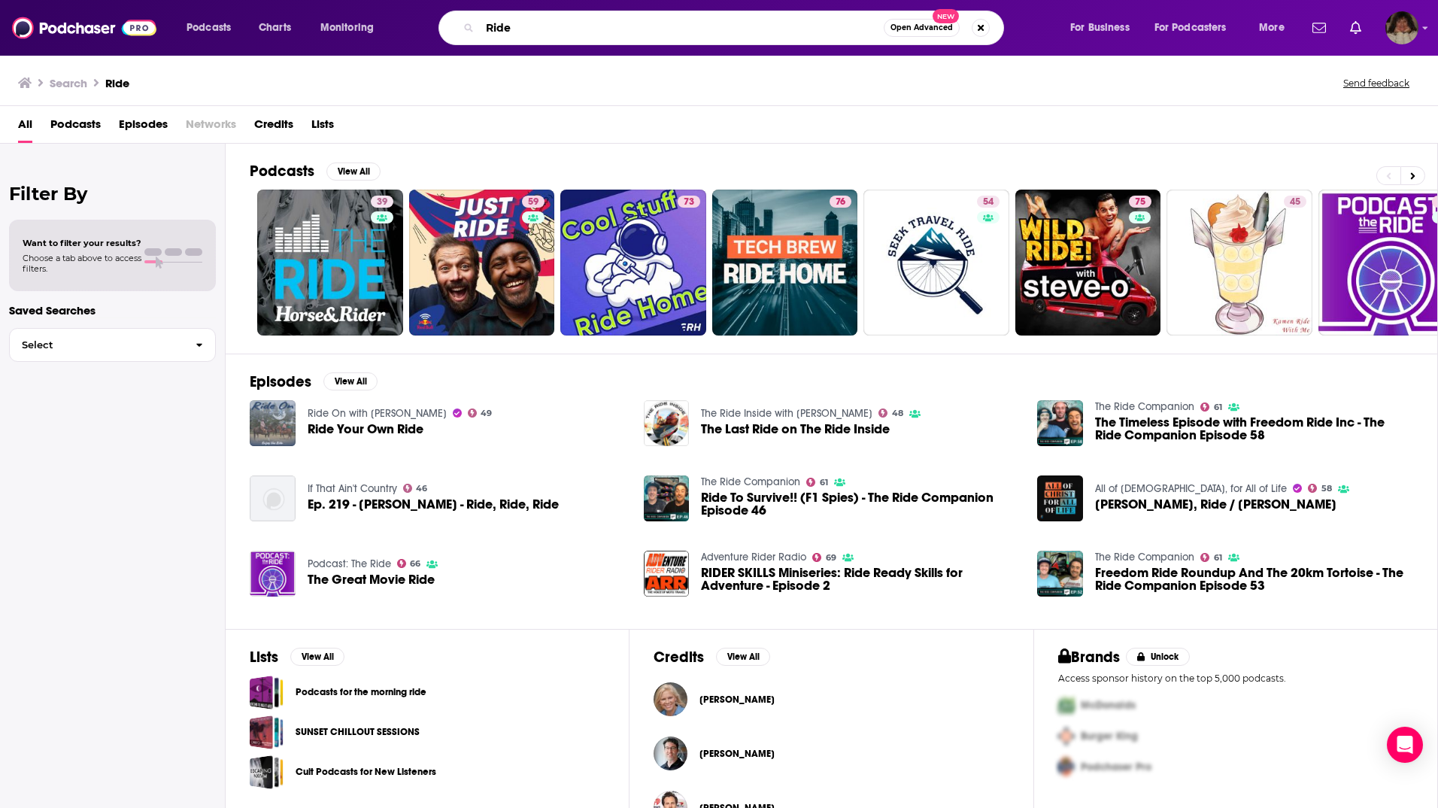
click at [512, 26] on input "Ride" at bounding box center [682, 28] width 404 height 24
type input "Ride"
click at [1415, 178] on icon at bounding box center [1413, 176] width 5 height 11
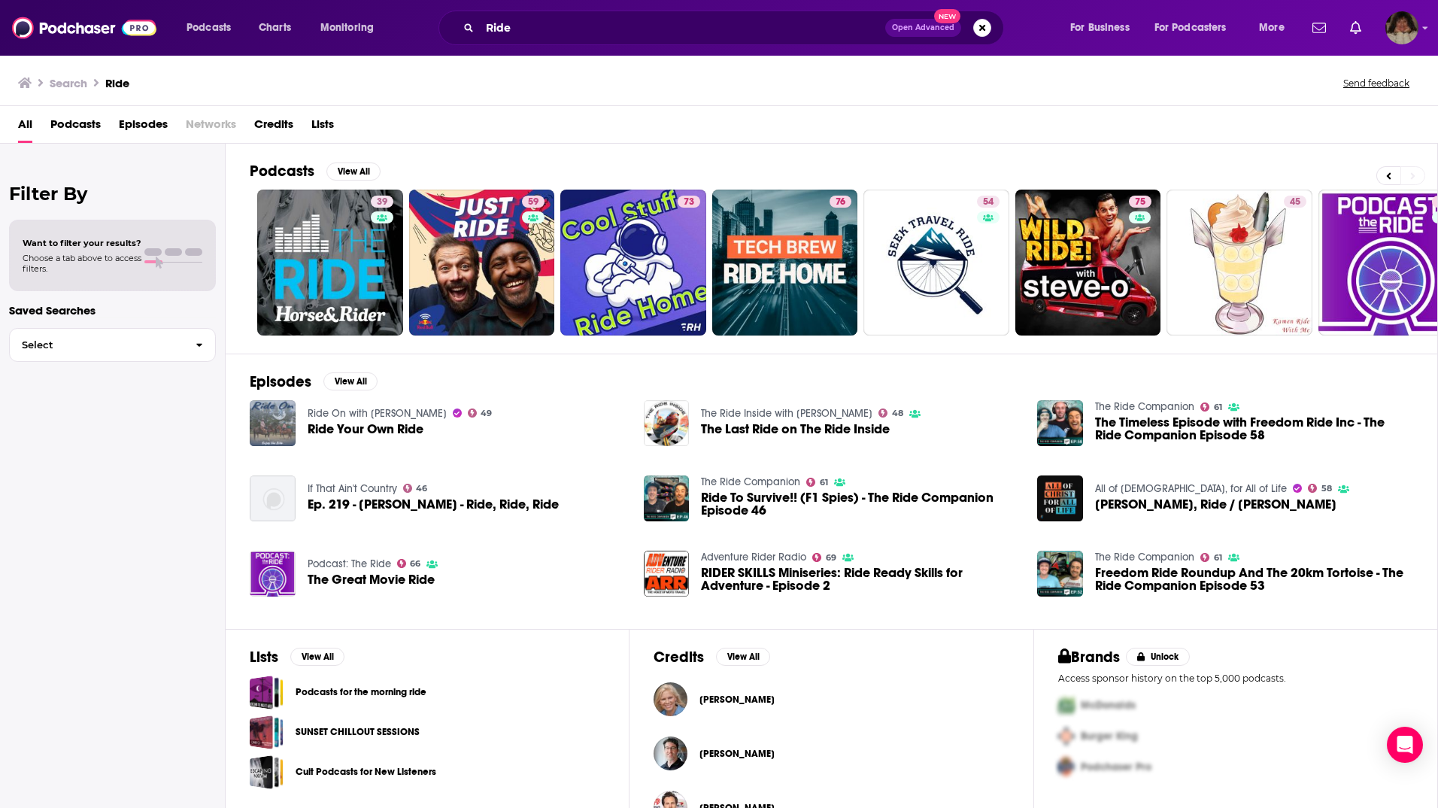
scroll to position [0, 193]
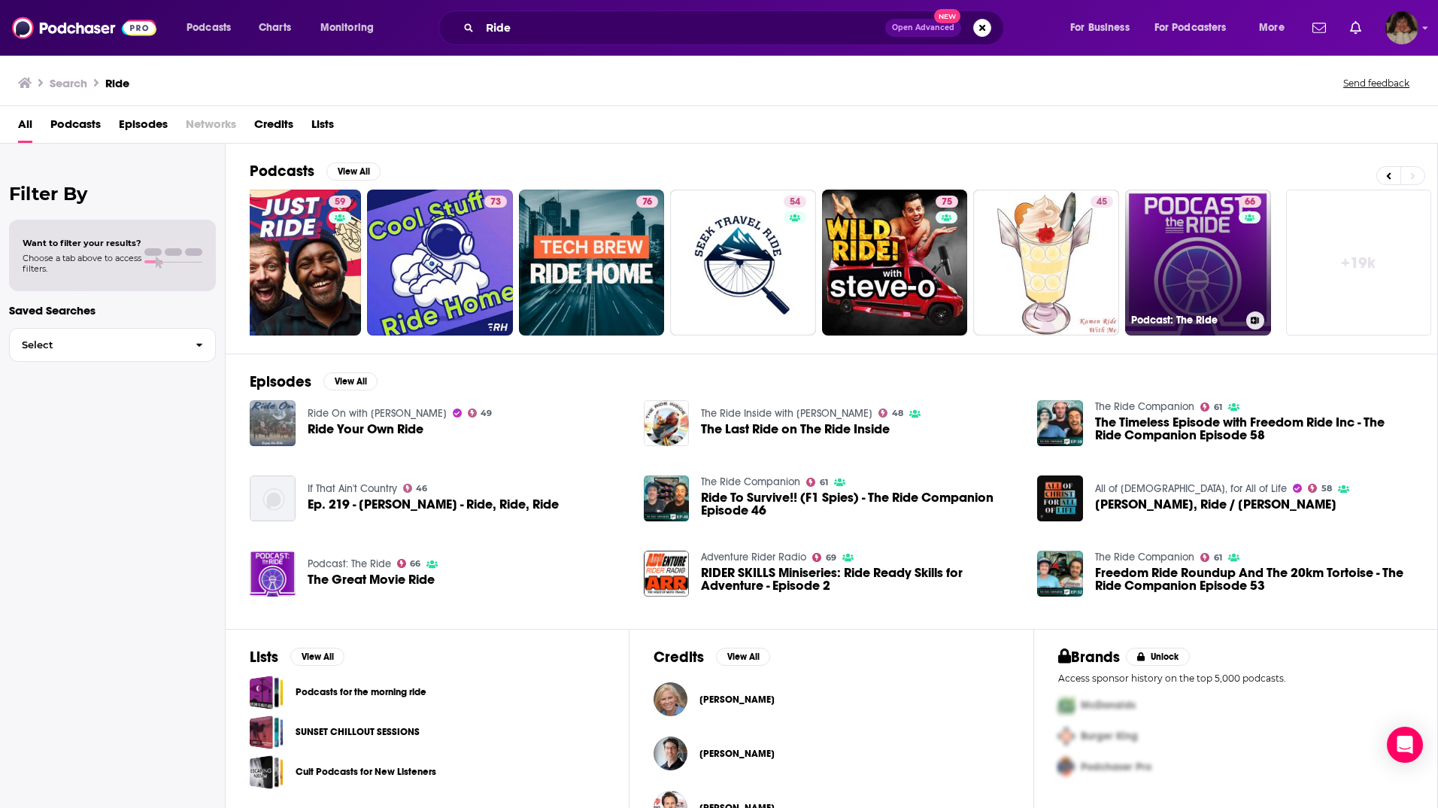
click at [1225, 260] on link "66 Podcast: The Ride" at bounding box center [1198, 263] width 146 height 146
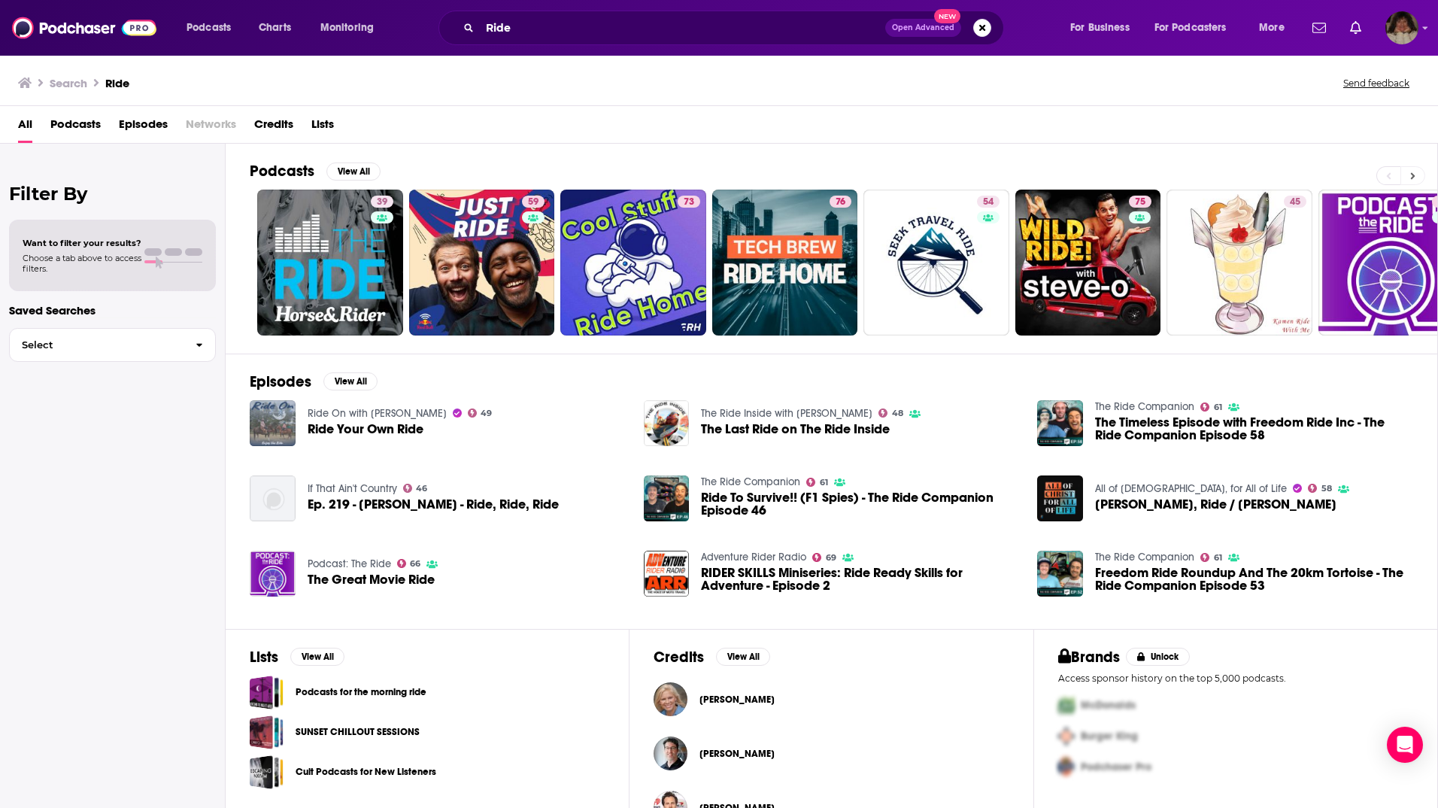
click at [1411, 178] on icon at bounding box center [1413, 176] width 5 height 11
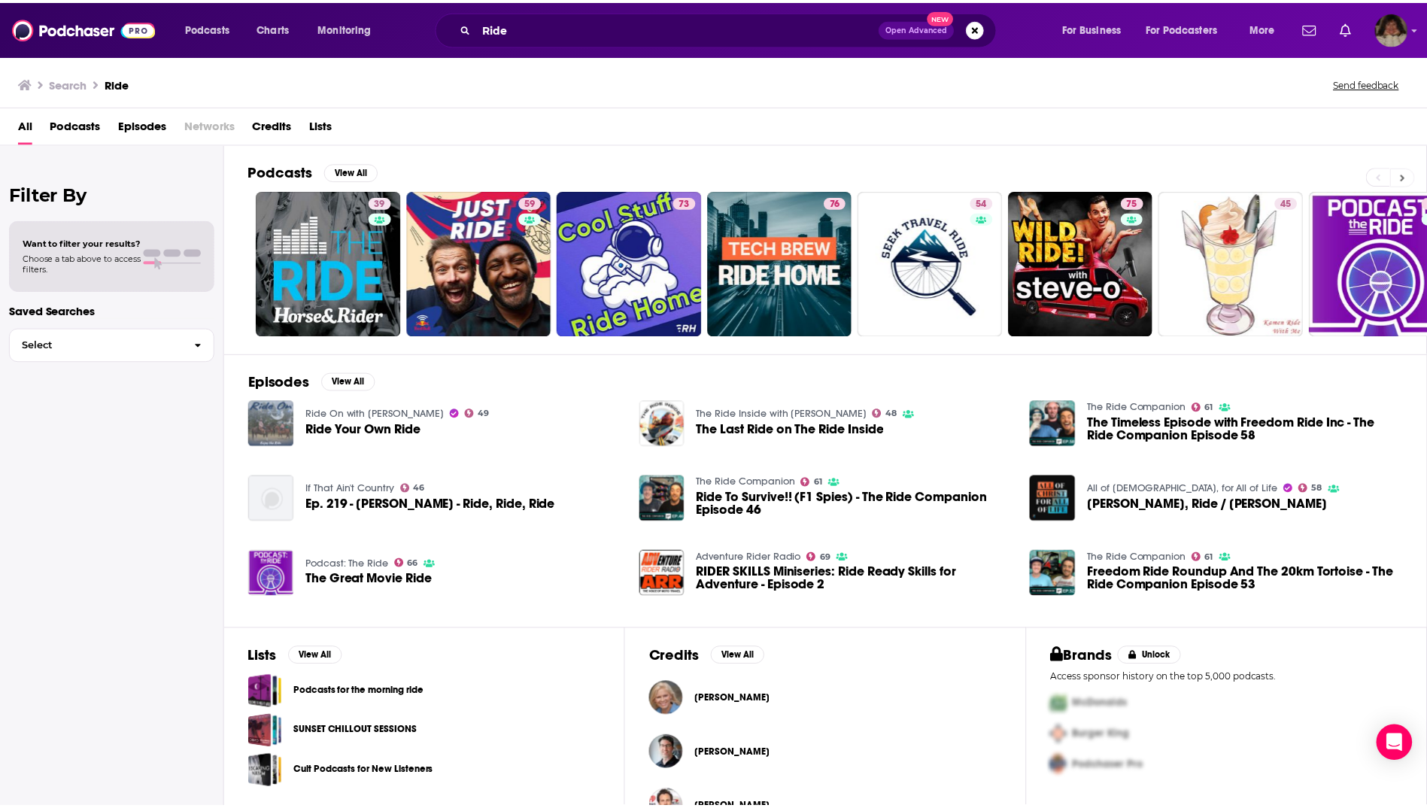
scroll to position [0, 193]
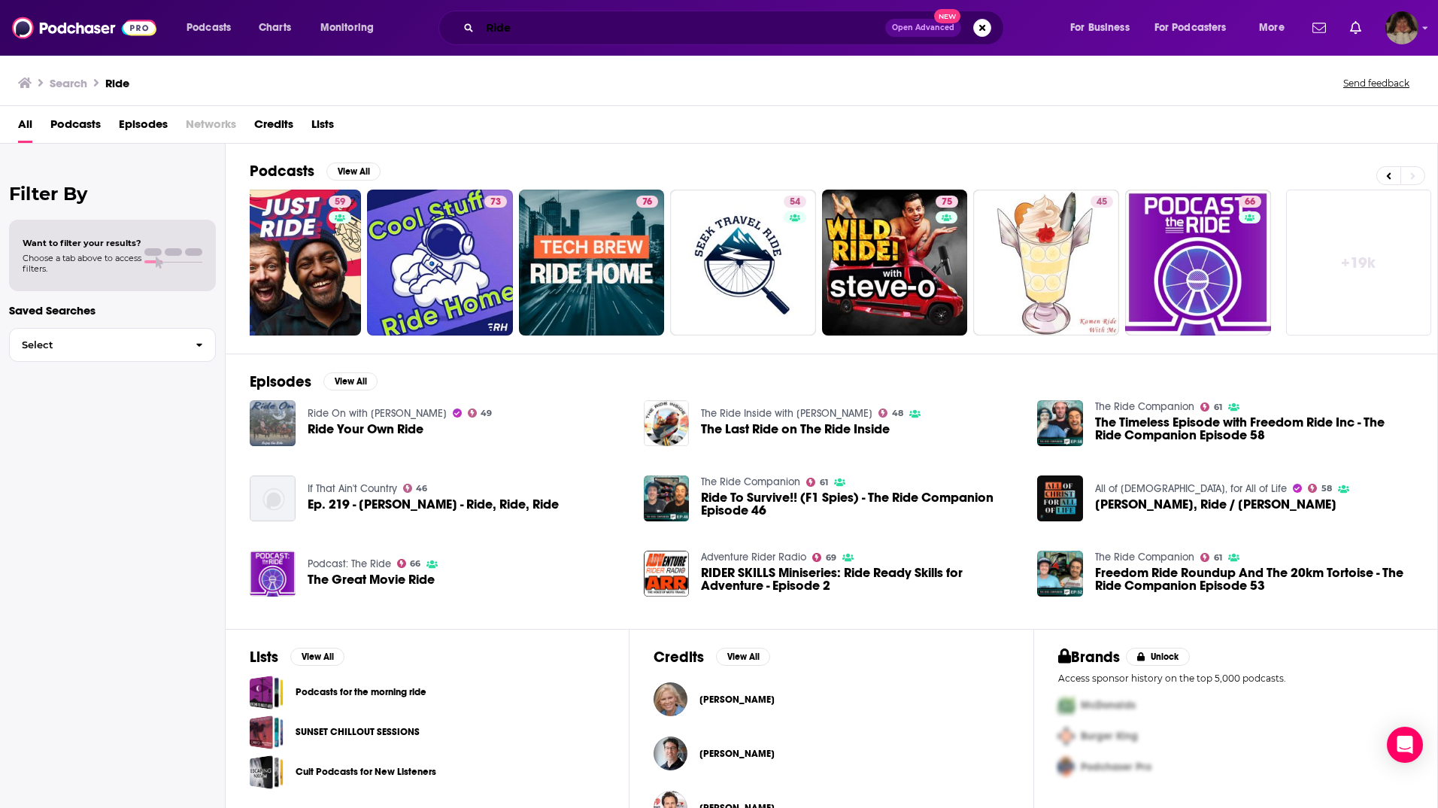
click at [513, 32] on input "Ride" at bounding box center [682, 28] width 405 height 24
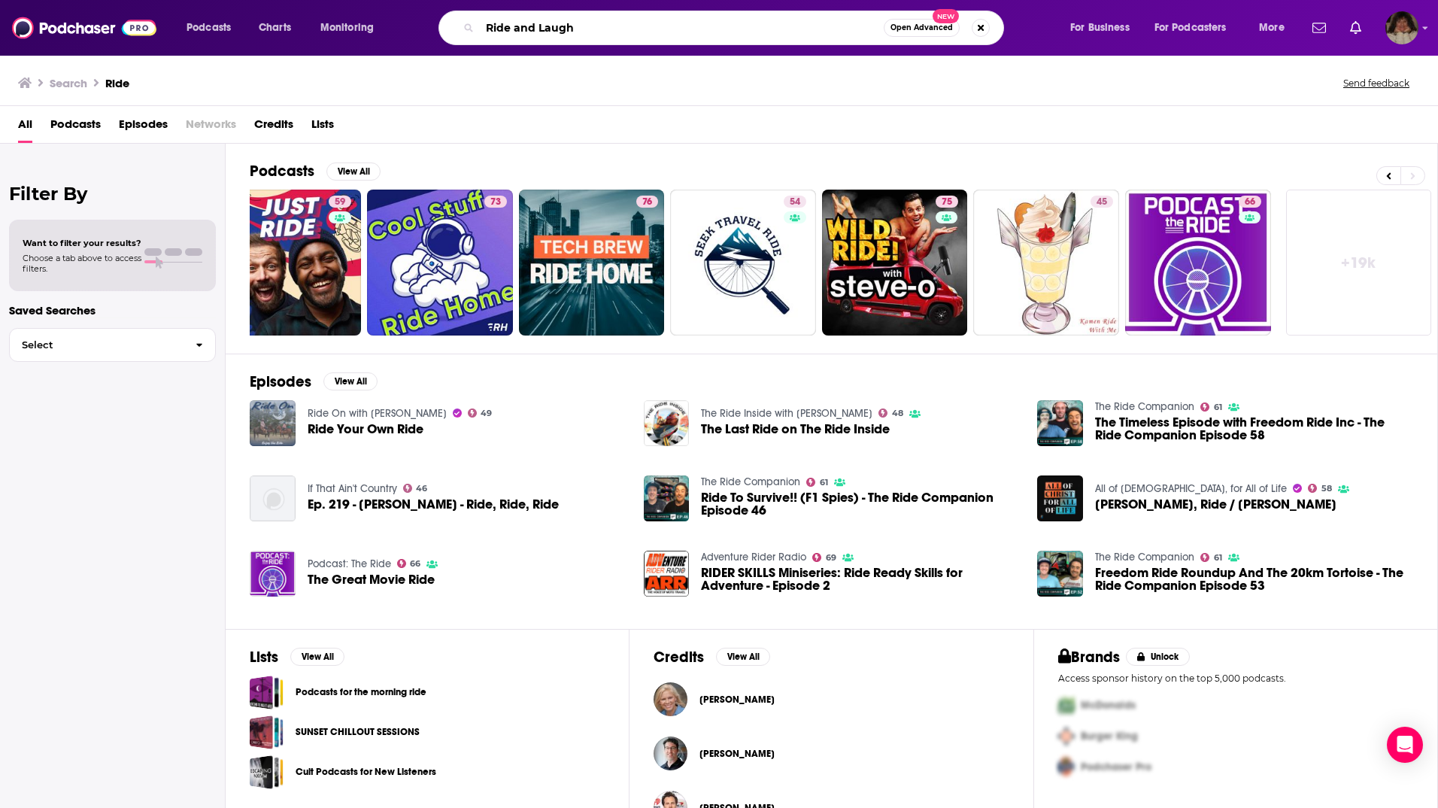
type input "Ride and Laugh"
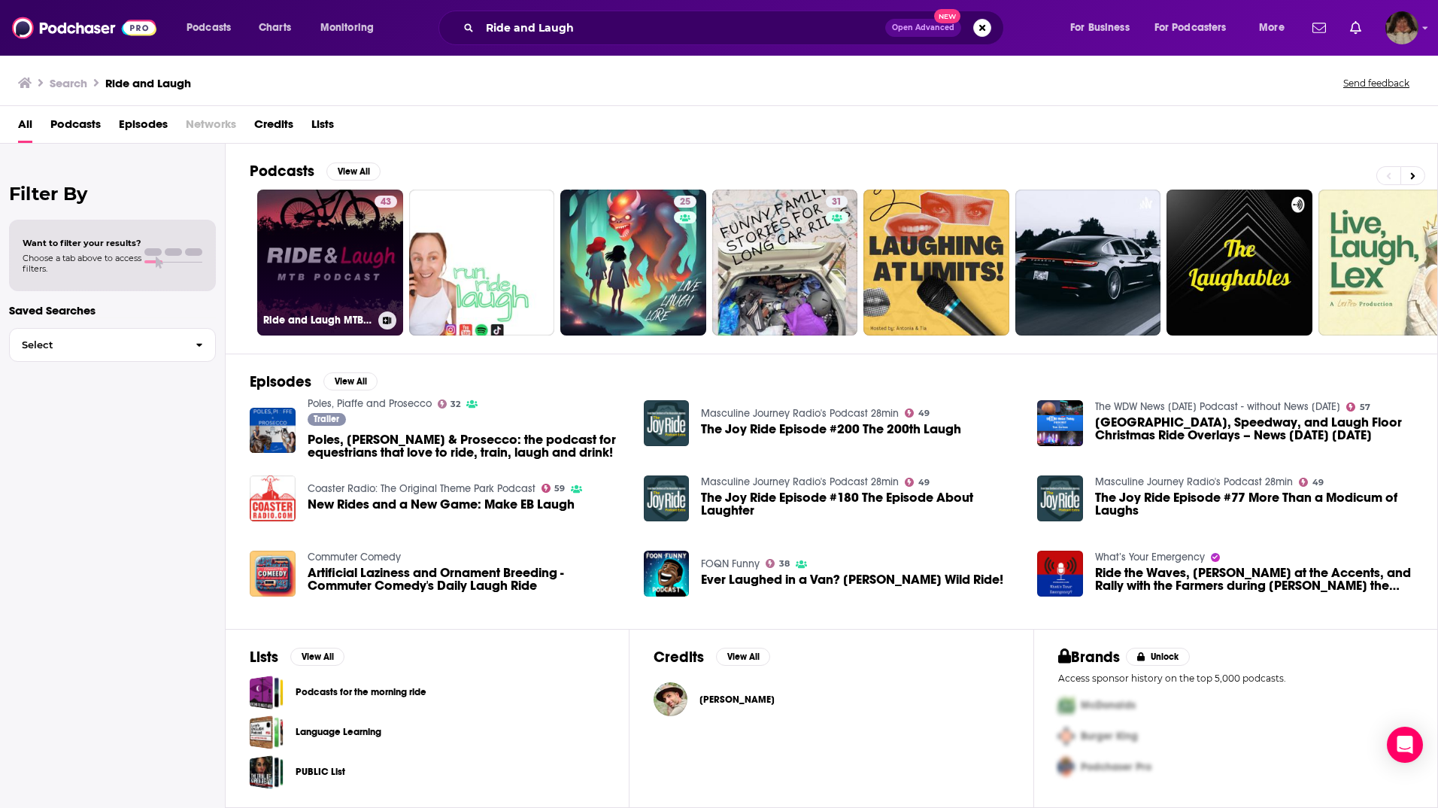
click at [335, 294] on link "43 Ride and Laugh MTB Podcast" at bounding box center [330, 263] width 146 height 146
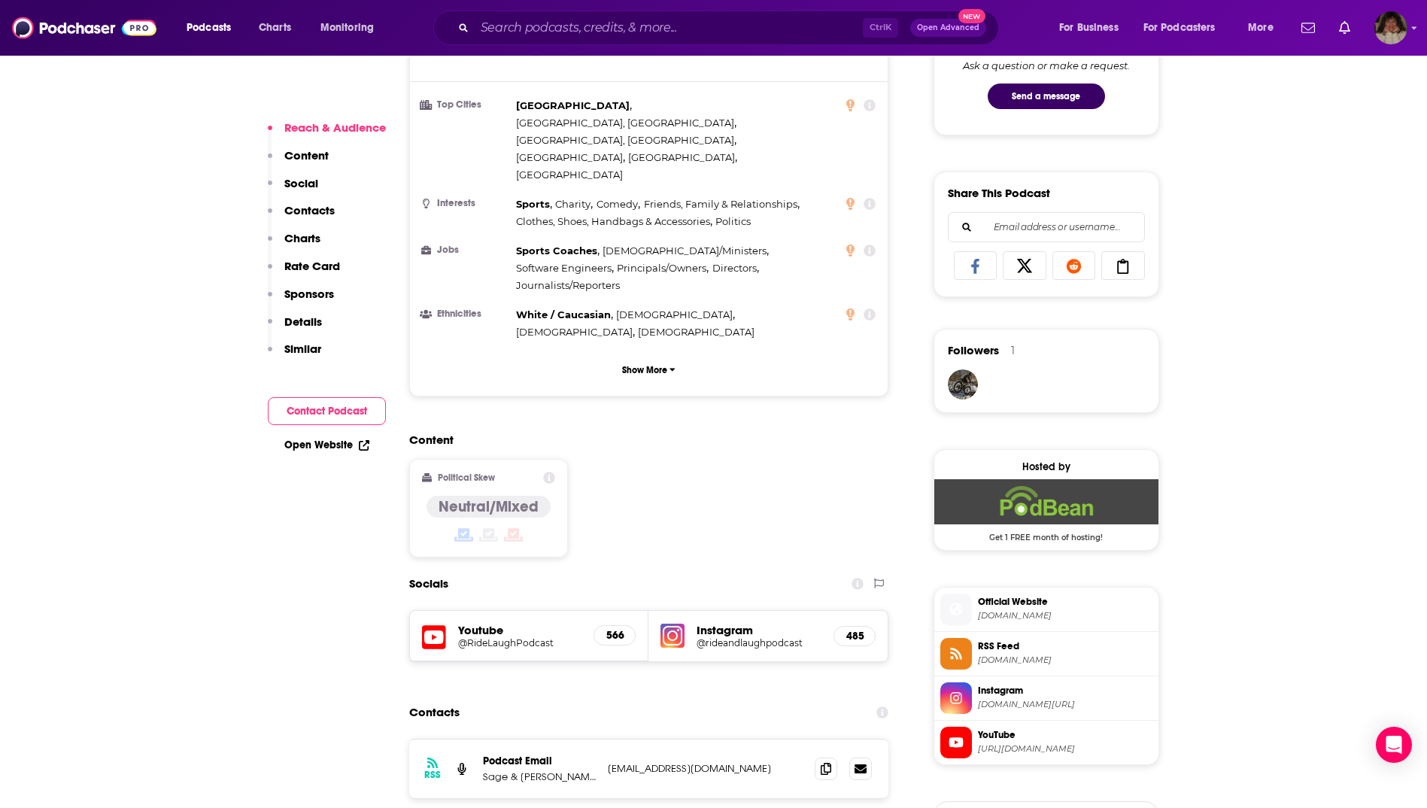
scroll to position [1128, 0]
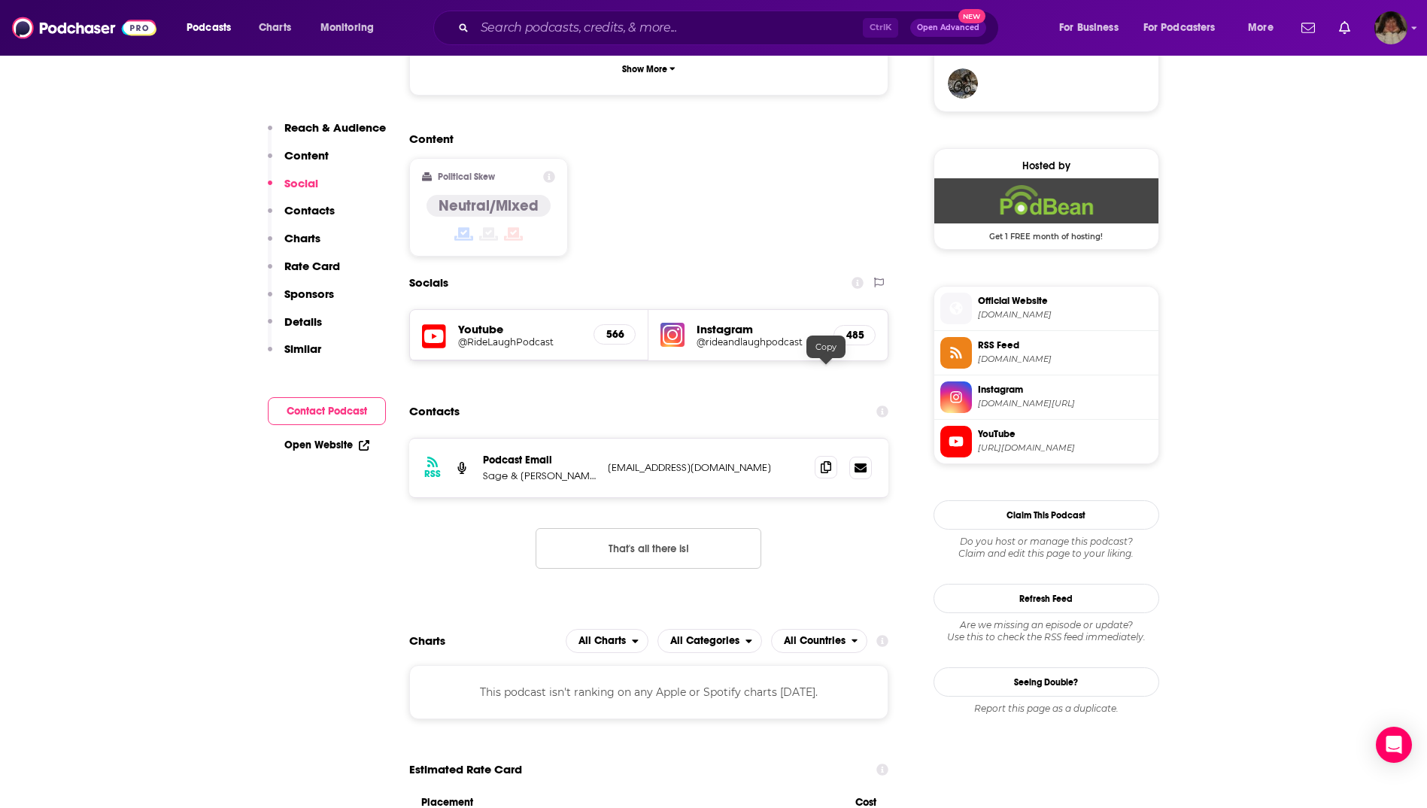
click at [822, 461] on icon at bounding box center [826, 467] width 11 height 12
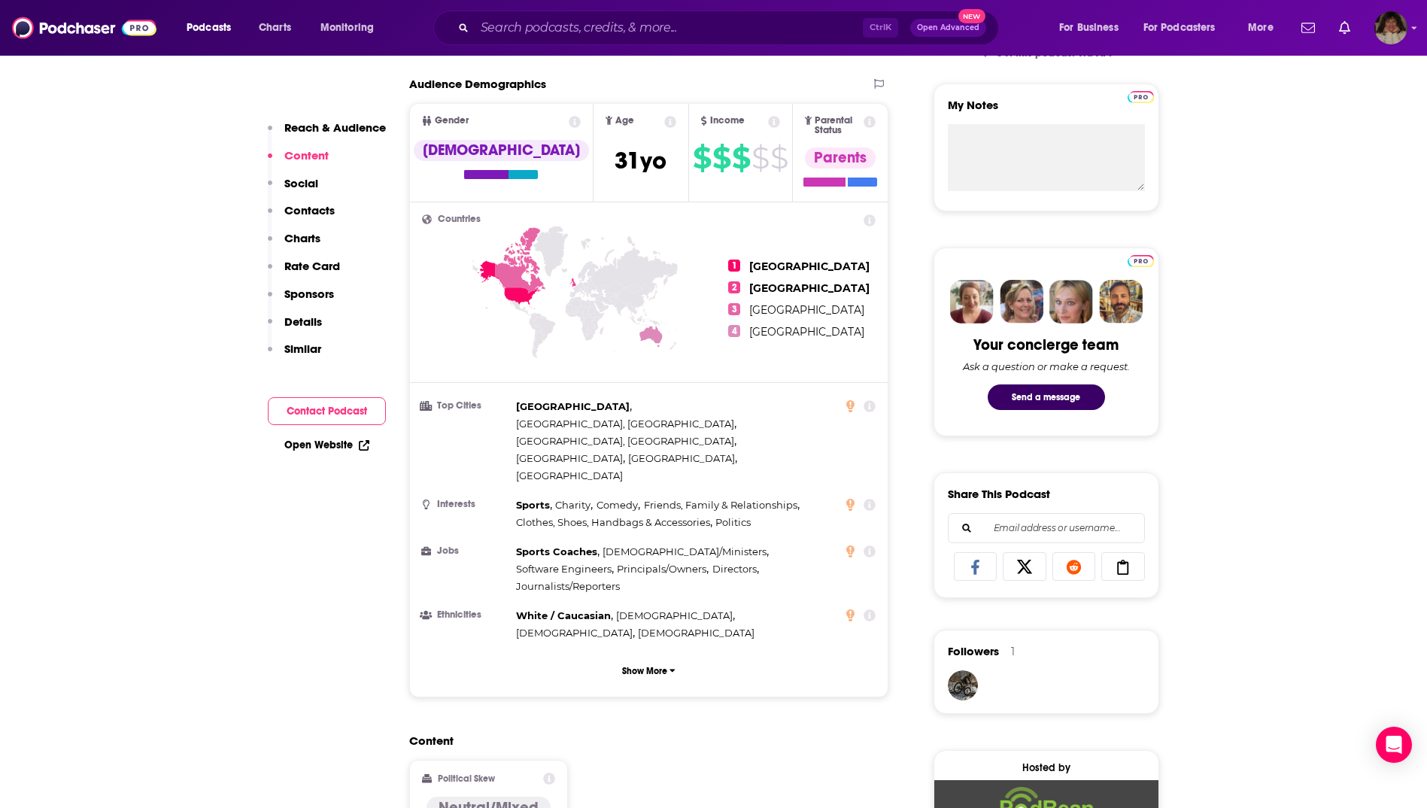
scroll to position [150, 0]
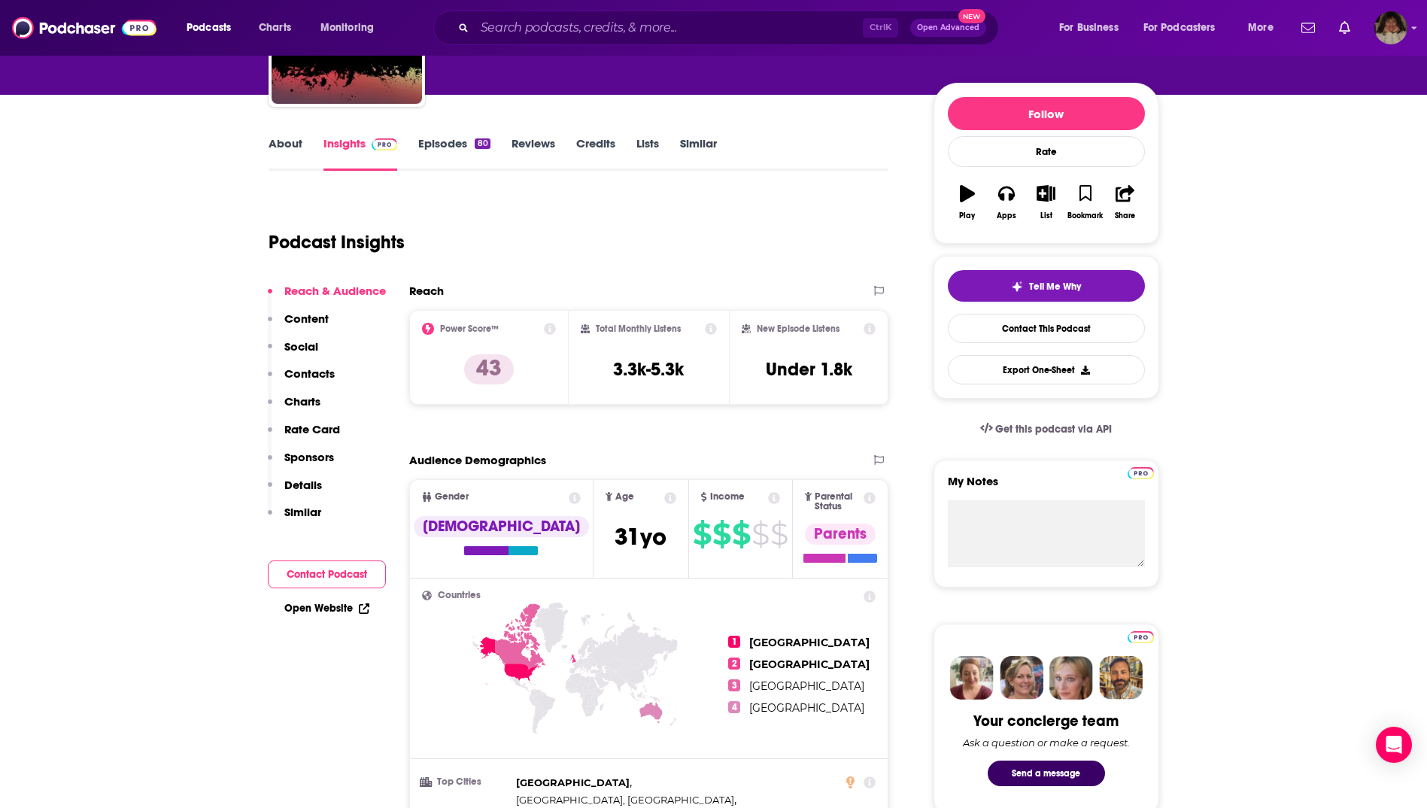
click at [275, 144] on link "About" at bounding box center [286, 153] width 34 height 35
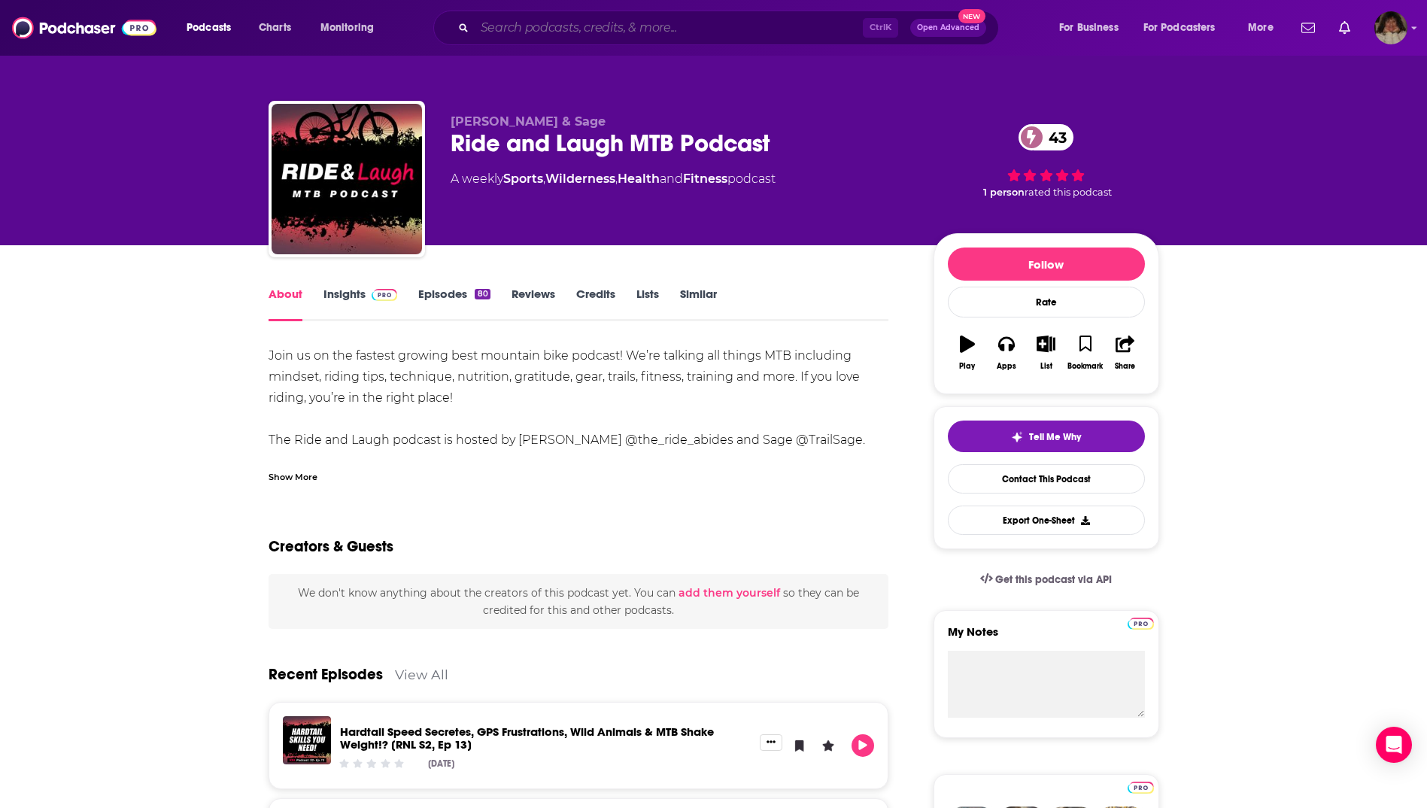
click at [505, 29] on input "Search podcasts, credits, & more..." at bounding box center [669, 28] width 388 height 24
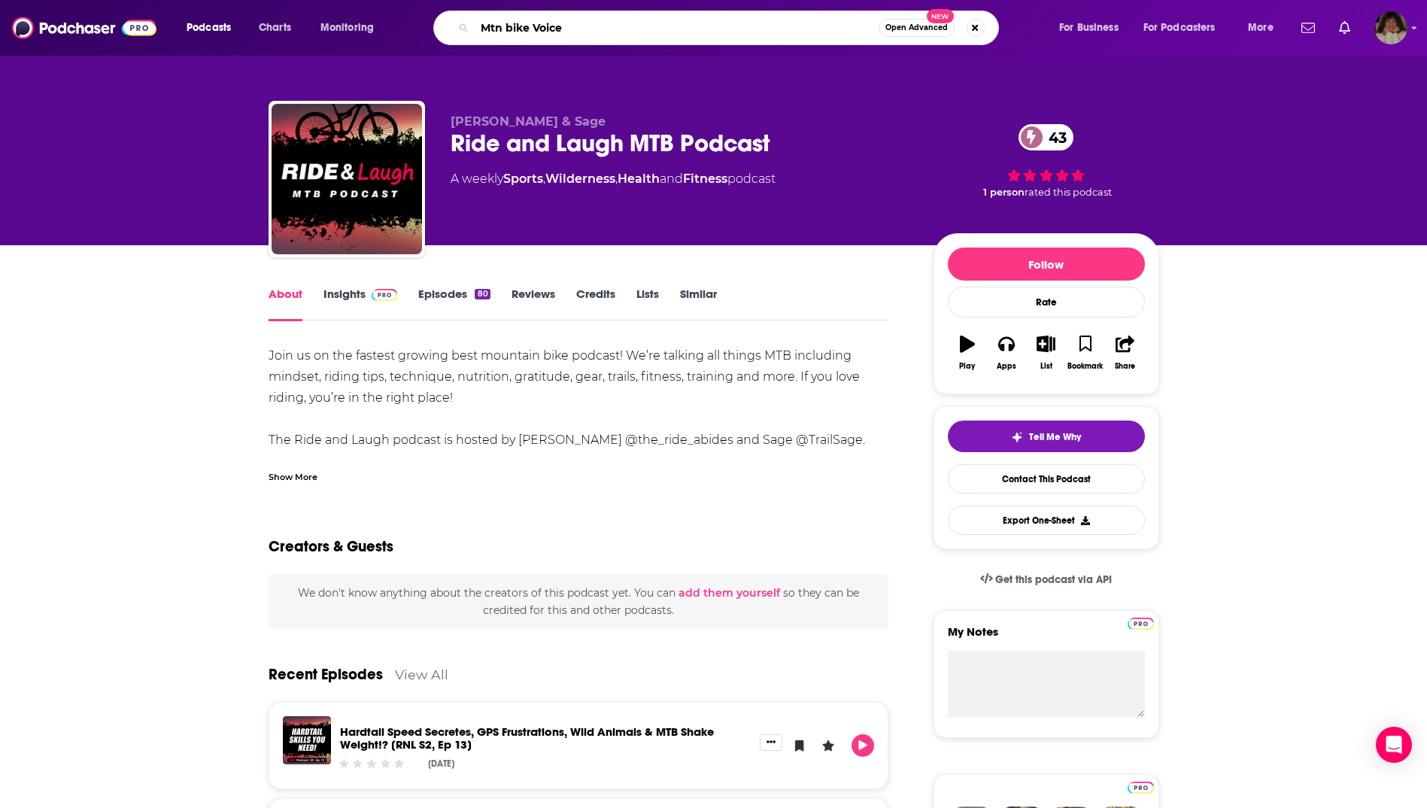
type input "Mtn bike Voices"
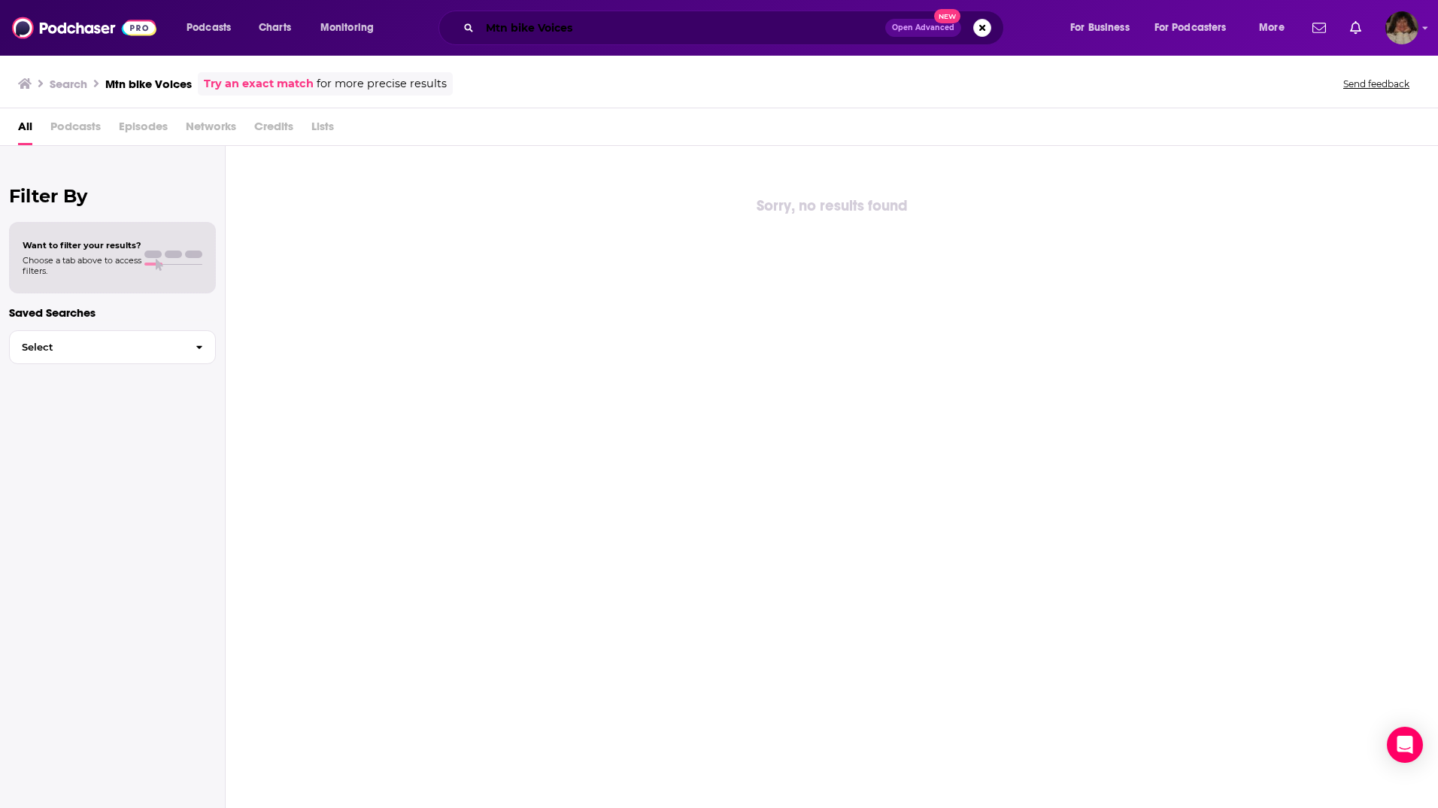
click at [596, 25] on input "Mtn bike Voices" at bounding box center [682, 28] width 405 height 24
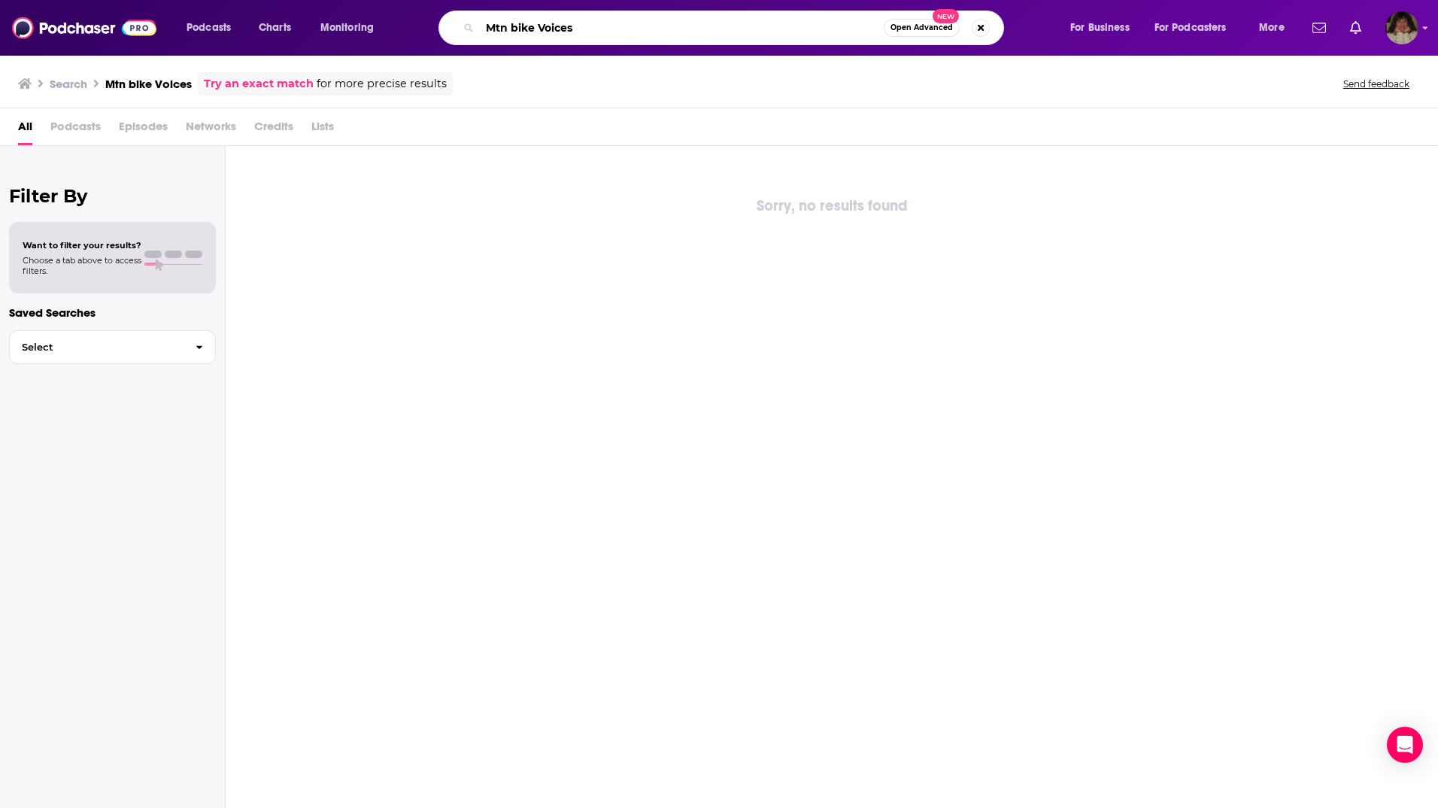
drag, startPoint x: 589, startPoint y: 27, endPoint x: 432, endPoint y: 8, distance: 158.4
click at [432, 8] on div "Podcasts Charts Monitoring Mtn bike Voices Open Advanced New For Business For P…" at bounding box center [719, 28] width 1438 height 56
type input "Vital MTB"
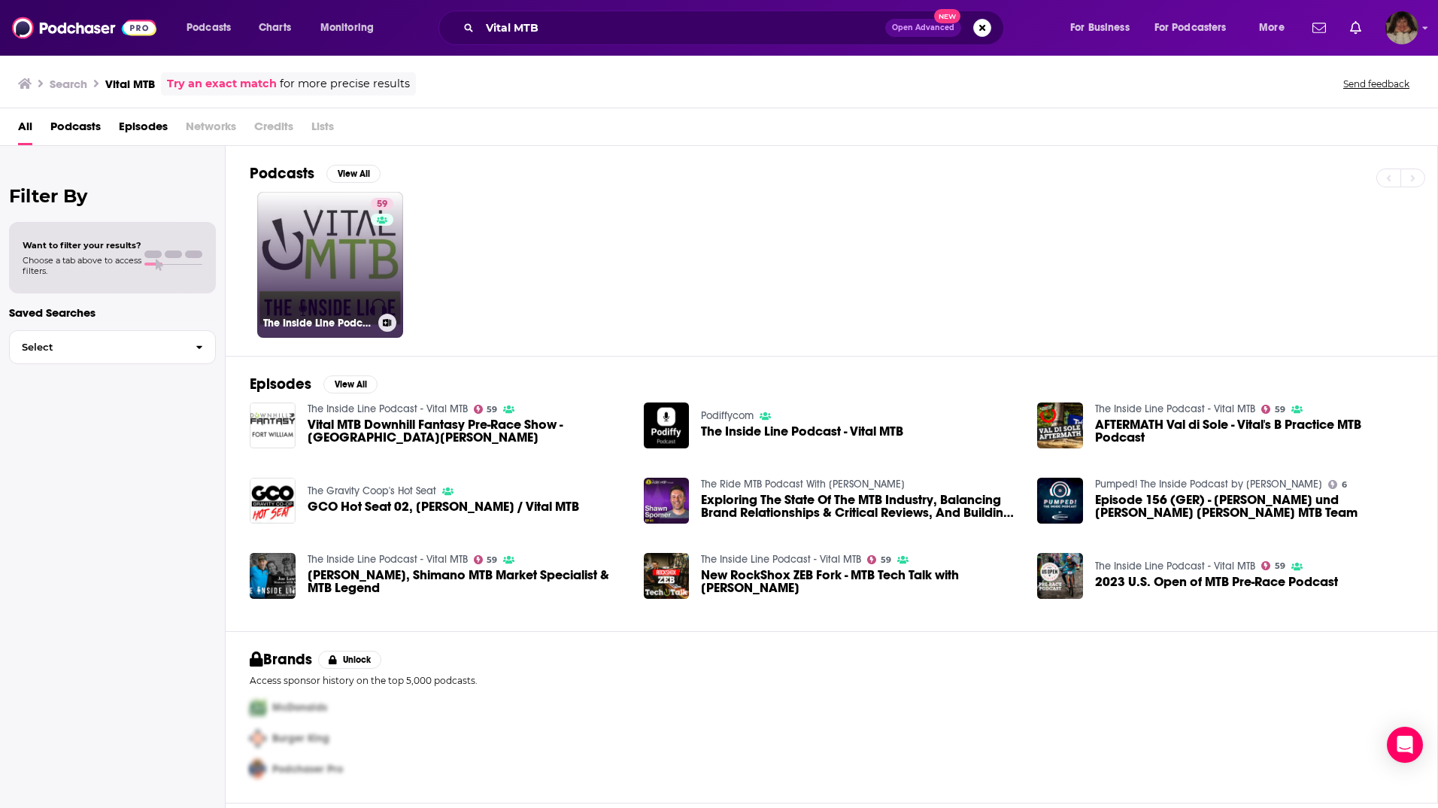
click at [354, 246] on link "59 The Inside Line Podcast - Vital MTB" at bounding box center [330, 265] width 146 height 146
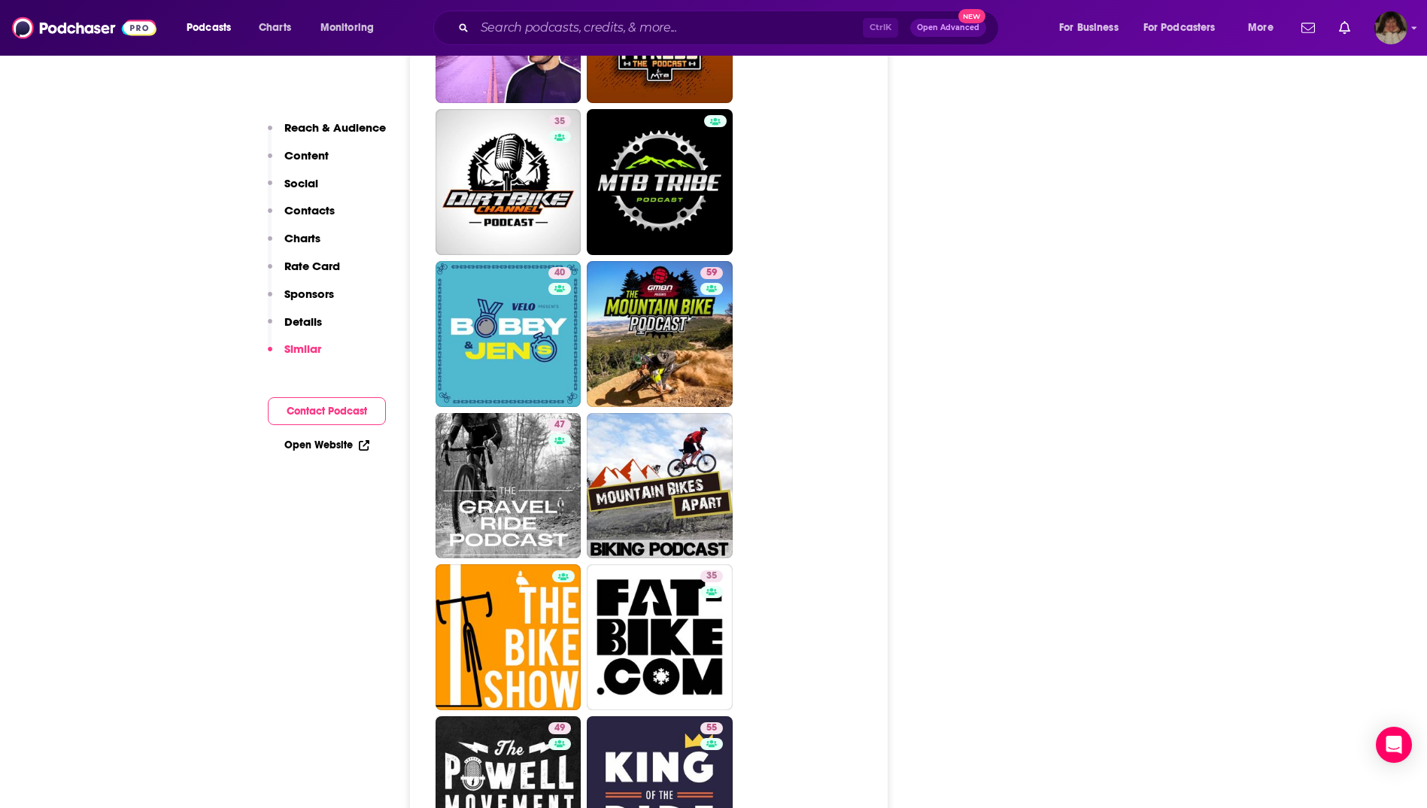
scroll to position [3536, 0]
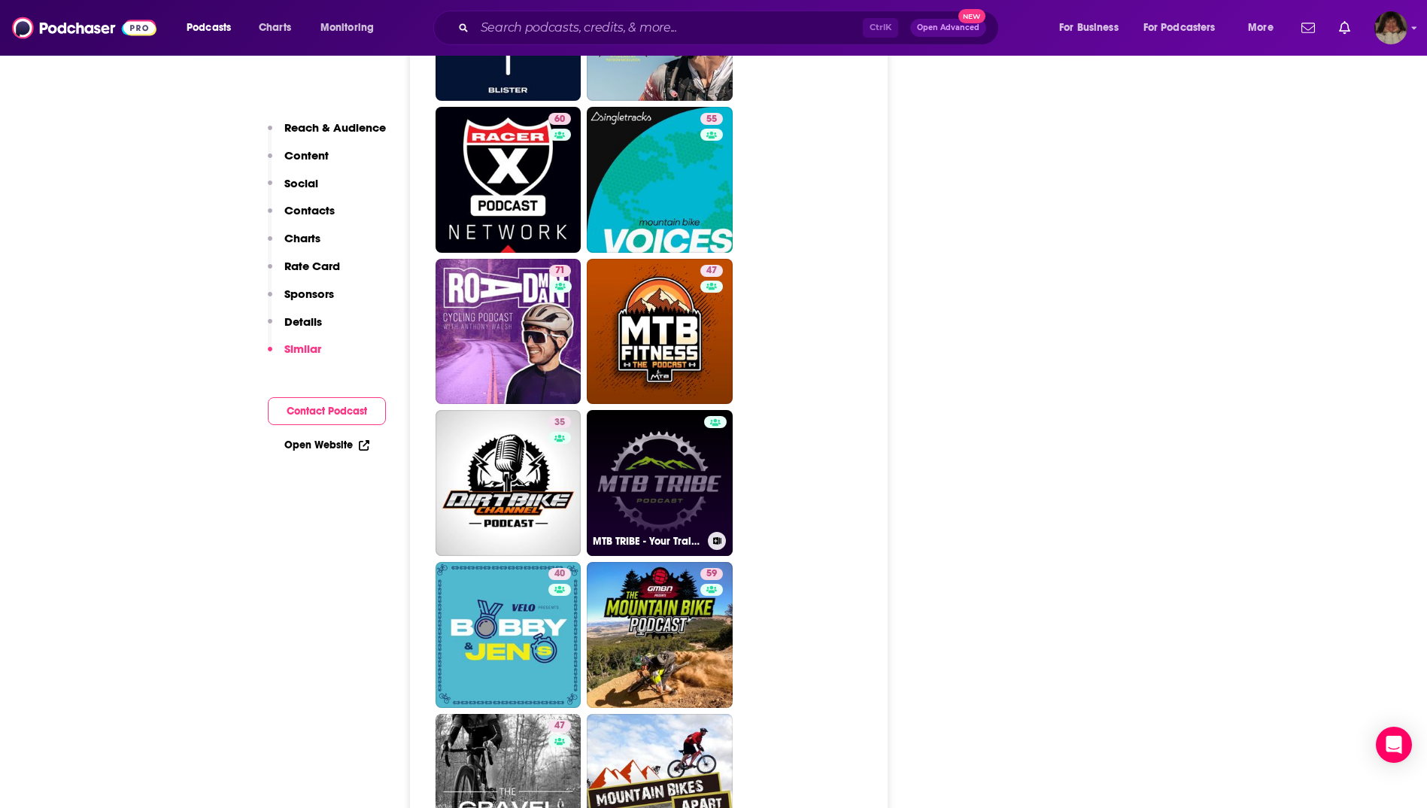
click at [706, 416] on div at bounding box center [715, 474] width 23 height 116
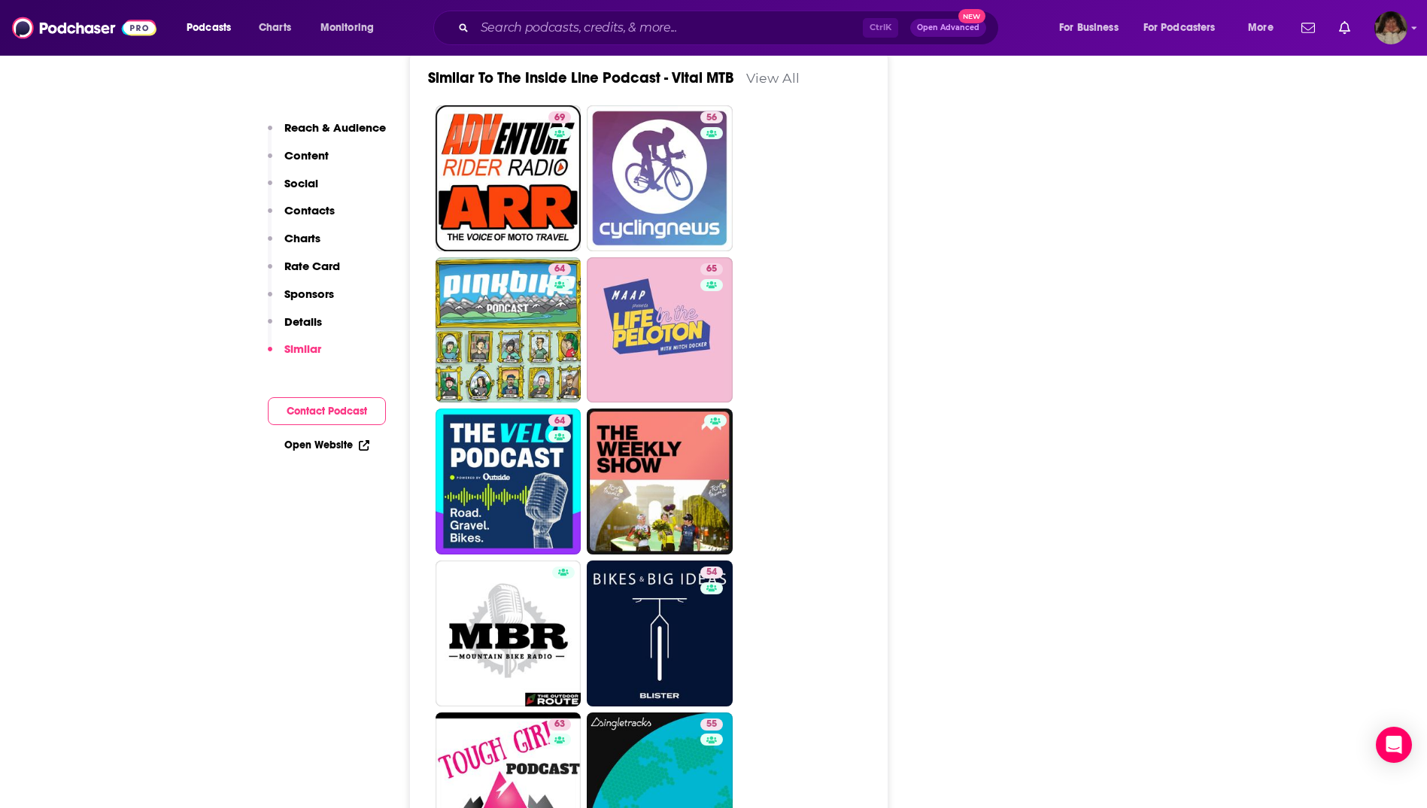
scroll to position [2859, 0]
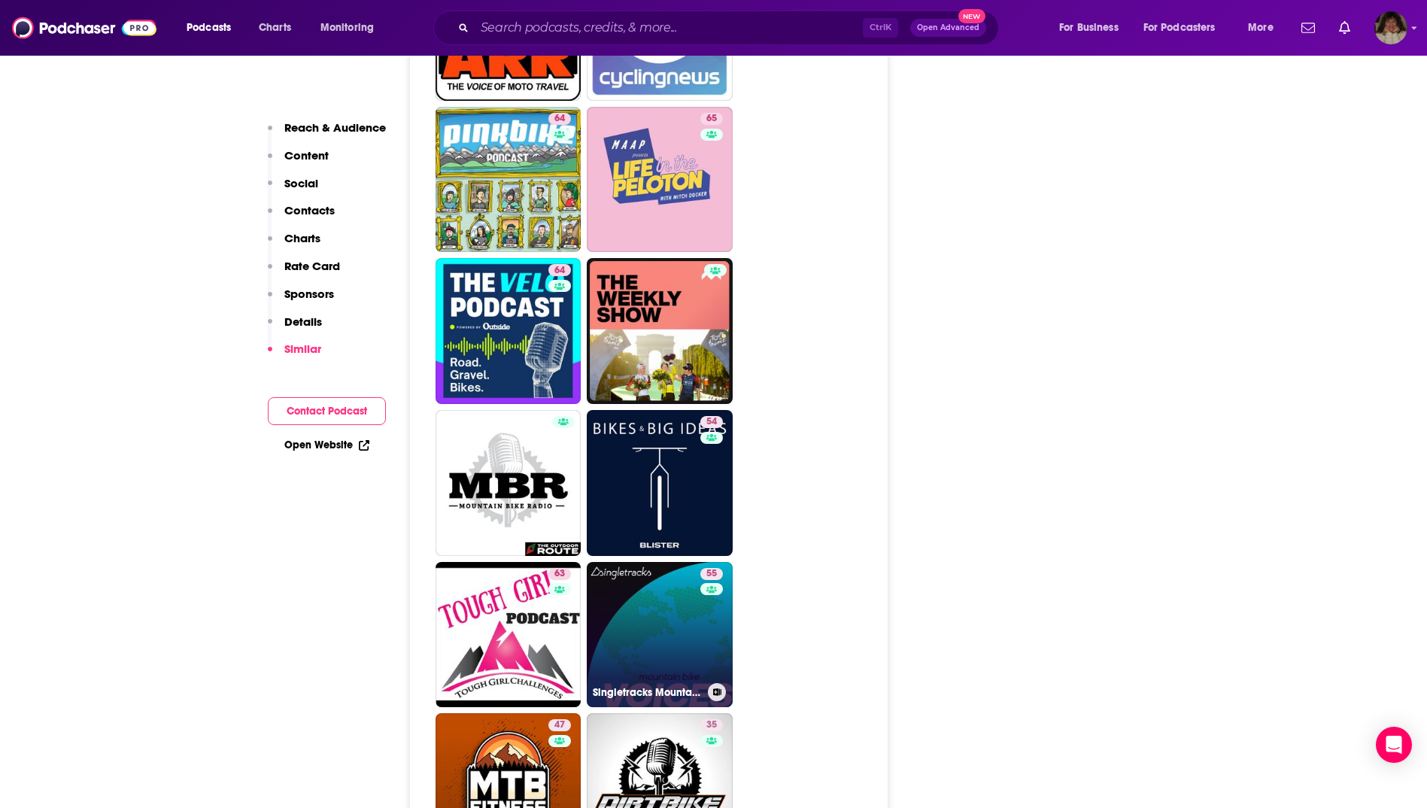
click at [659, 562] on link "55 Singletracks Mountain Bike Podcast" at bounding box center [660, 635] width 146 height 146
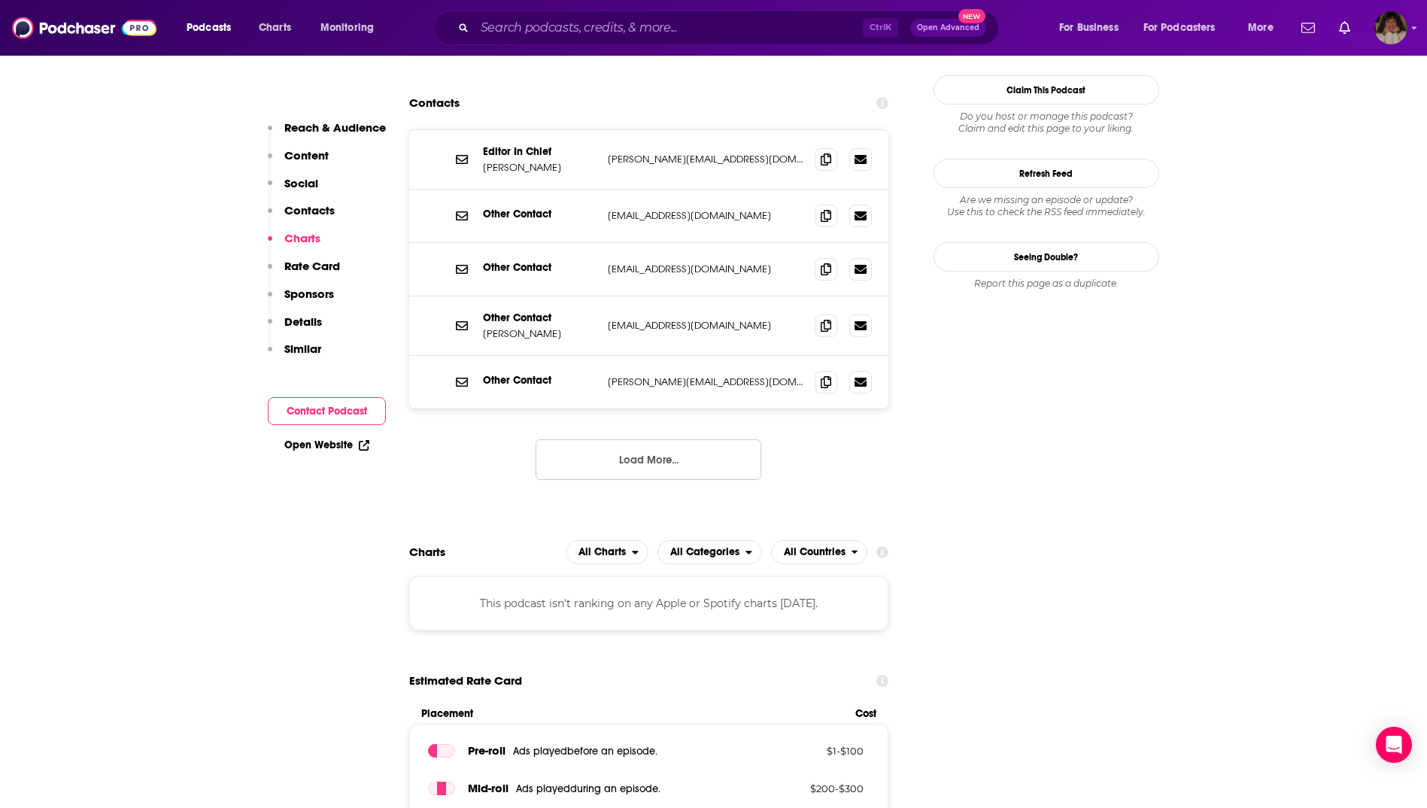
scroll to position [1128, 0]
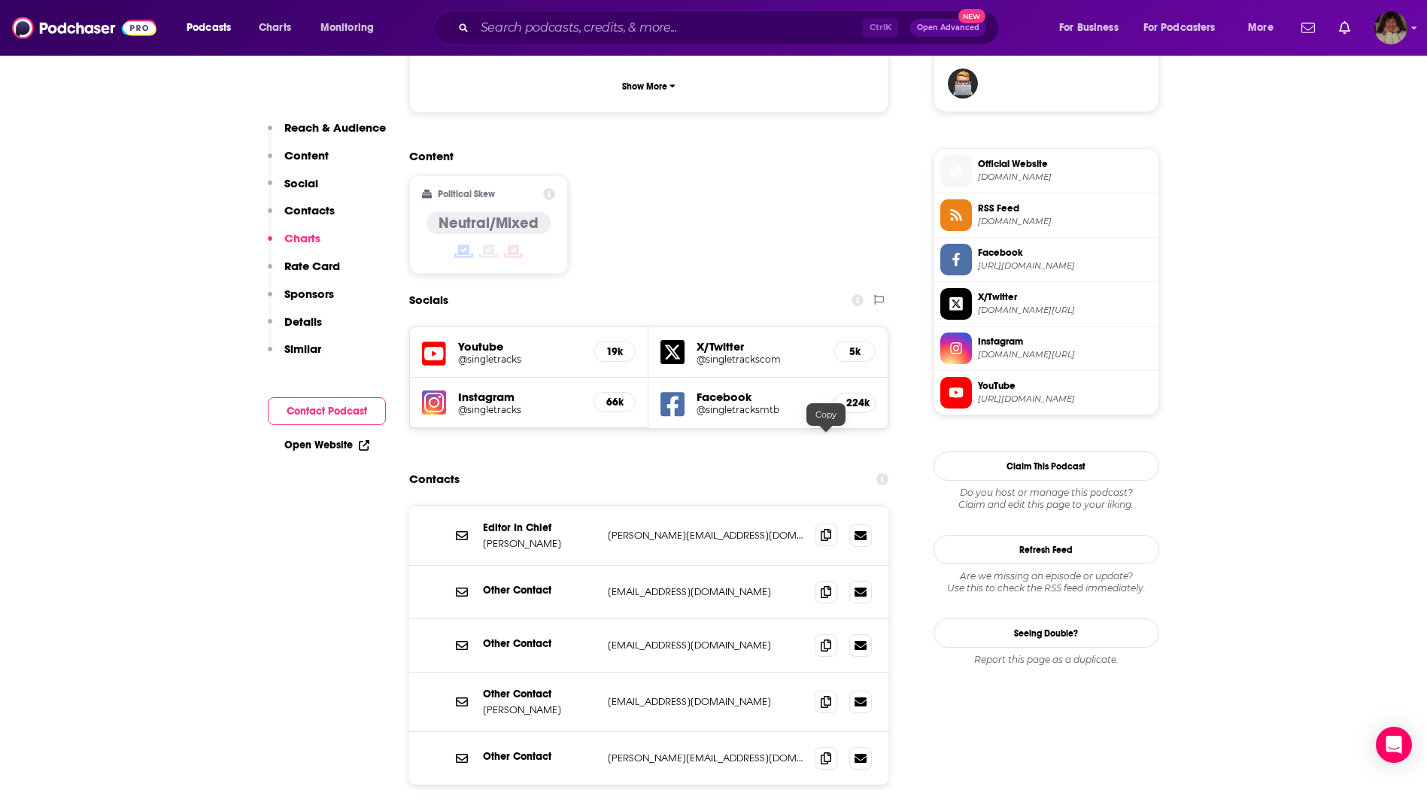
click at [828, 529] on icon at bounding box center [826, 535] width 11 height 12
click at [829, 695] on icon at bounding box center [826, 701] width 11 height 12
click at [828, 752] on icon at bounding box center [826, 758] width 11 height 12
click at [820, 633] on span at bounding box center [826, 644] width 23 height 23
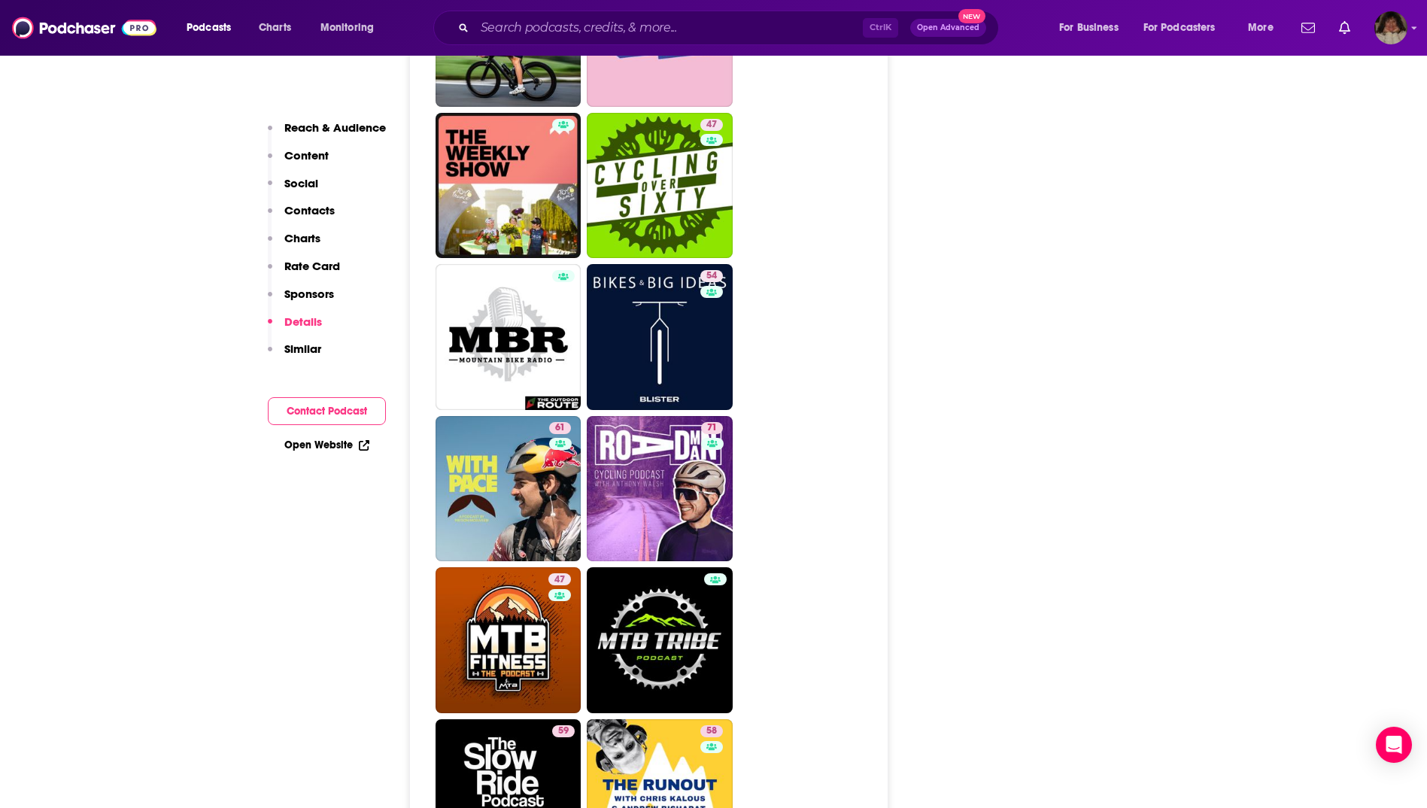
scroll to position [3686, 0]
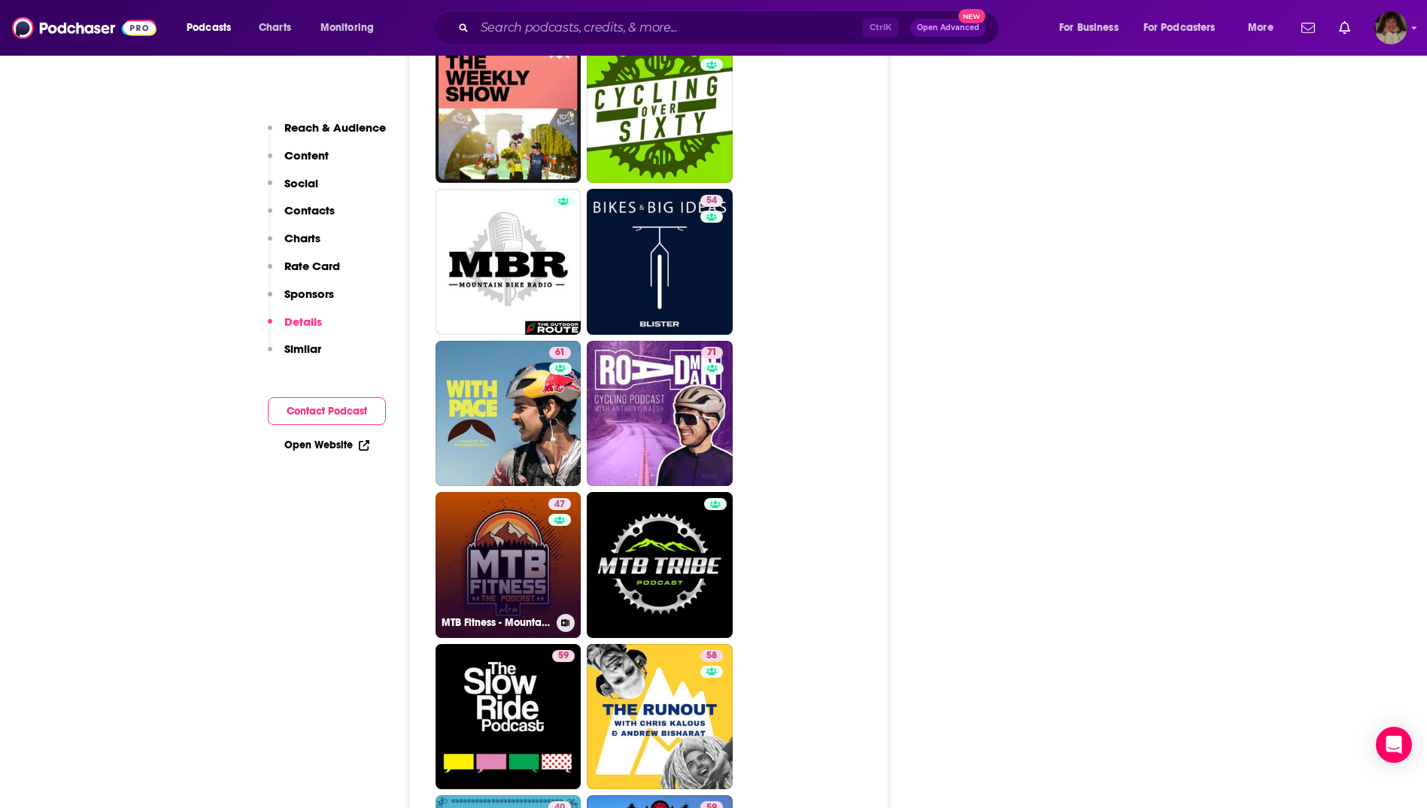
click at [492, 492] on link "47 MTB Fitness - Mountain Biking Podcast" at bounding box center [509, 565] width 146 height 146
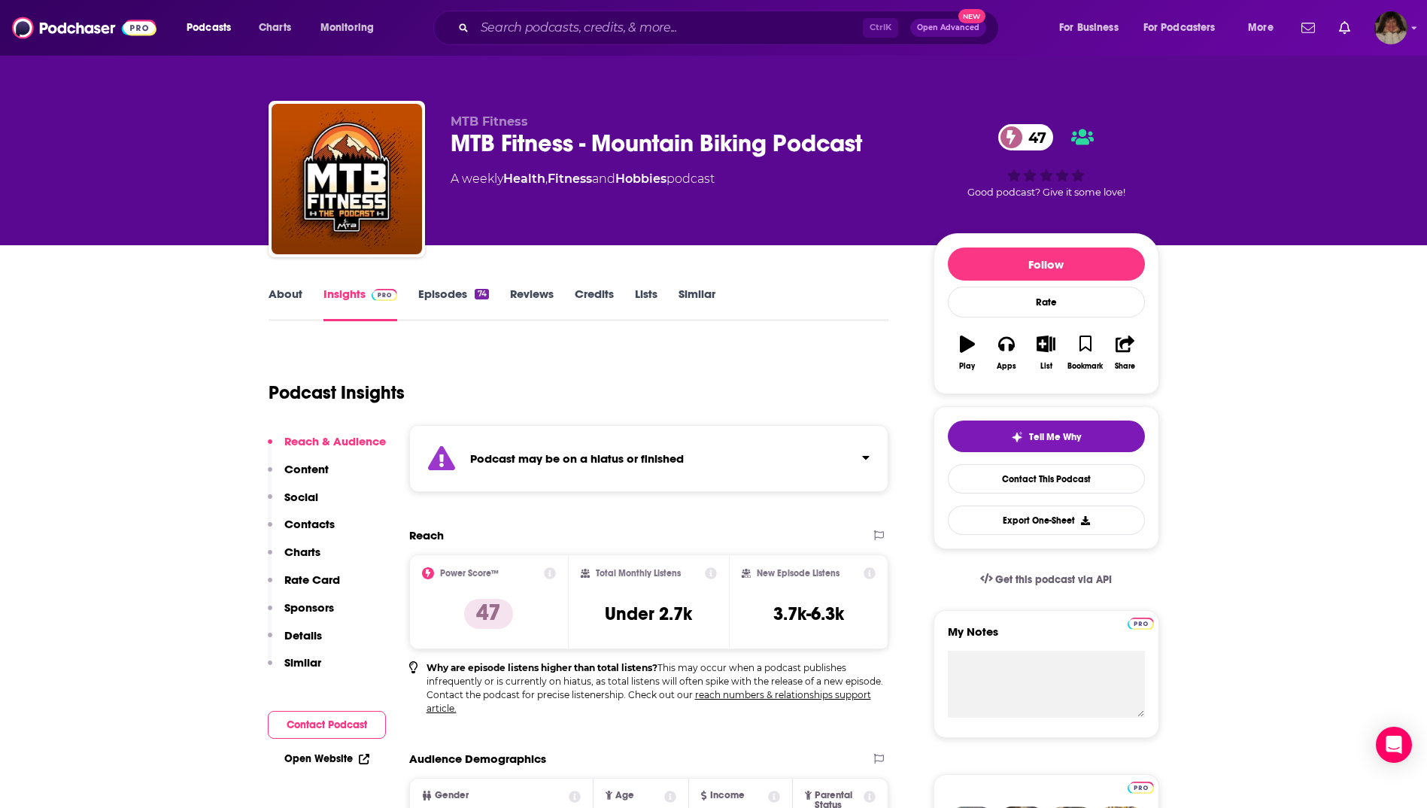
type input "[URL][DOMAIN_NAME]"
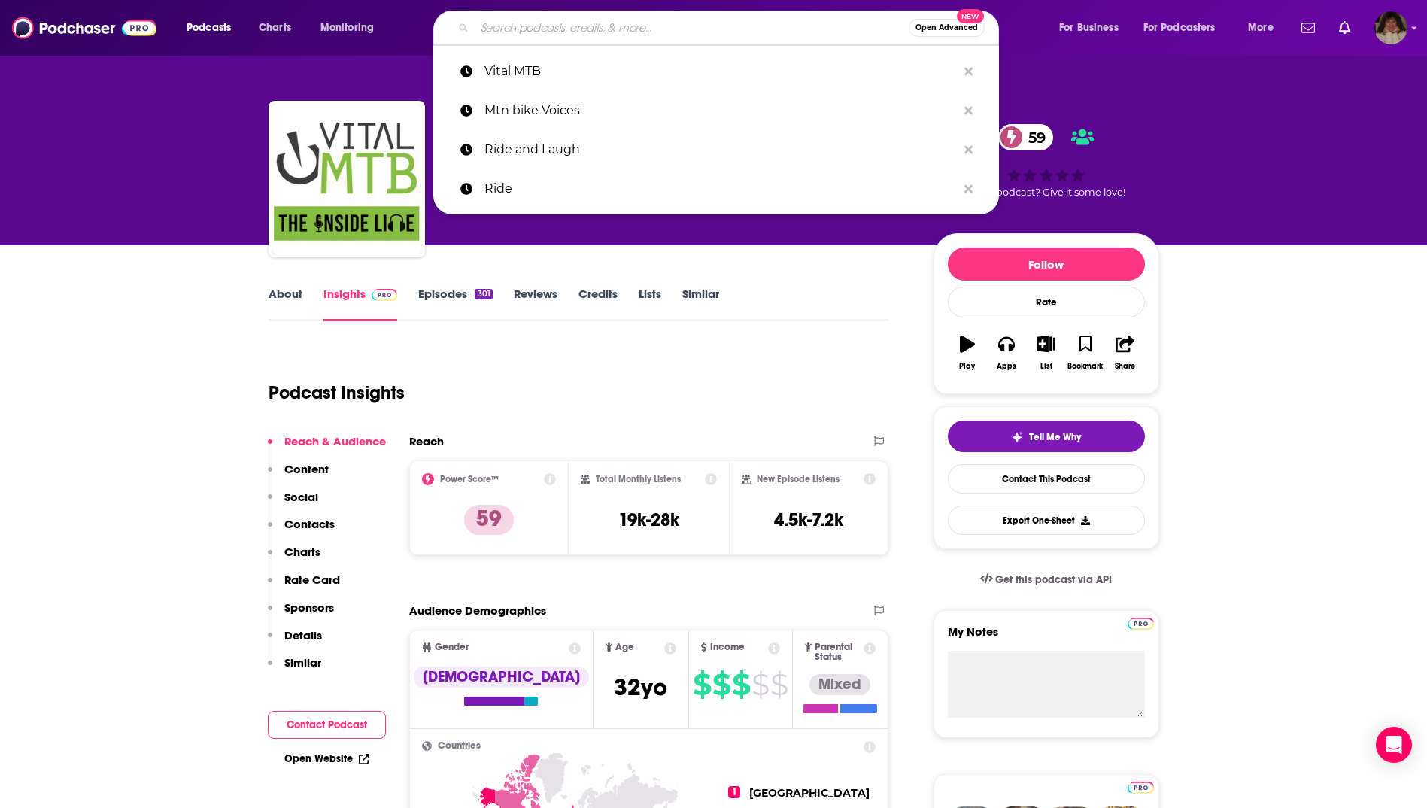
click at [496, 28] on input "Search podcasts, credits, & more..." at bounding box center [692, 28] width 434 height 24
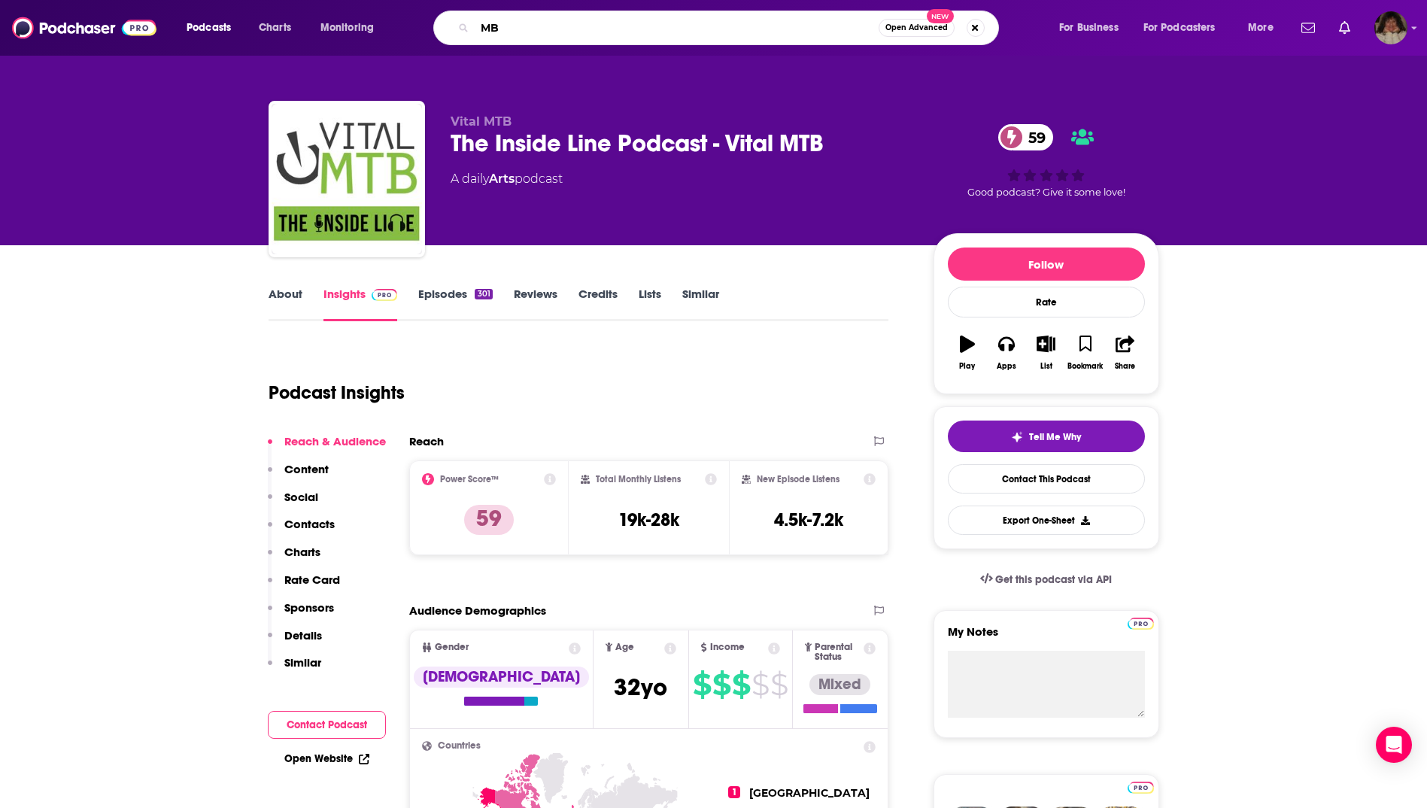
type input "MBR"
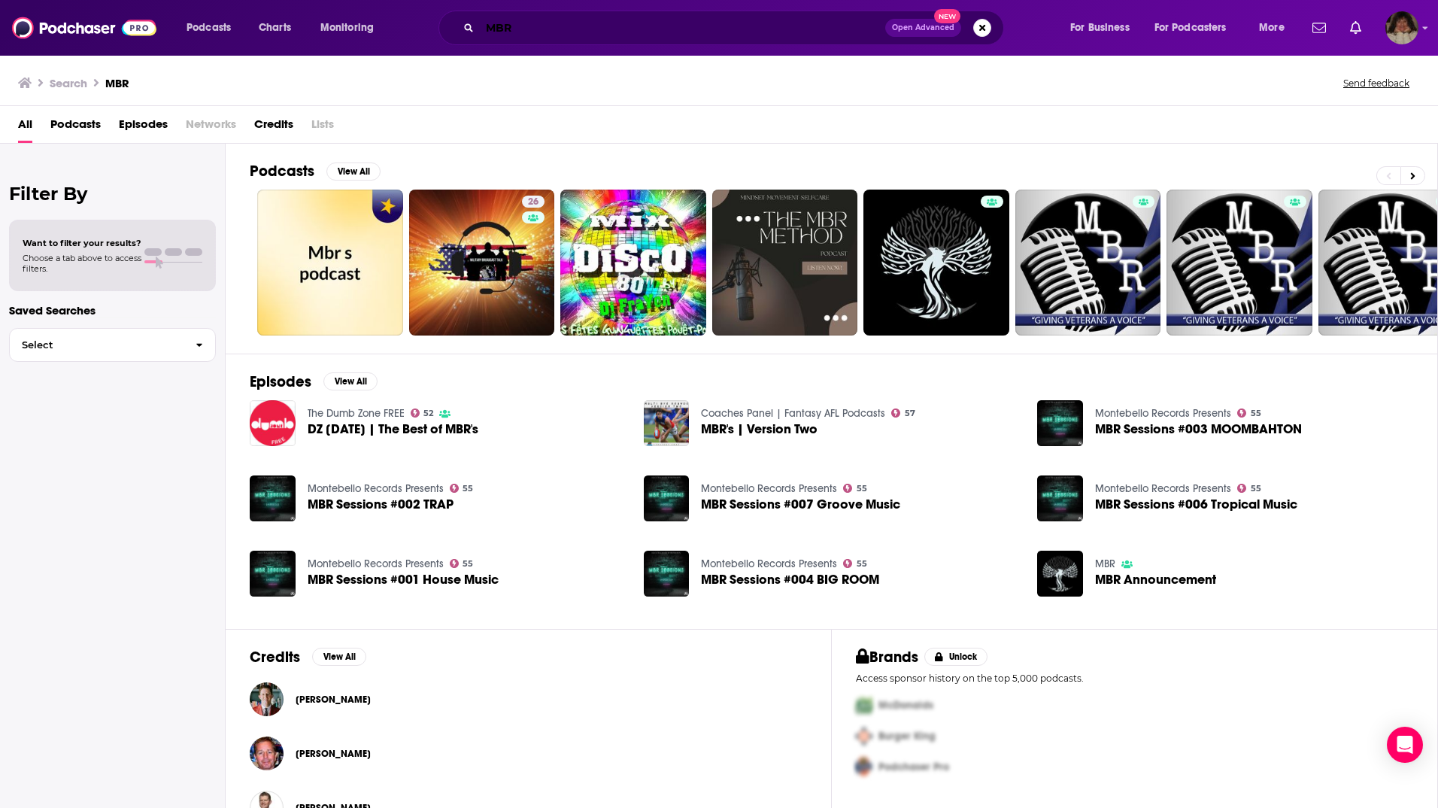
click at [519, 26] on input "MBR" at bounding box center [682, 28] width 405 height 24
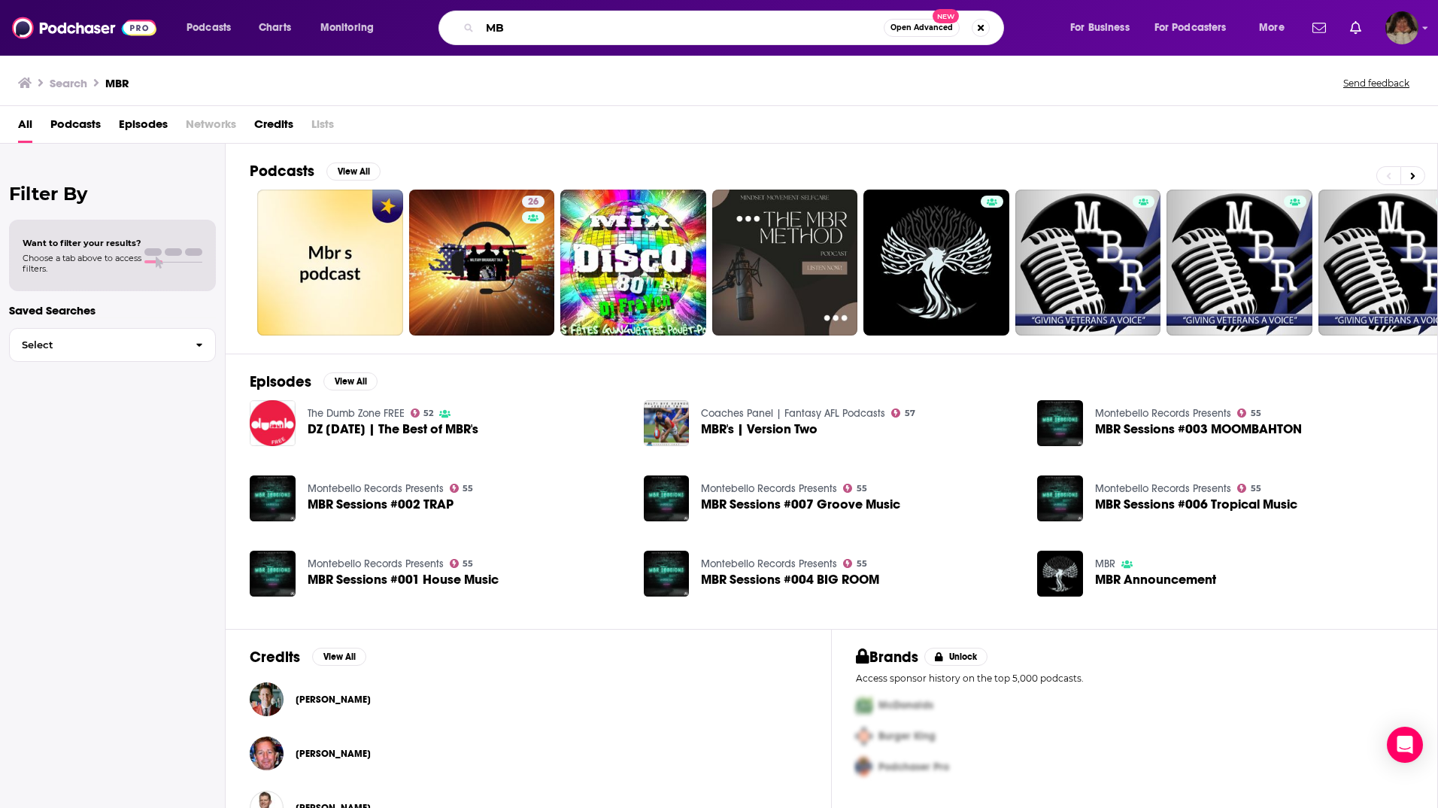
type input "M"
type input "Mountain Bike Radio"
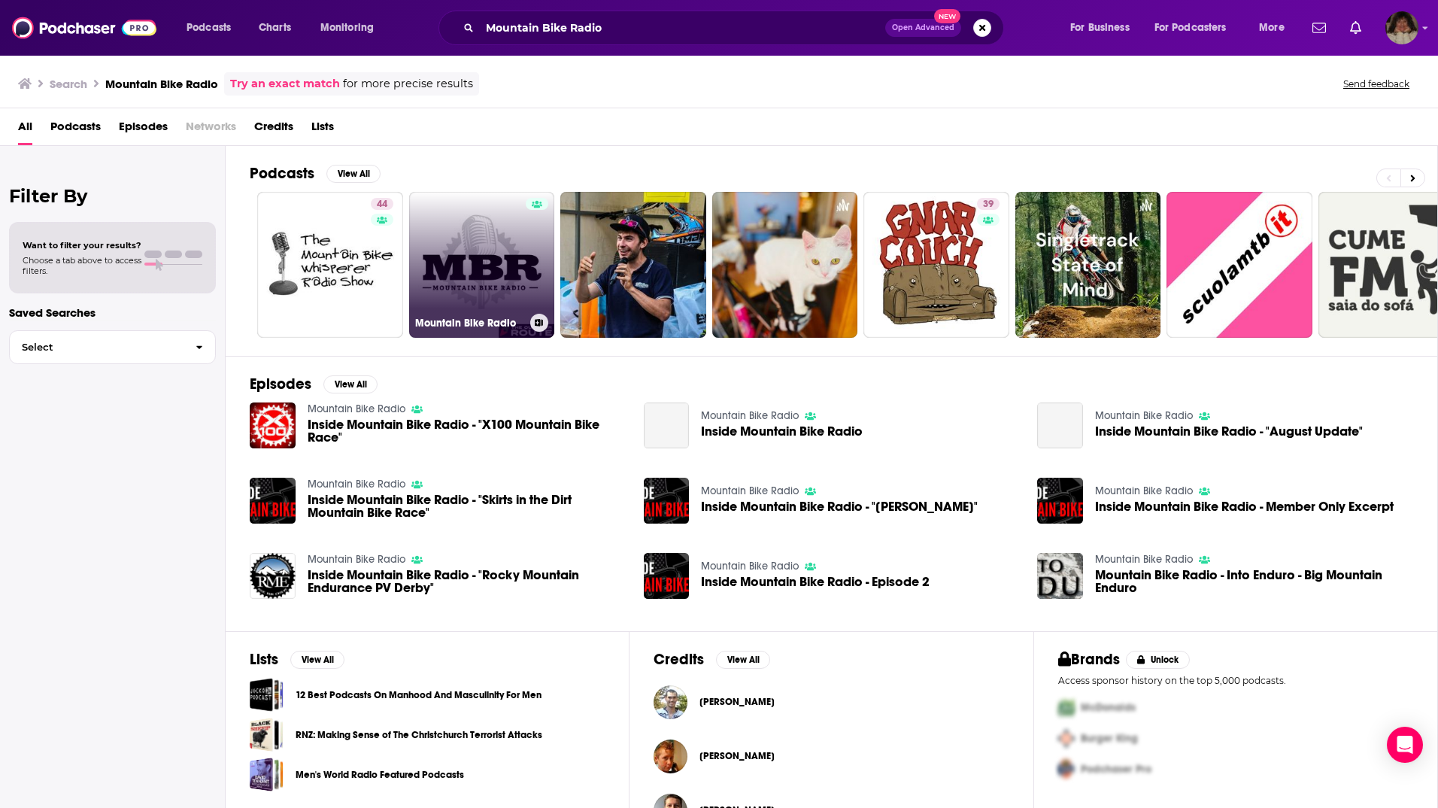
click at [488, 244] on link "Mountain Bike Radio" at bounding box center [482, 265] width 146 height 146
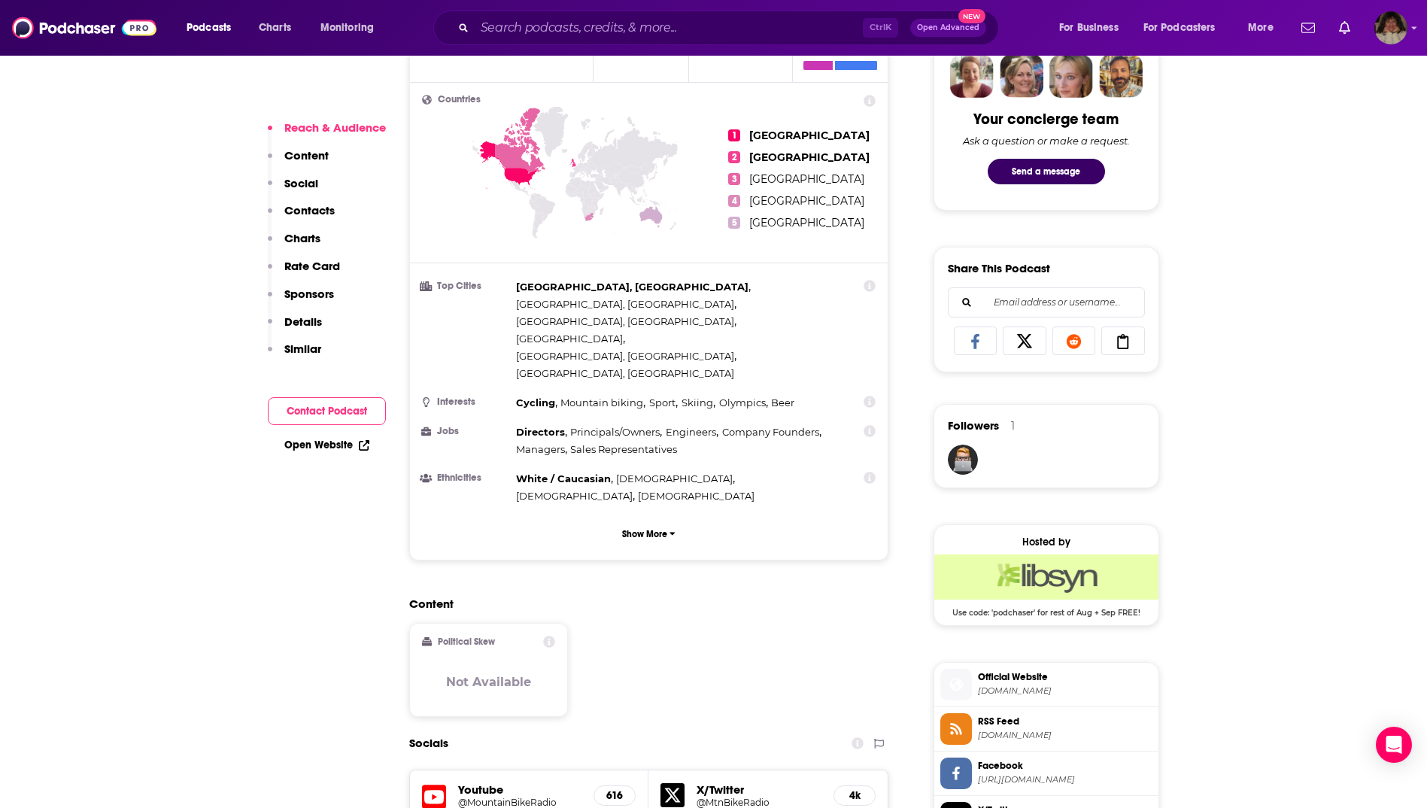
scroll to position [451, 0]
